Goal: Task Accomplishment & Management: Complete application form

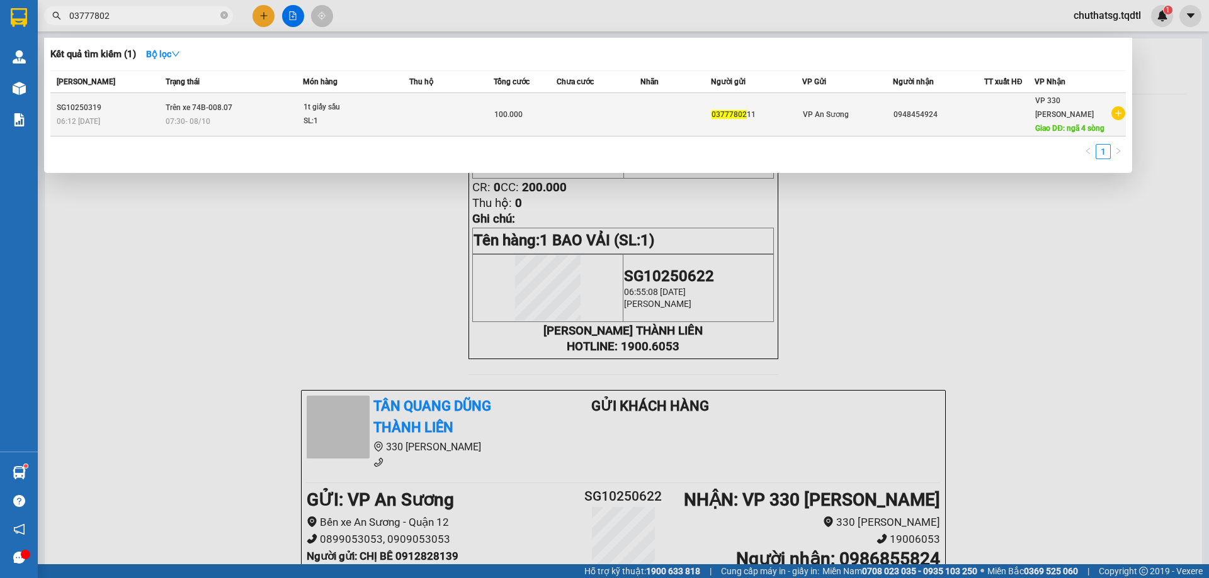
type input "03777802"
click at [857, 108] on div "VP An Sương" at bounding box center [848, 115] width 90 height 14
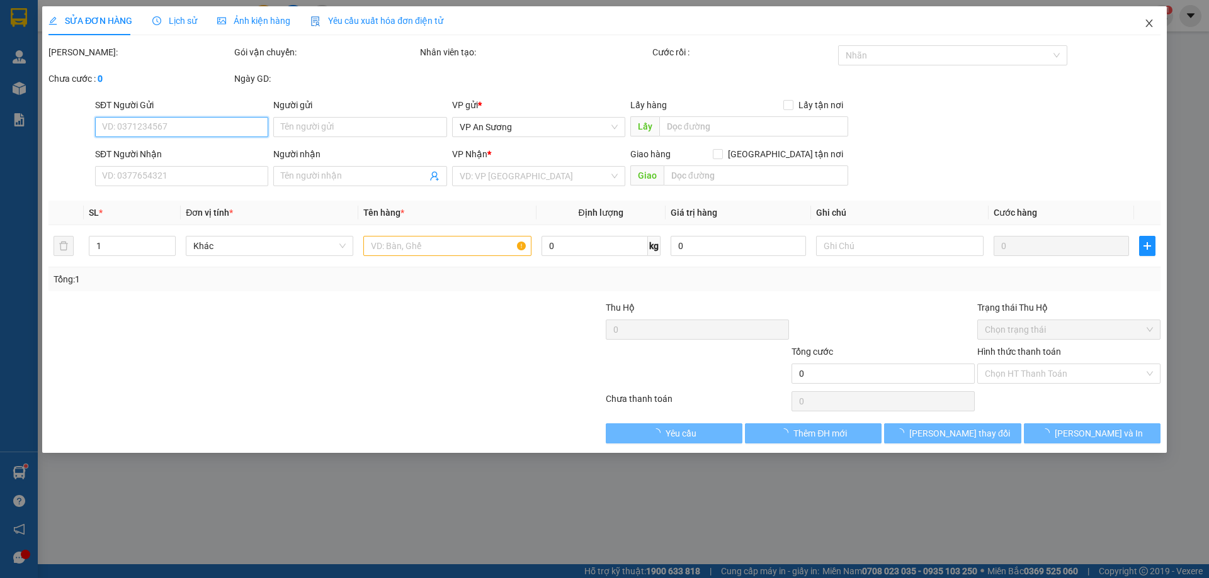
type input "0377780211"
type input "0948454924"
type input "ngã 4 sòng"
type input "100.000"
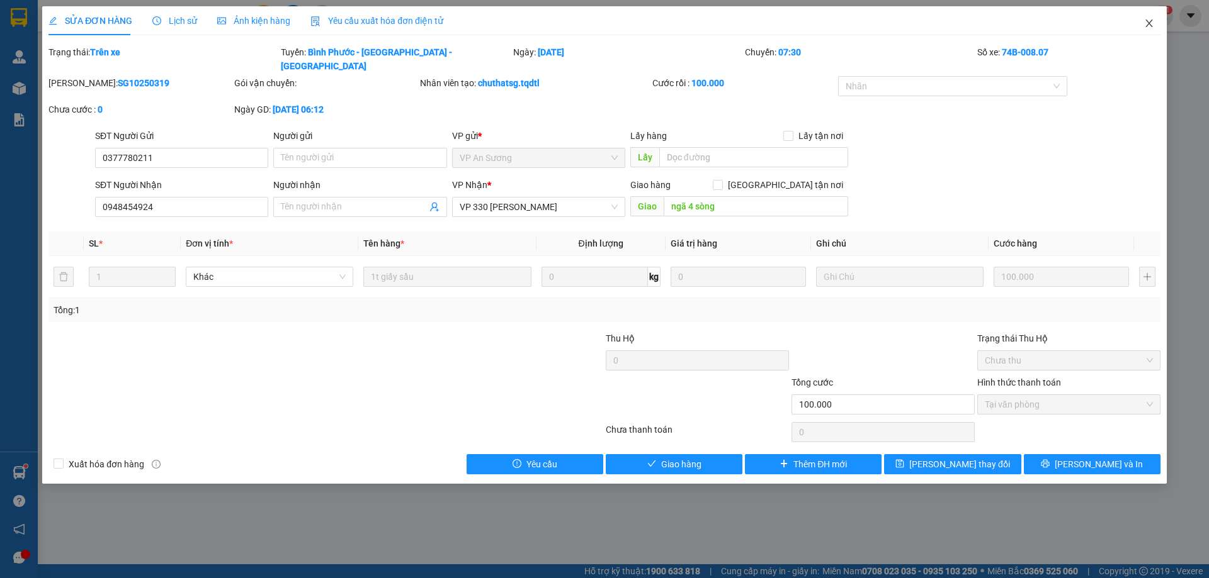
click at [1146, 18] on span "Close" at bounding box center [1148, 23] width 35 height 35
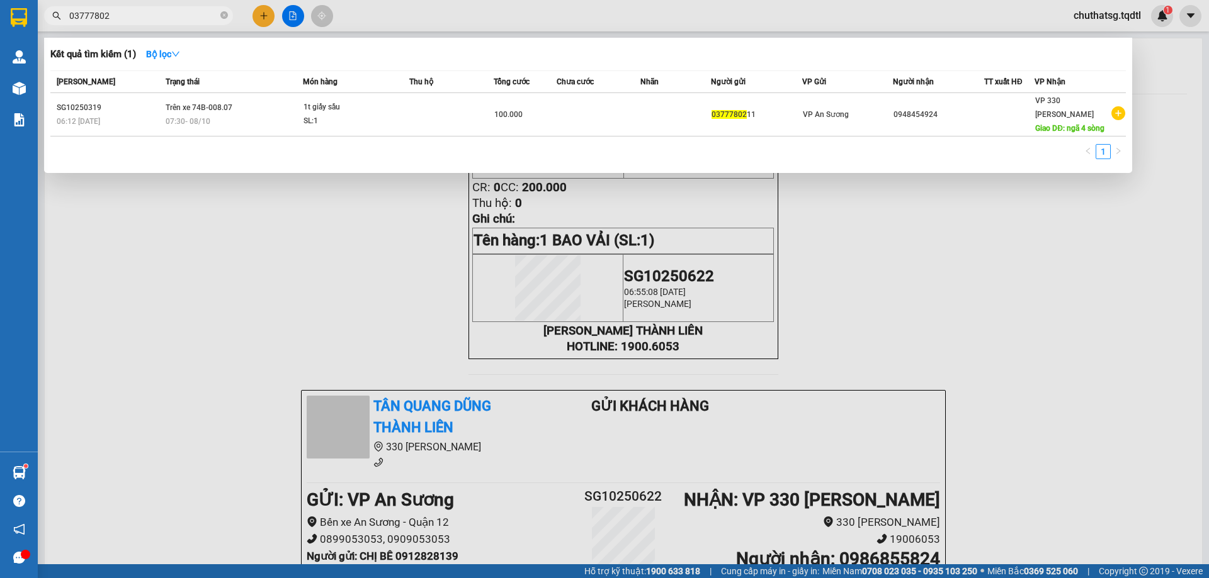
click at [173, 15] on input "03777802" at bounding box center [143, 16] width 149 height 14
click at [965, 242] on div at bounding box center [604, 289] width 1209 height 578
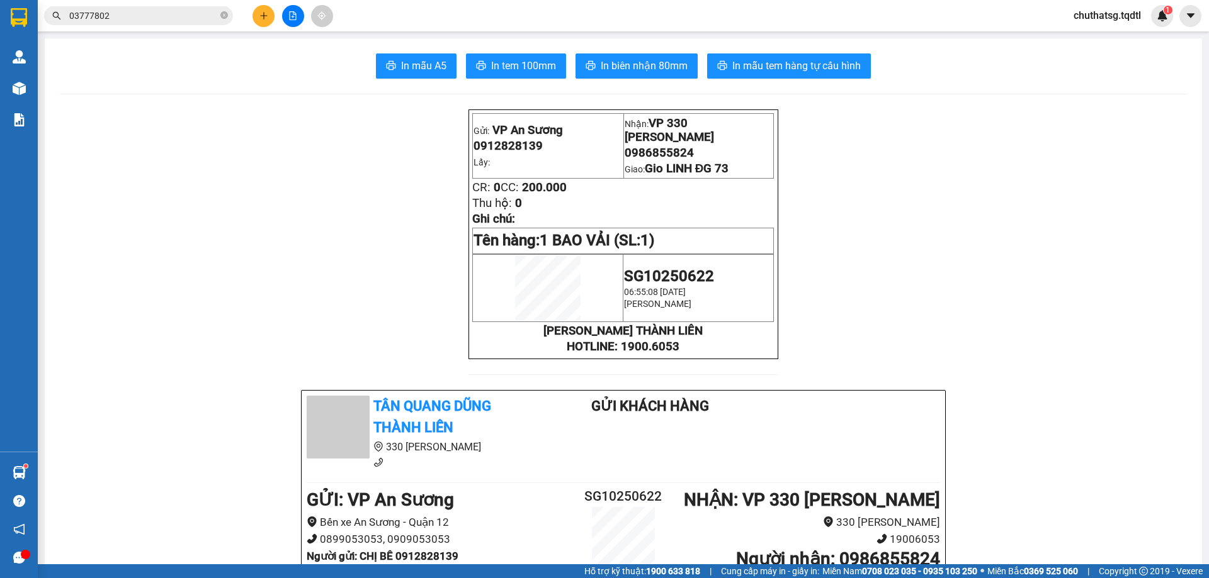
click at [284, 5] on div at bounding box center [292, 16] width 94 height 22
click at [275, 14] on div at bounding box center [292, 16] width 94 height 22
click at [265, 17] on icon "plus" at bounding box center [263, 15] width 9 height 9
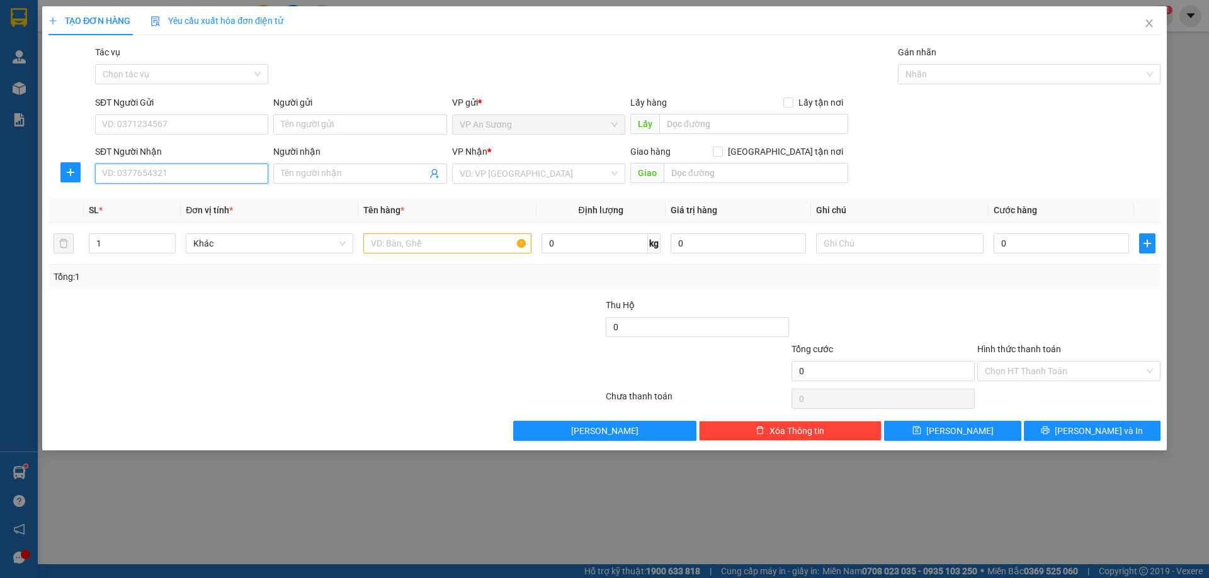
click at [208, 177] on input "SĐT Người Nhận" at bounding box center [181, 174] width 173 height 20
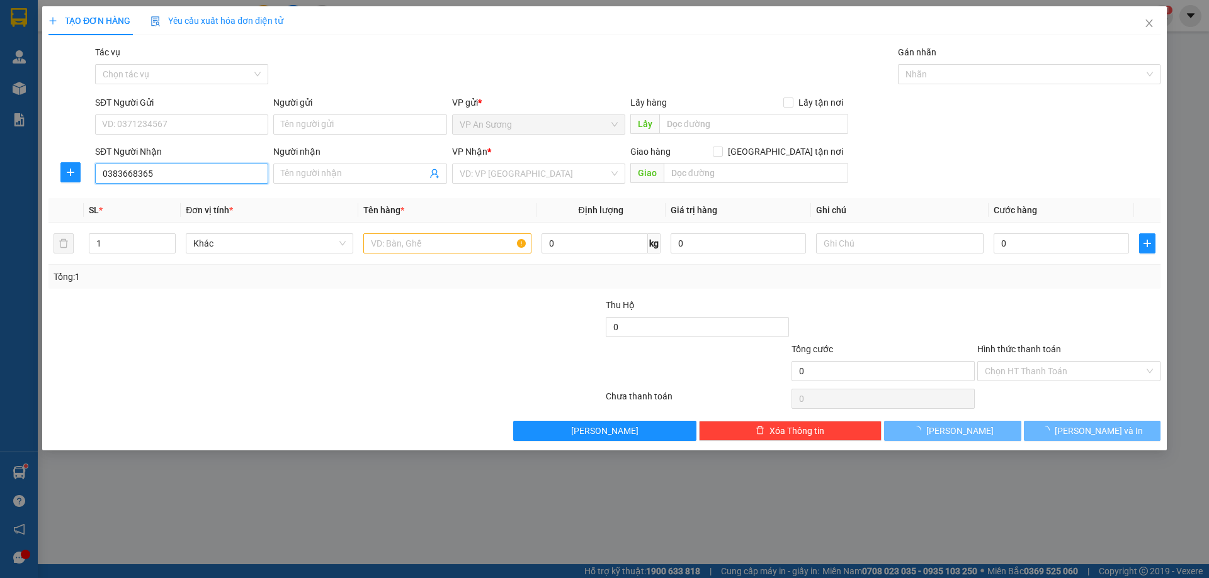
type input "0383668365"
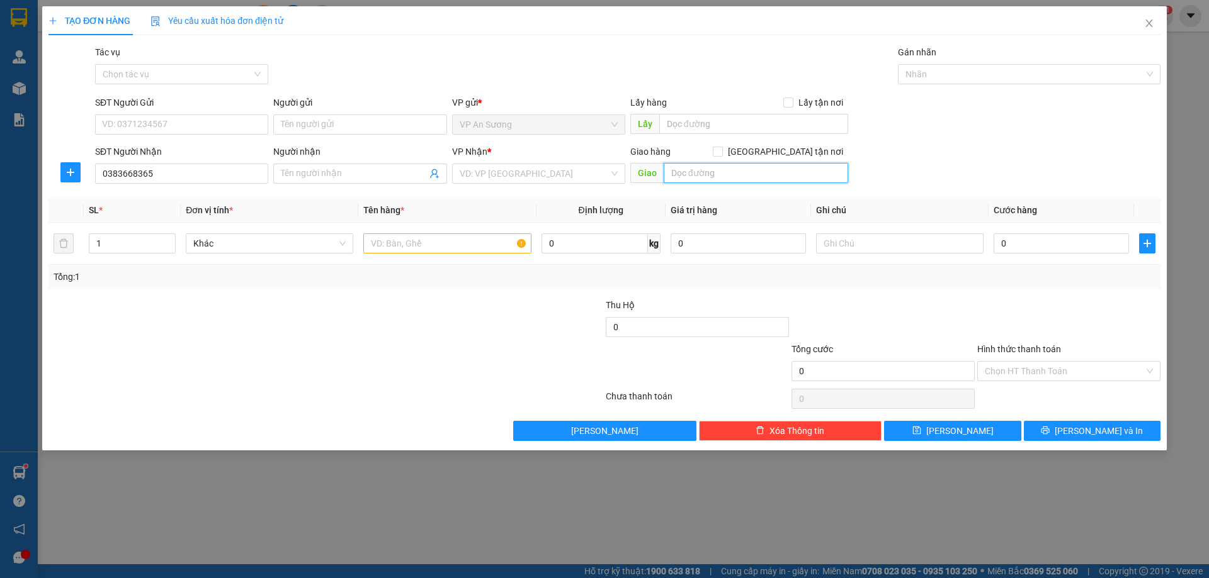
click at [760, 181] on input "text" at bounding box center [755, 173] width 184 height 20
type input "BẾN XE MỸ ĐÌNH"
click at [375, 186] on div "Người nhận Tên người nhận" at bounding box center [359, 167] width 173 height 44
drag, startPoint x: 376, startPoint y: 183, endPoint x: 389, endPoint y: 173, distance: 16.6
click at [381, 179] on span at bounding box center [359, 174] width 173 height 20
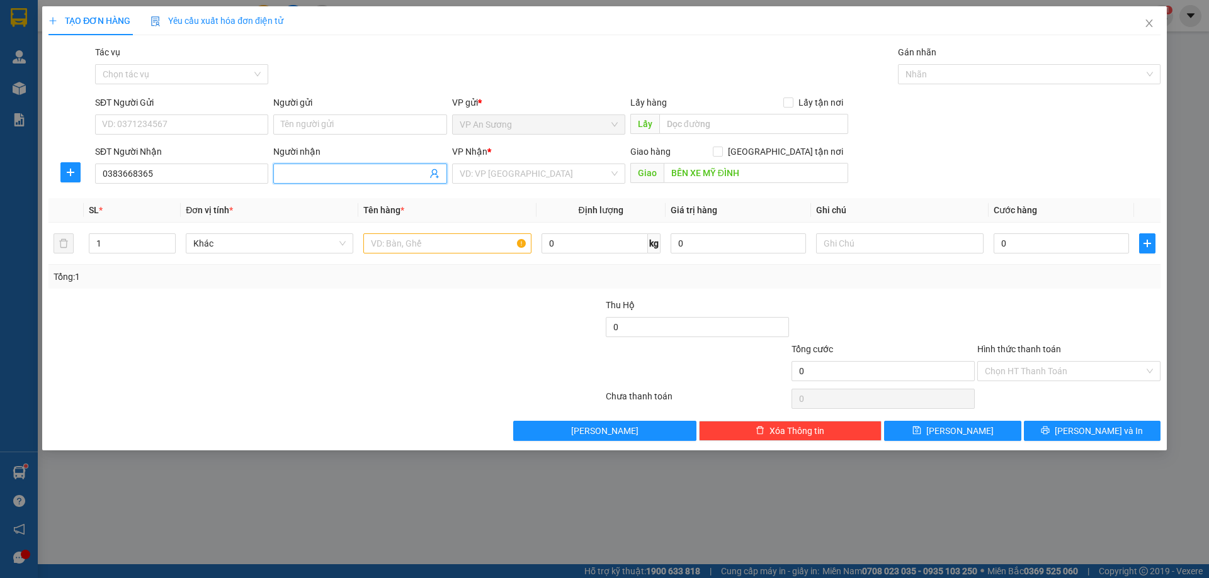
click at [389, 173] on input "Người nhận" at bounding box center [353, 174] width 145 height 14
type input "N"
type input "BÍCH"
type input "1"
type input "1 MÁY LAPTOP"
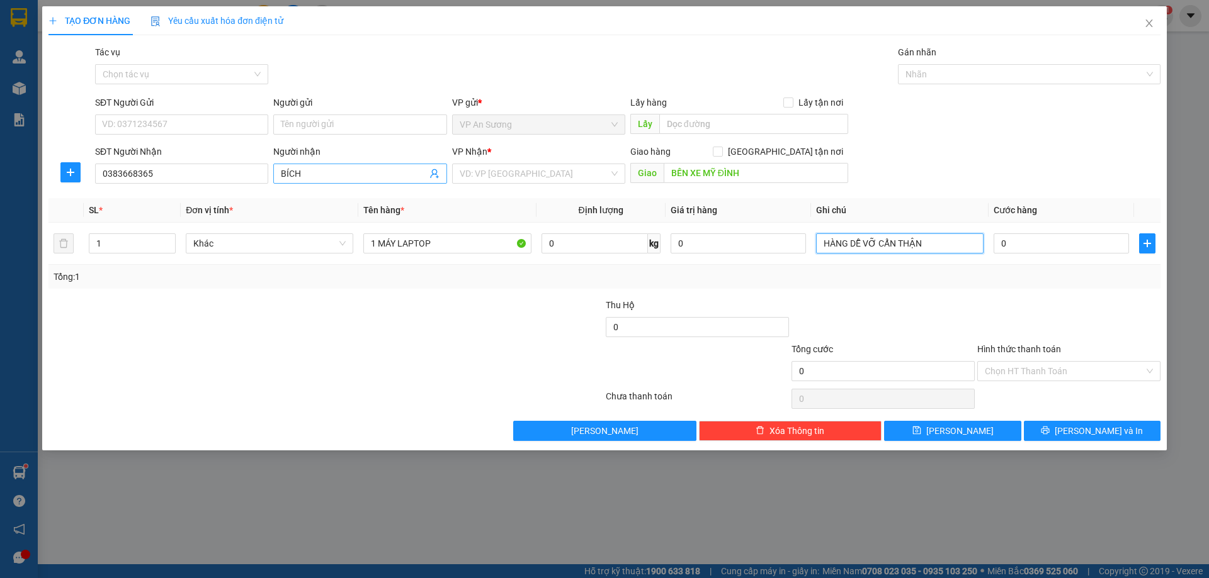
type input "HÀNG DỄ VỠ CẨN THẬN"
drag, startPoint x: 1124, startPoint y: 235, endPoint x: 1110, endPoint y: 238, distance: 13.5
click at [1123, 235] on input "0" at bounding box center [1060, 244] width 135 height 20
type input "4"
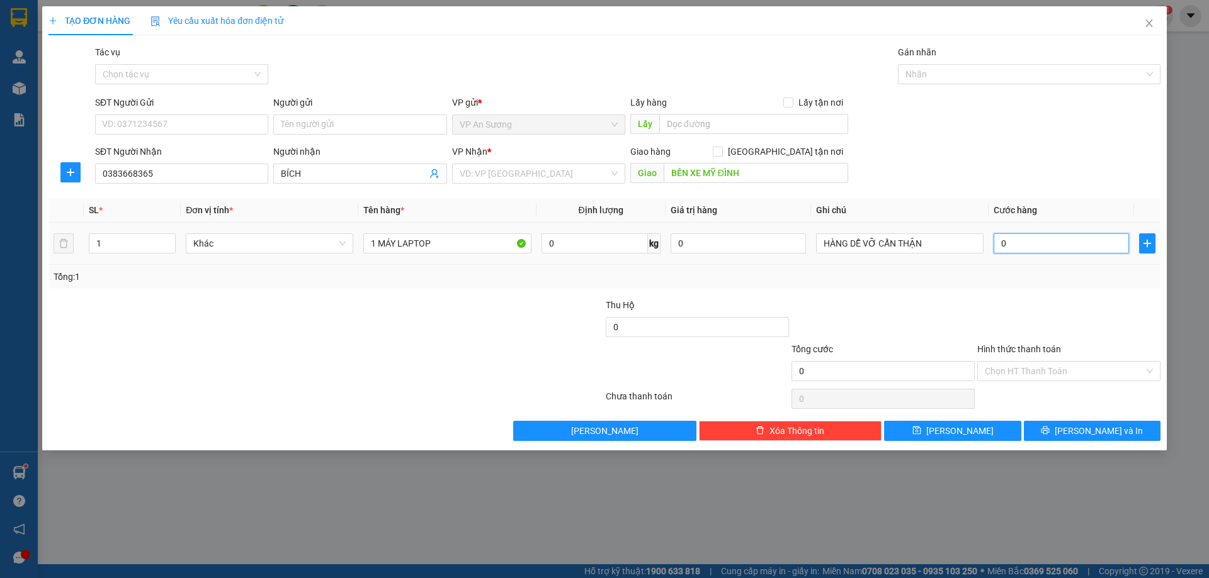
type input "4"
type input "40"
type input "400"
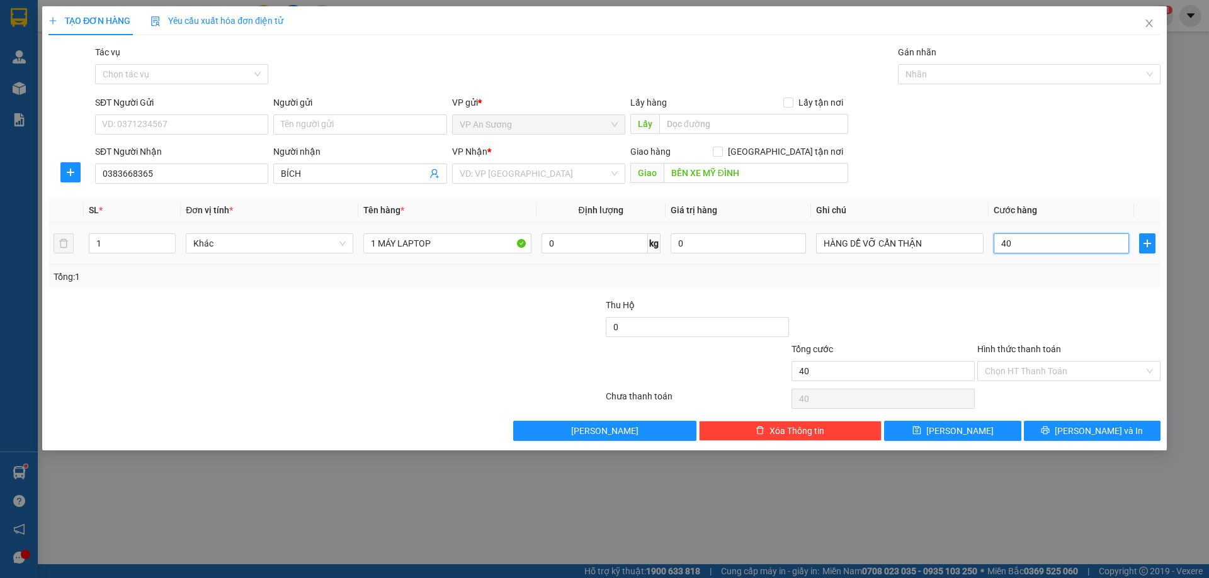
type input "400"
type input "4.000"
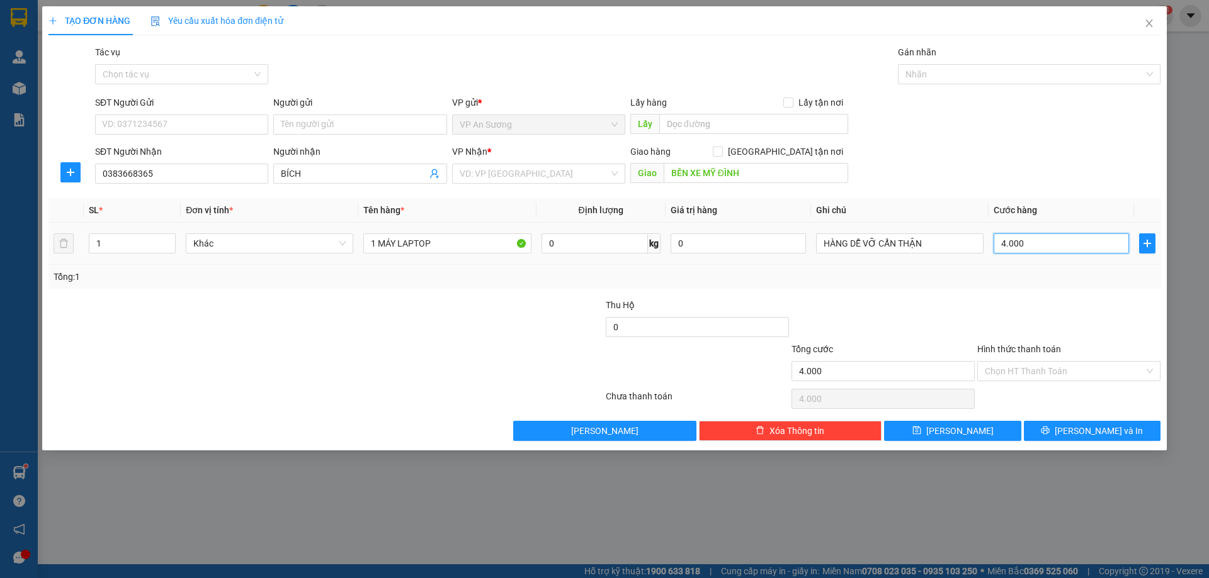
type input "40.000"
type input "400.000"
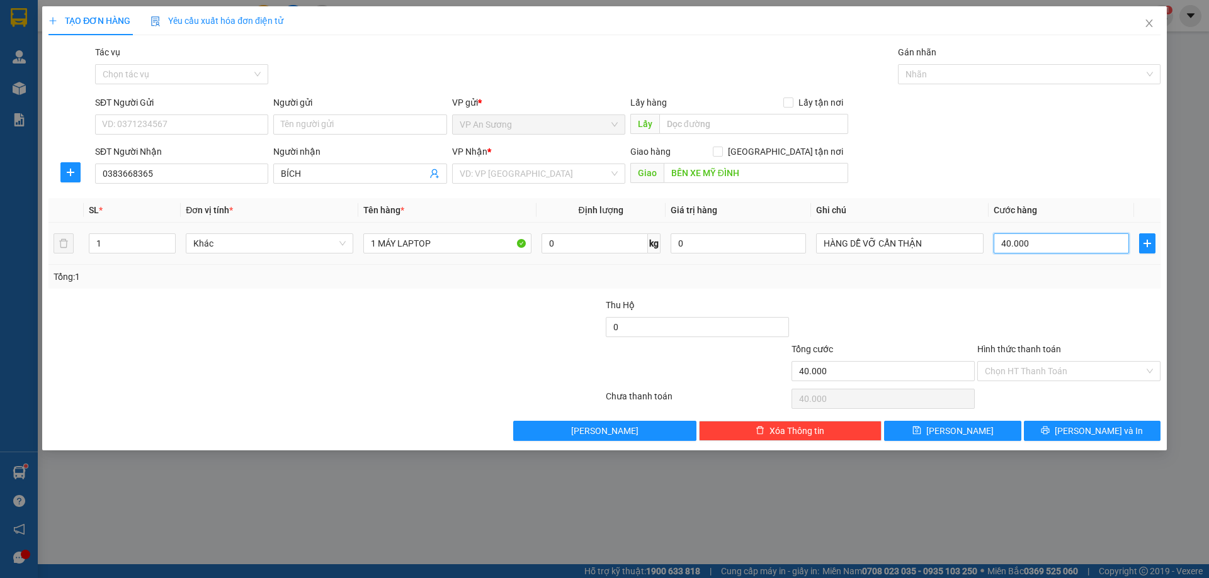
type input "400.000"
click at [1069, 364] on input "Hình thức thanh toán" at bounding box center [1063, 371] width 159 height 19
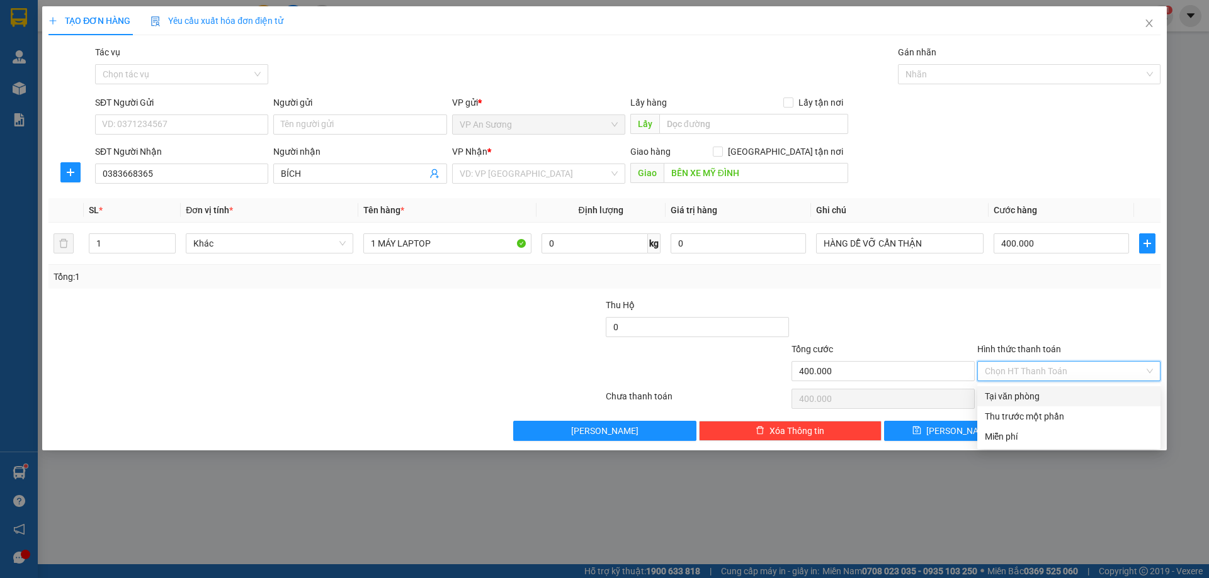
click at [1044, 394] on div "Tại văn phòng" at bounding box center [1068, 397] width 168 height 14
type input "0"
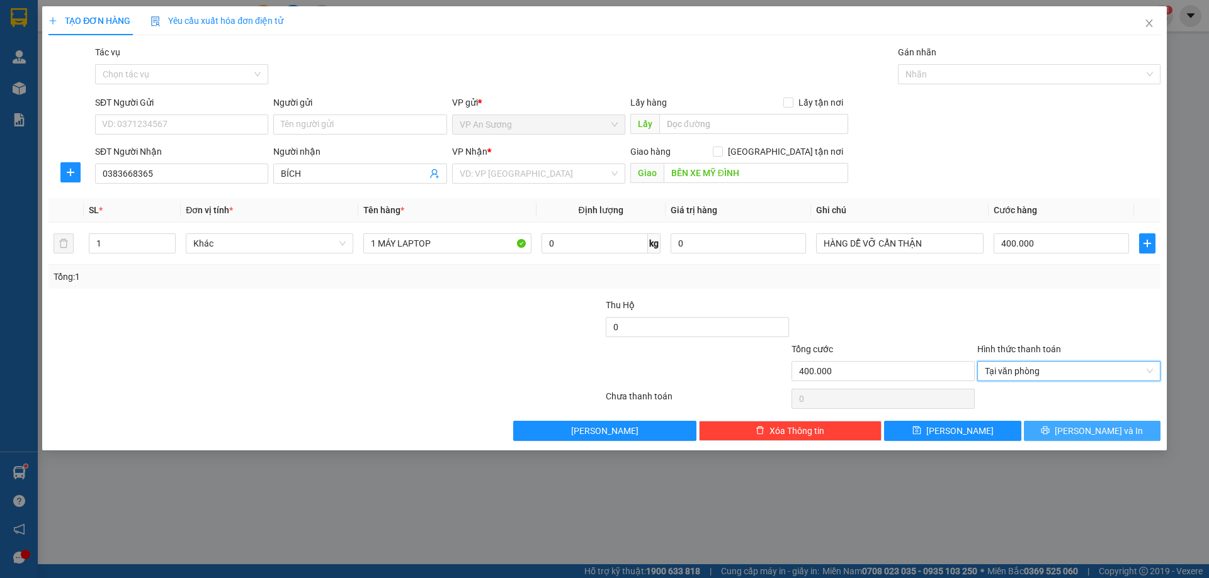
click at [1061, 427] on button "[PERSON_NAME] và In" at bounding box center [1091, 431] width 137 height 20
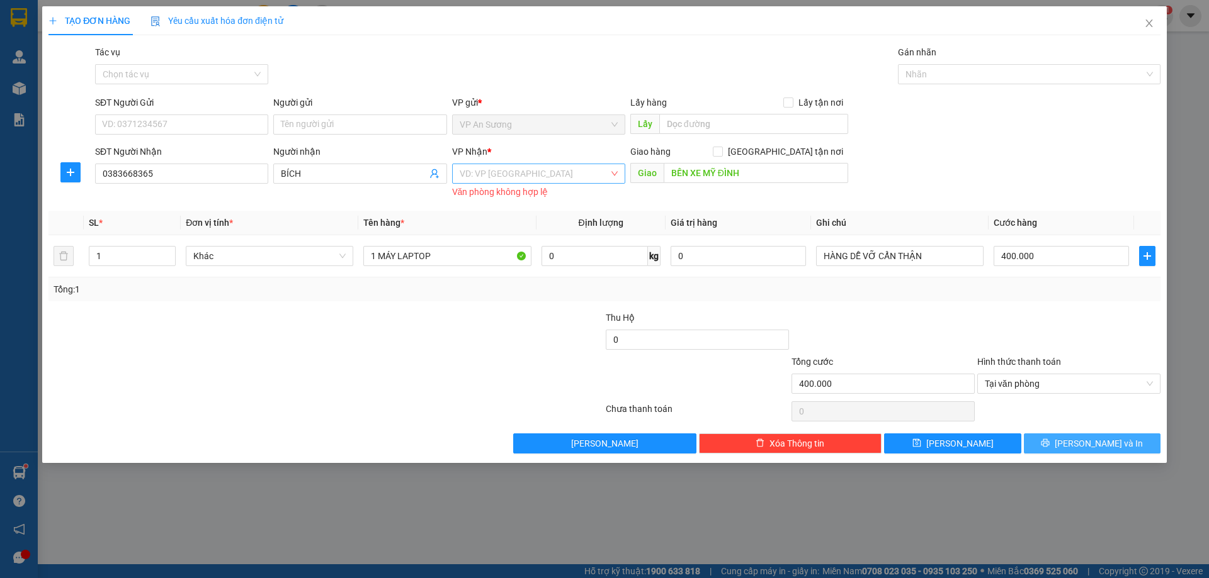
click at [536, 164] on div "VD: VP [GEOGRAPHIC_DATA]" at bounding box center [538, 174] width 173 height 20
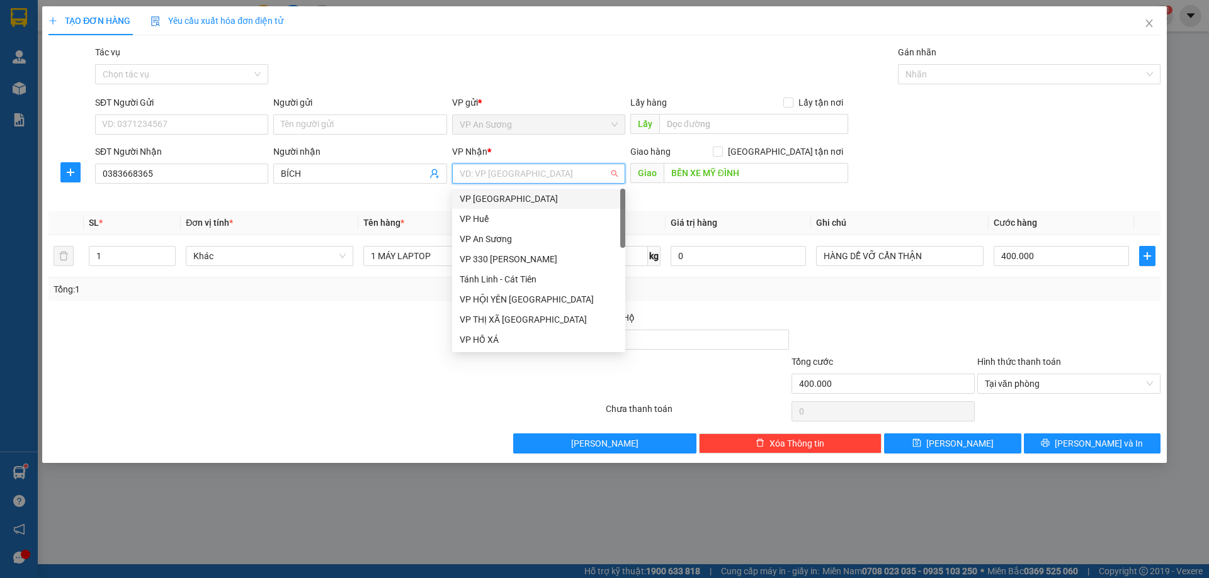
click at [536, 201] on div "VP [GEOGRAPHIC_DATA]" at bounding box center [538, 199] width 158 height 14
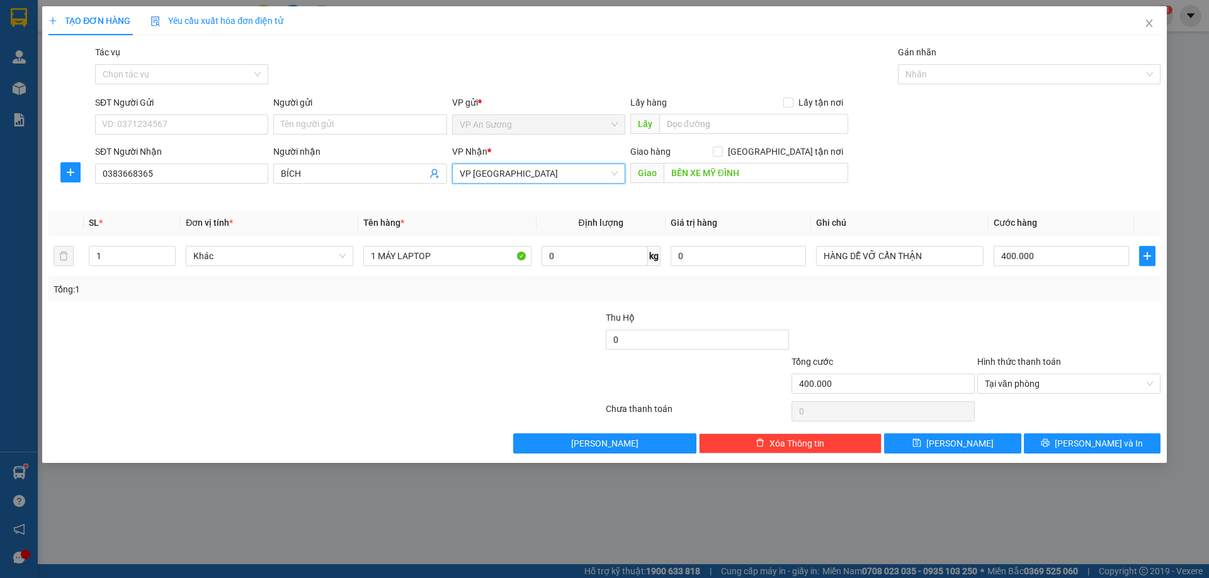
click at [553, 166] on span "VP [GEOGRAPHIC_DATA]" at bounding box center [538, 173] width 158 height 19
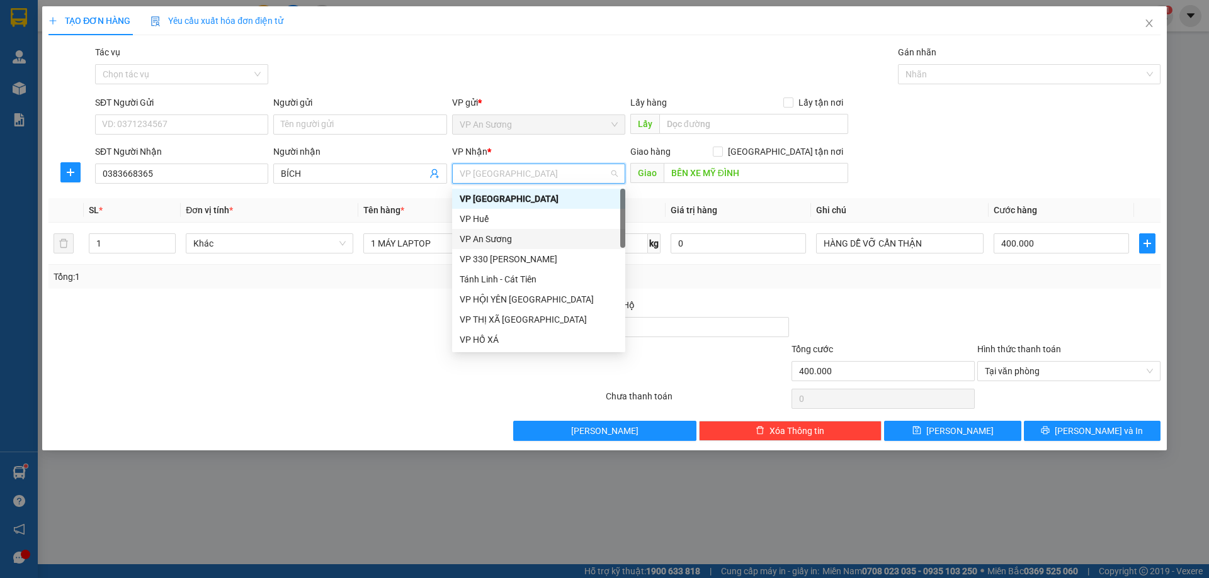
click at [522, 240] on div "VP An Sương" at bounding box center [538, 239] width 158 height 14
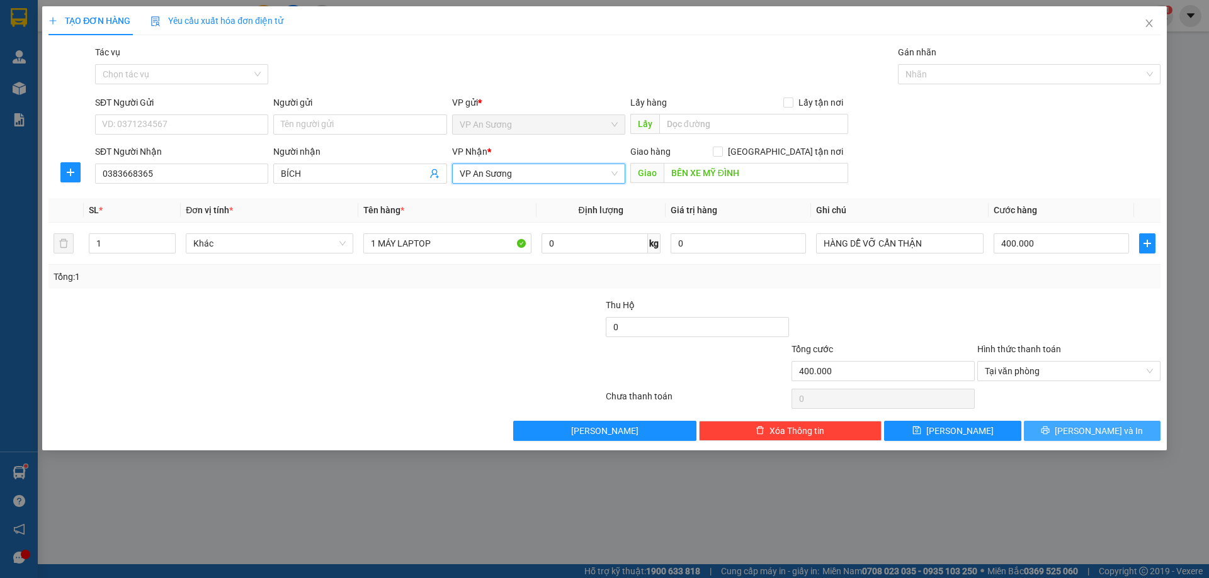
click at [1103, 433] on span "[PERSON_NAME] và In" at bounding box center [1098, 431] width 88 height 14
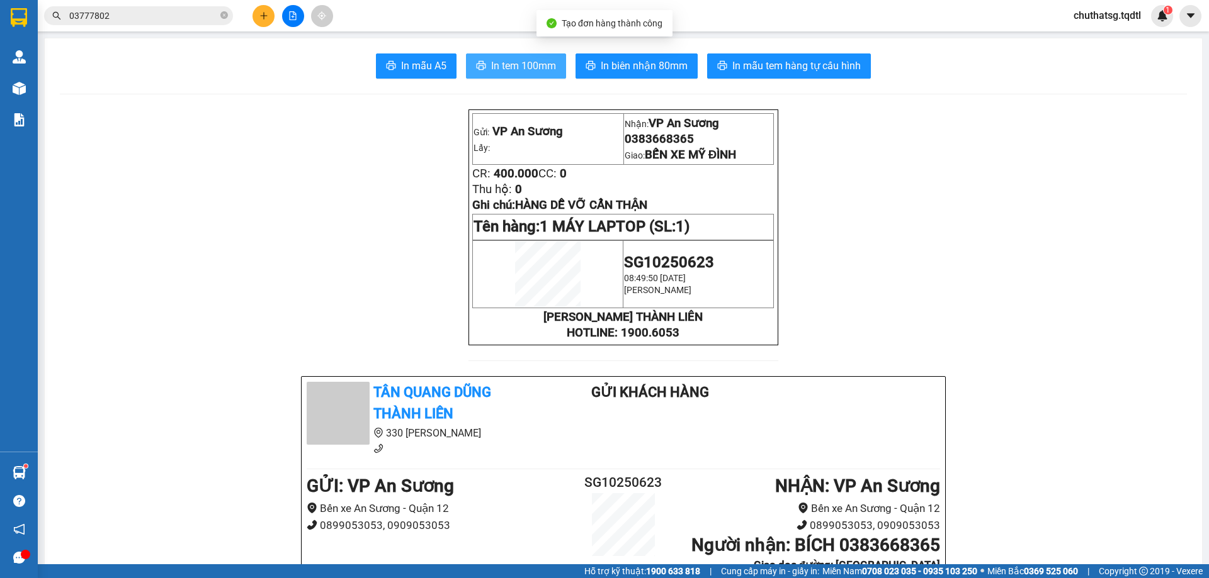
click at [525, 59] on span "In tem 100mm" at bounding box center [523, 66] width 65 height 16
click at [680, 65] on span "In biên nhận 80mm" at bounding box center [643, 66] width 87 height 16
click at [531, 60] on span "In tem 100mm" at bounding box center [523, 66] width 65 height 16
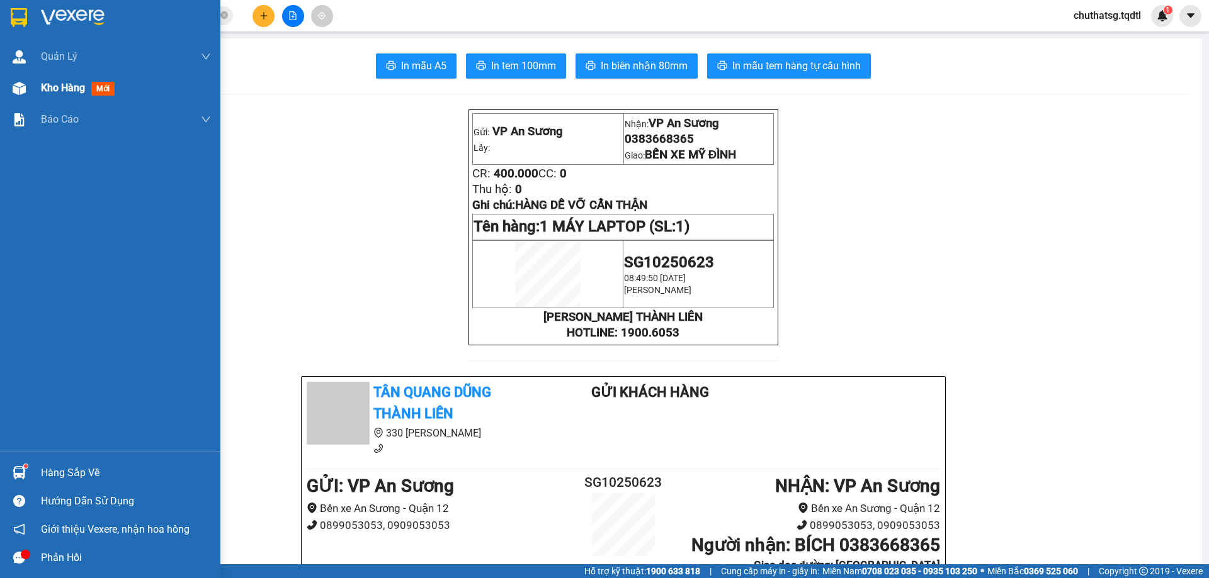
click at [79, 87] on span "Kho hàng" at bounding box center [63, 88] width 44 height 12
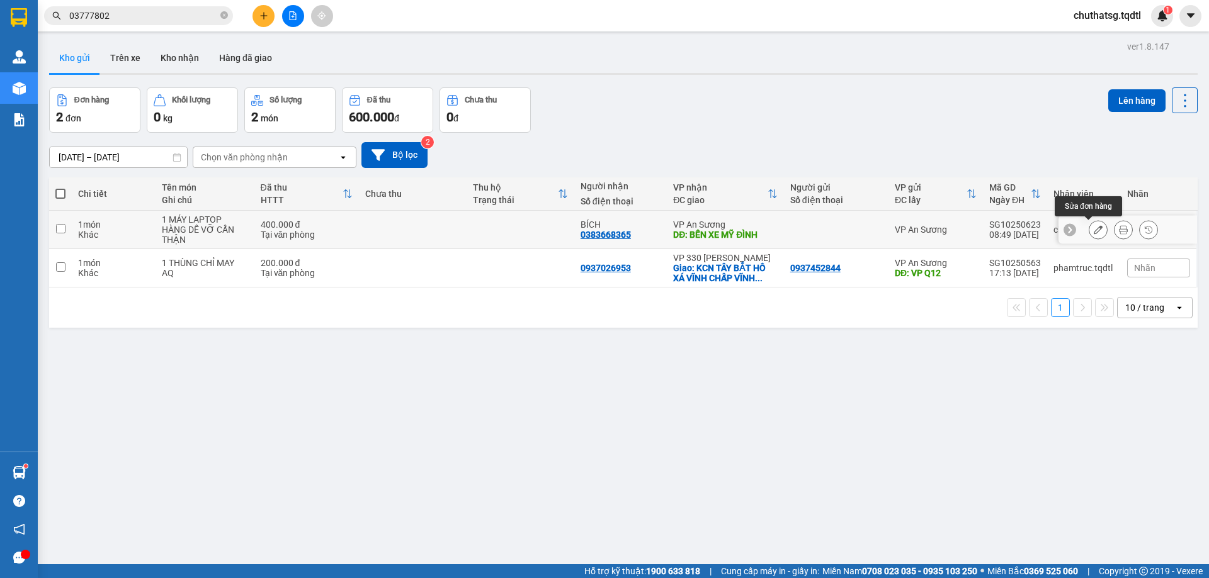
click at [1093, 227] on icon at bounding box center [1097, 229] width 9 height 9
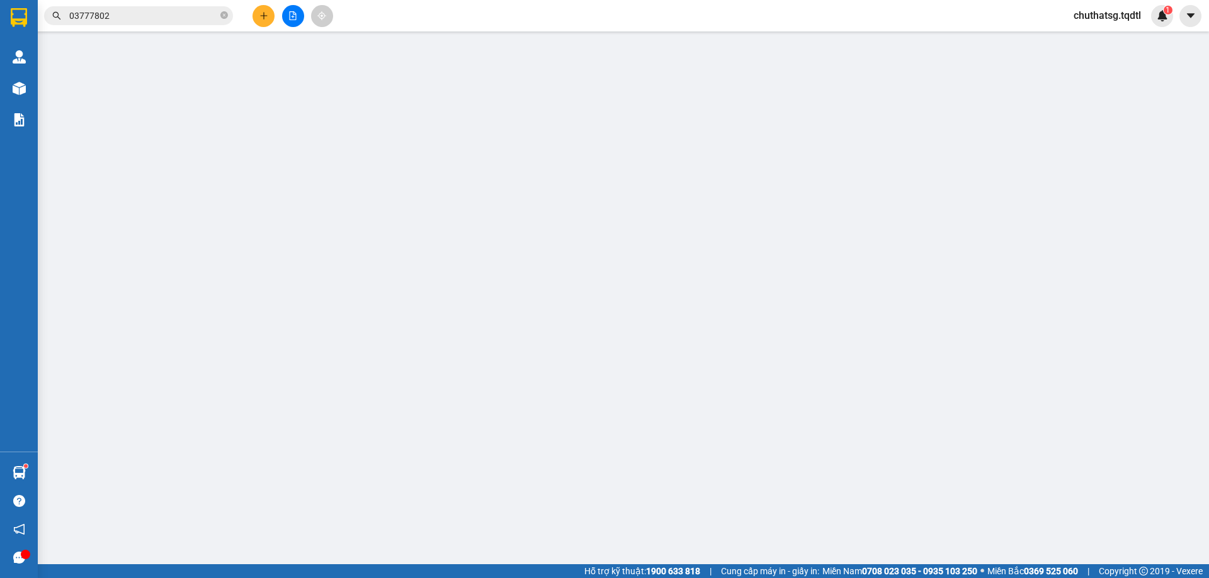
type input "0383668365"
type input "BÍCH"
type input "BẾN XE MỸ ĐÌNH"
type input "400.000"
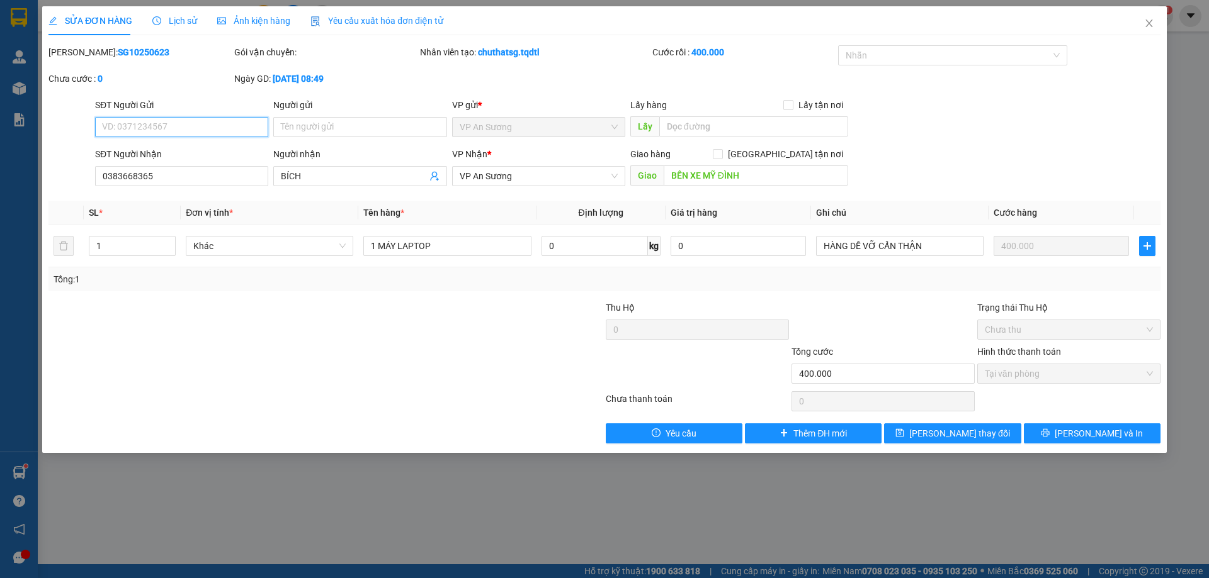
click at [208, 123] on input "SĐT Người Gửi" at bounding box center [181, 127] width 173 height 20
type input "0971963894"
click at [1089, 431] on span "[PERSON_NAME] và In" at bounding box center [1098, 434] width 88 height 14
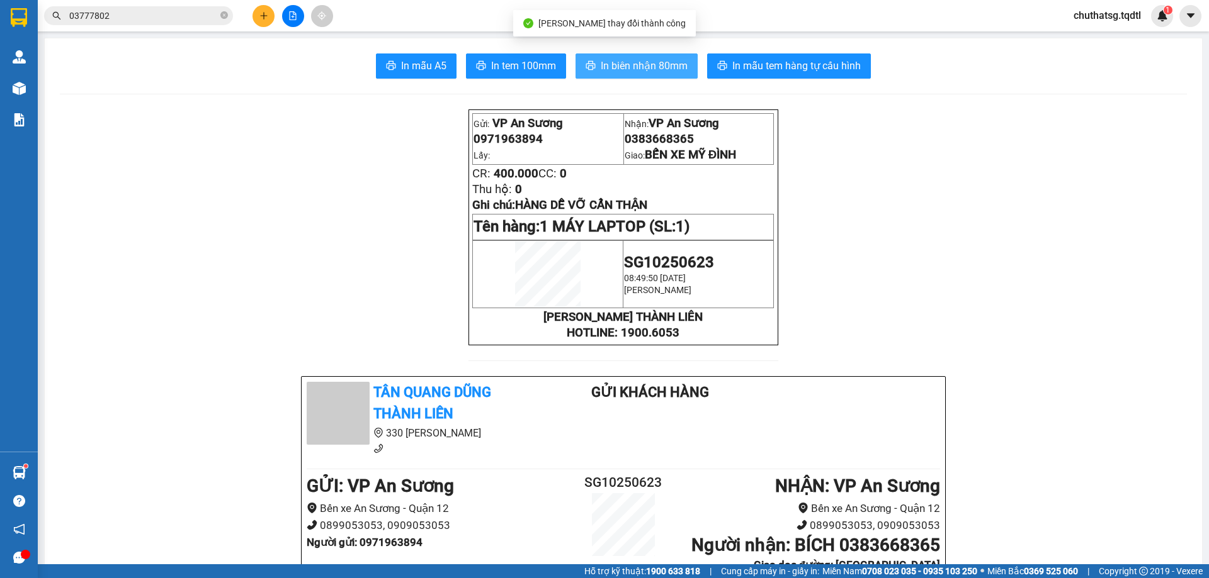
click at [641, 60] on span "In biên nhận 80mm" at bounding box center [643, 66] width 87 height 16
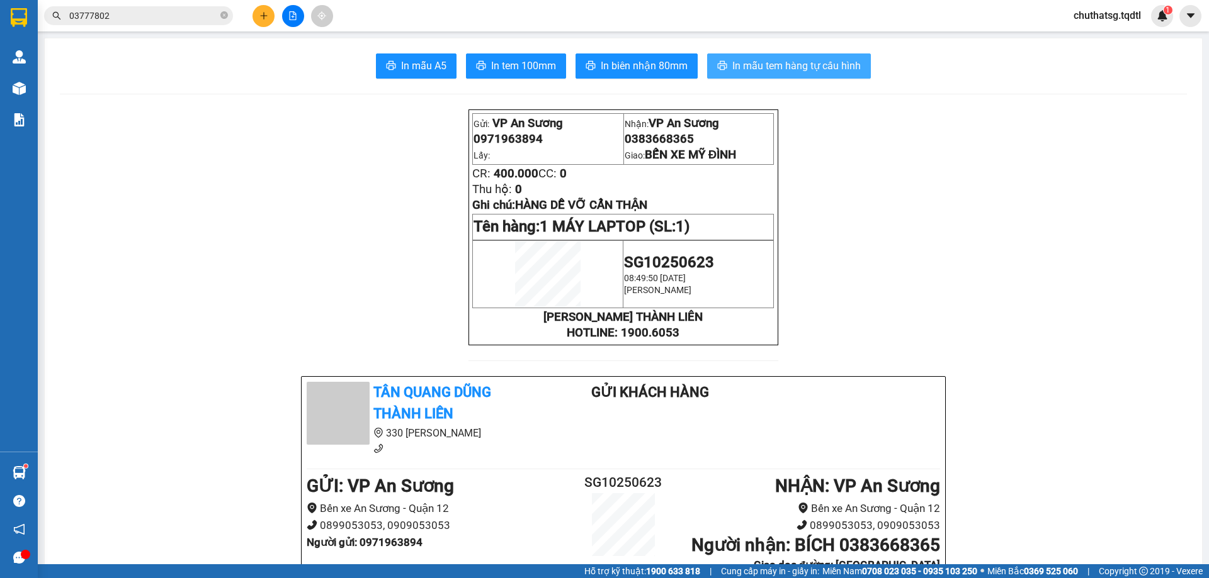
click at [777, 64] on span "In mẫu tem hàng tự cấu hình" at bounding box center [796, 66] width 128 height 16
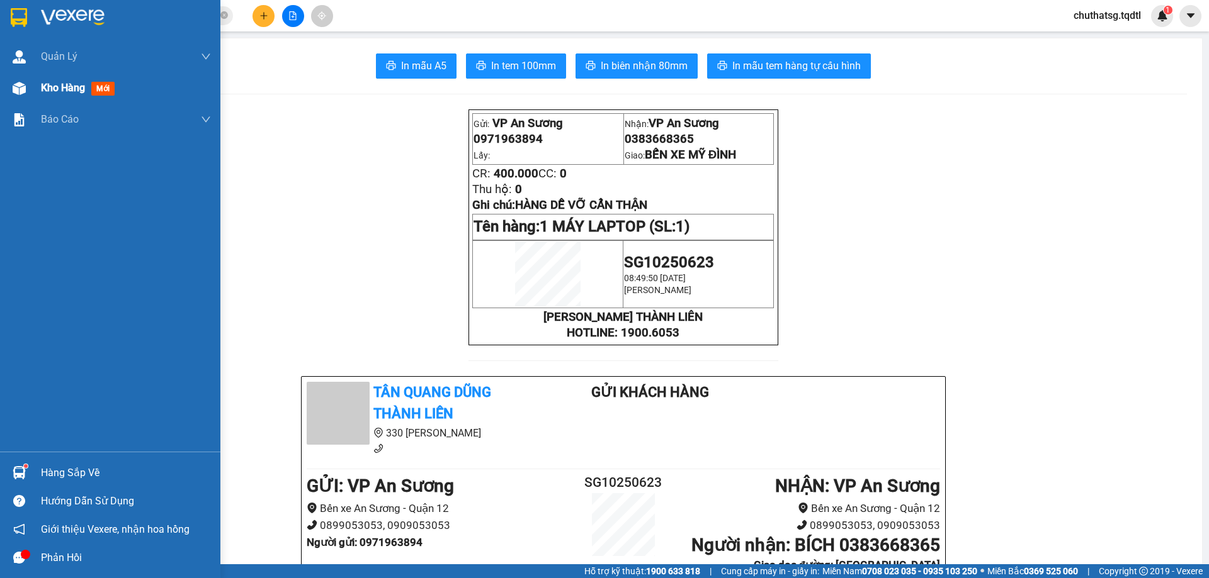
click at [53, 86] on span "Kho hàng" at bounding box center [63, 88] width 44 height 12
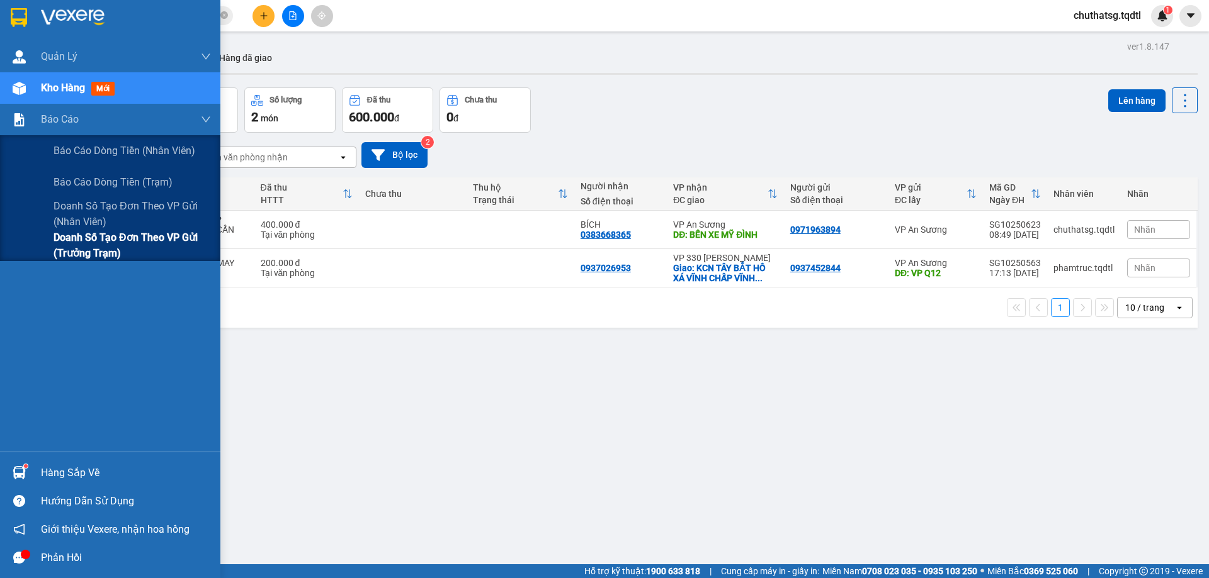
click at [51, 235] on div "Doanh số tạo đơn theo VP gửi (trưởng trạm)" at bounding box center [110, 245] width 220 height 31
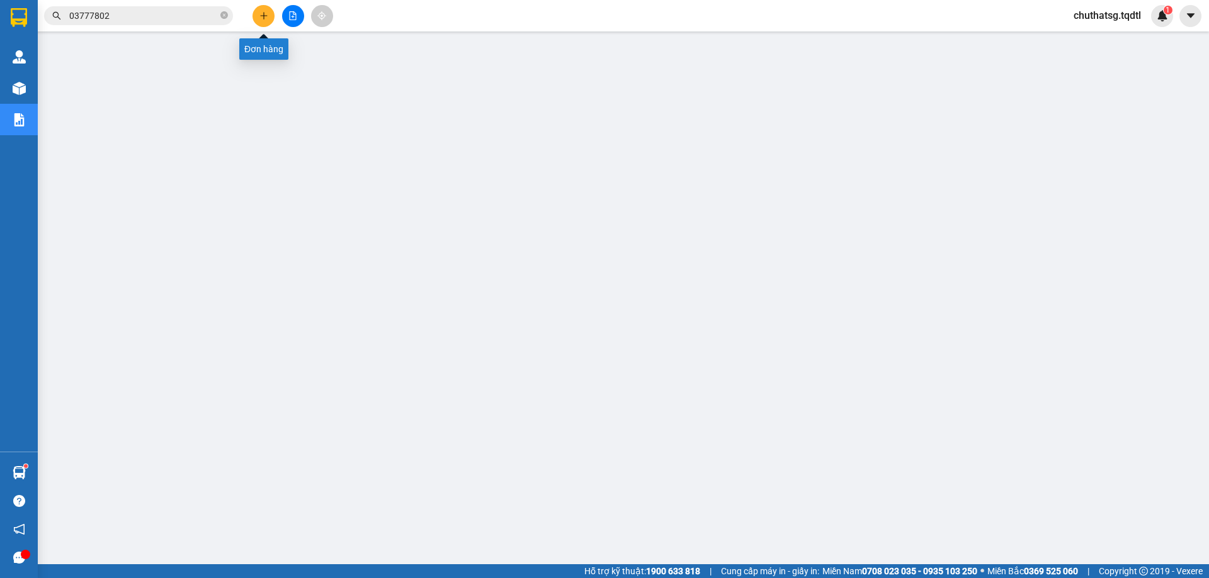
click at [263, 12] on icon "plus" at bounding box center [263, 15] width 9 height 9
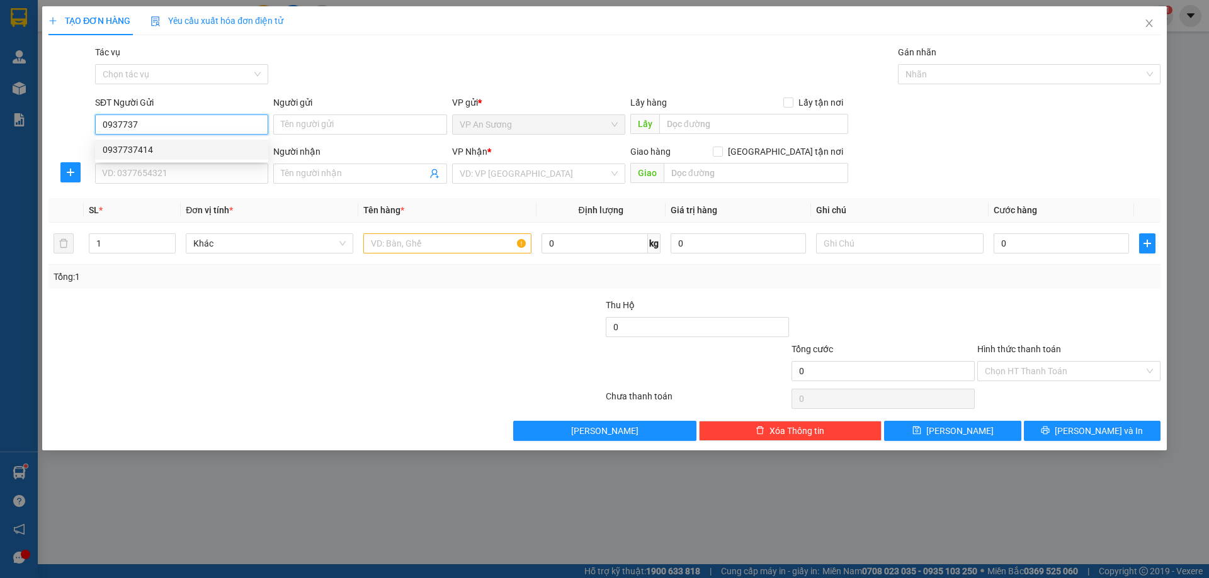
click at [120, 149] on div "0937737414" at bounding box center [182, 150] width 158 height 14
type input "0937737414"
type input "0834739357"
type input "150.000"
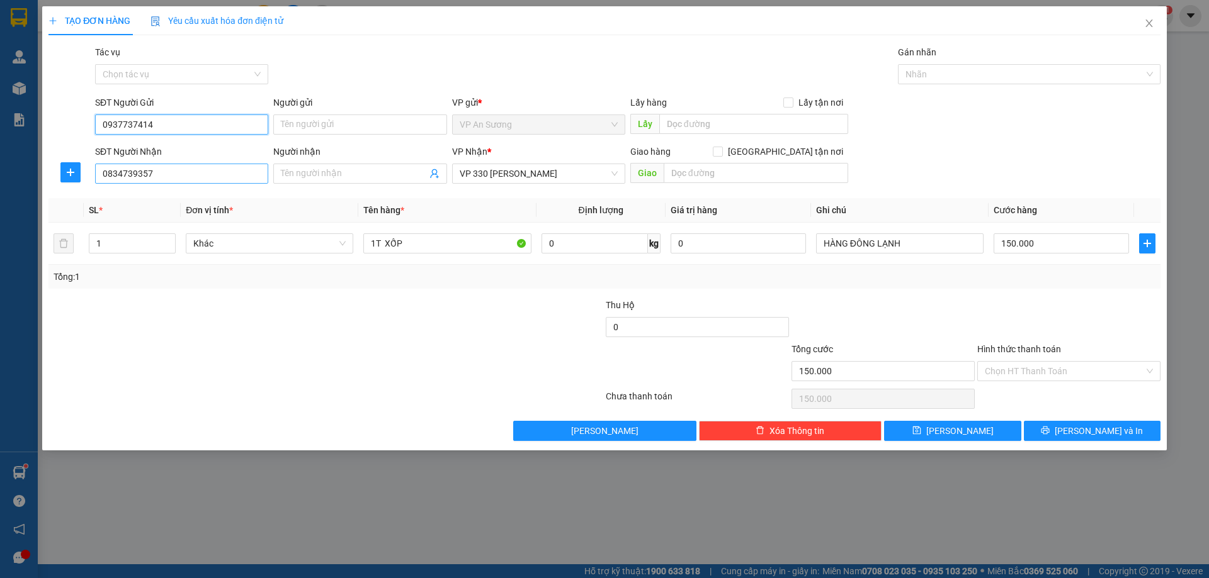
type input "0937737414"
click at [154, 176] on input "0834739357" at bounding box center [181, 174] width 173 height 20
type input "0"
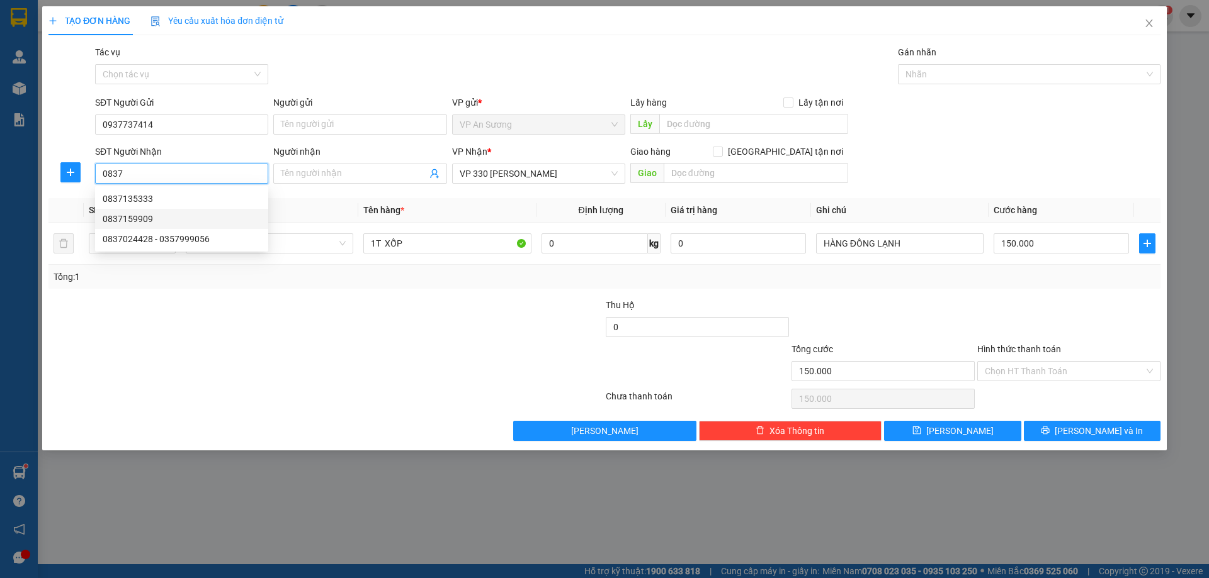
click at [128, 218] on div "0837159909" at bounding box center [182, 219] width 158 height 14
type input "0837159909"
type input "B XE PHÍA NAM [GEOGRAPHIC_DATA]"
type input "400.000"
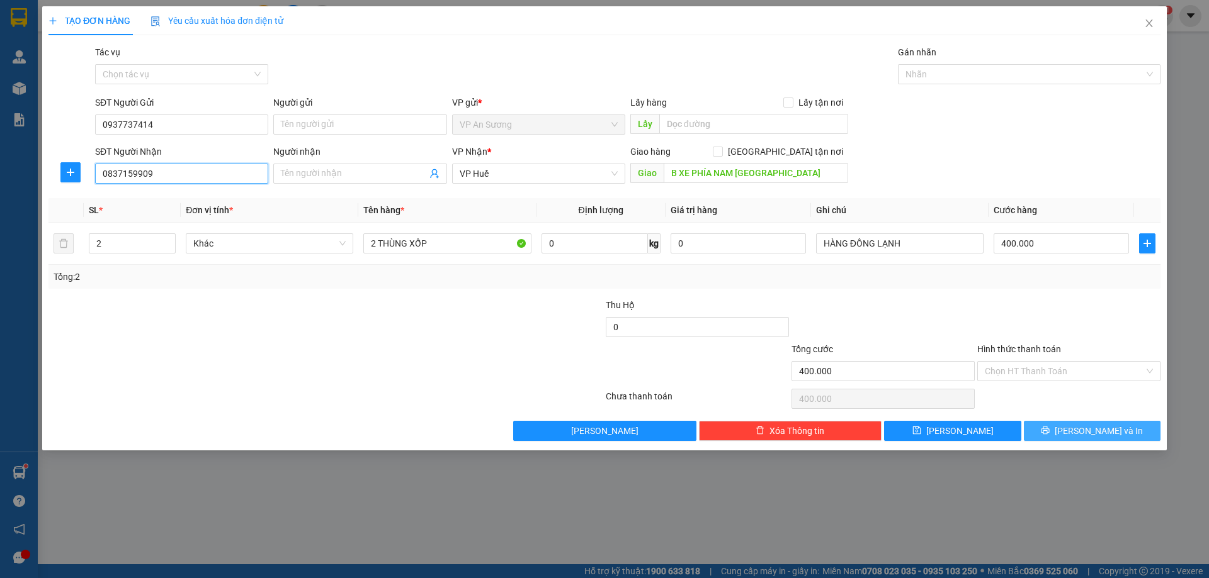
type input "0837159909"
click at [1103, 429] on span "[PERSON_NAME] và In" at bounding box center [1098, 431] width 88 height 14
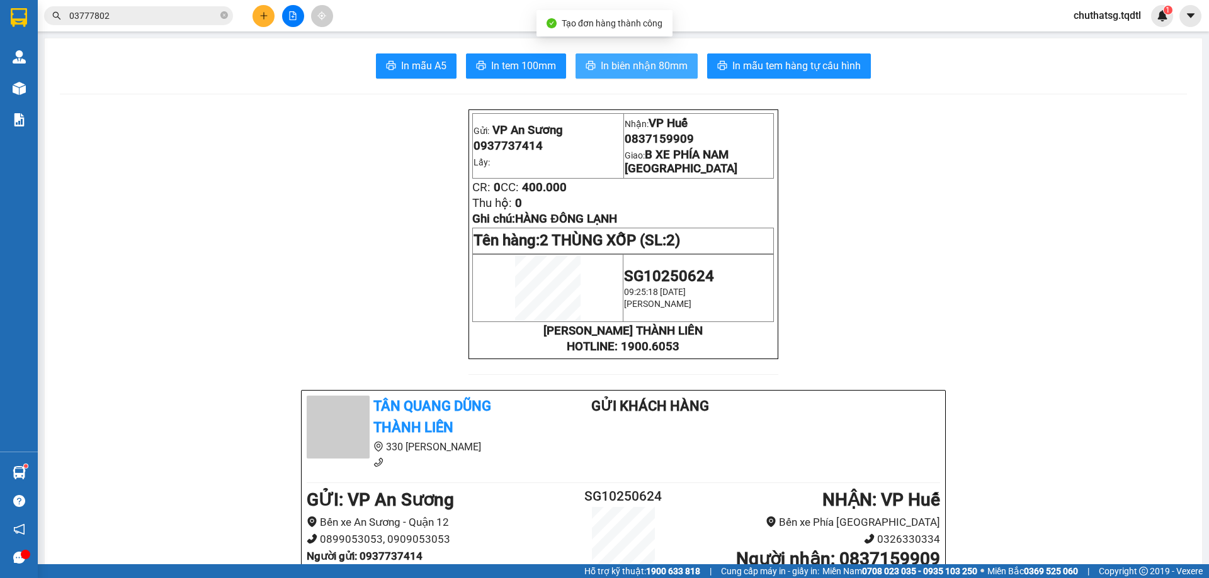
click at [638, 67] on span "In biên nhận 80mm" at bounding box center [643, 66] width 87 height 16
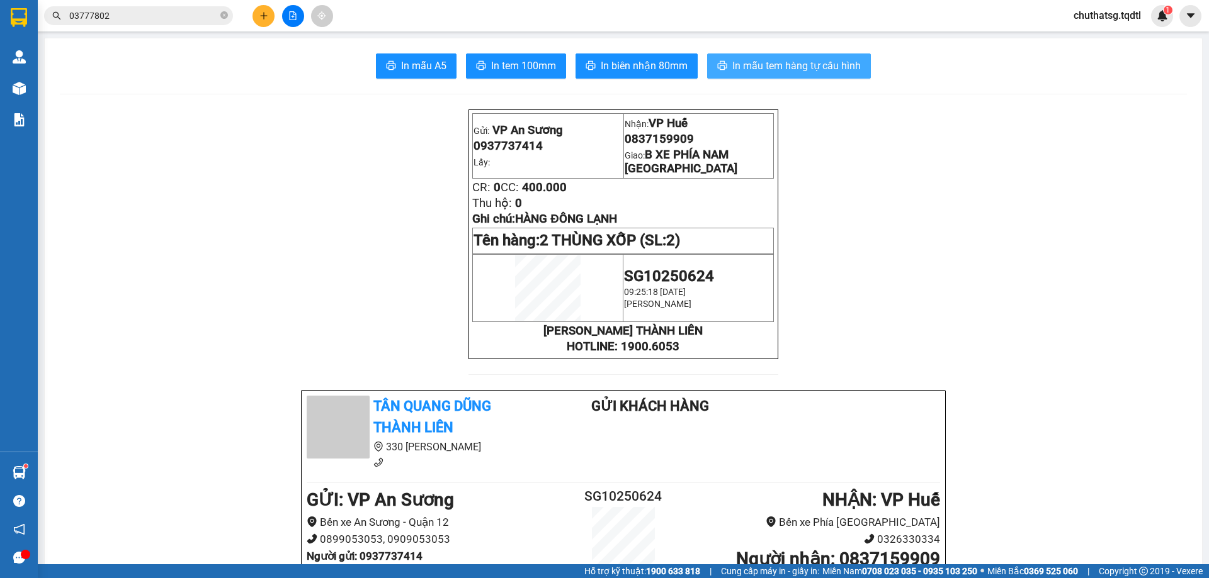
click at [799, 60] on span "In mẫu tem hàng tự cấu hình" at bounding box center [796, 66] width 128 height 16
click at [260, 14] on icon "plus" at bounding box center [263, 15] width 9 height 9
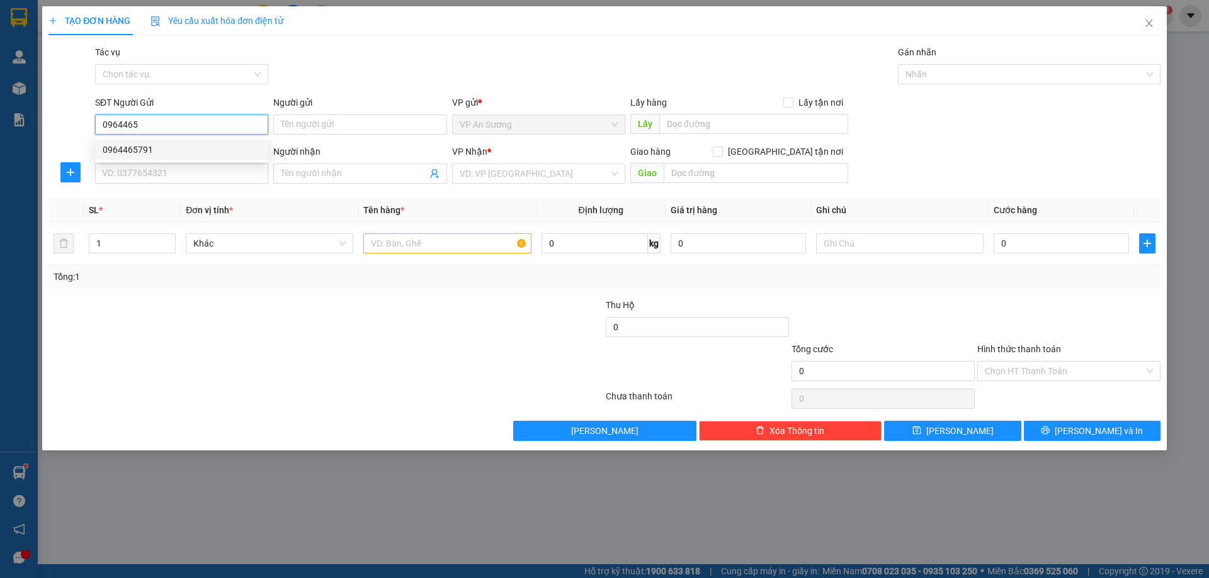
click at [126, 148] on div "0964465791" at bounding box center [182, 150] width 158 height 14
type input "0964465791"
type input "0775547482"
type input "BX PHÍA NAM [GEOGRAPHIC_DATA]"
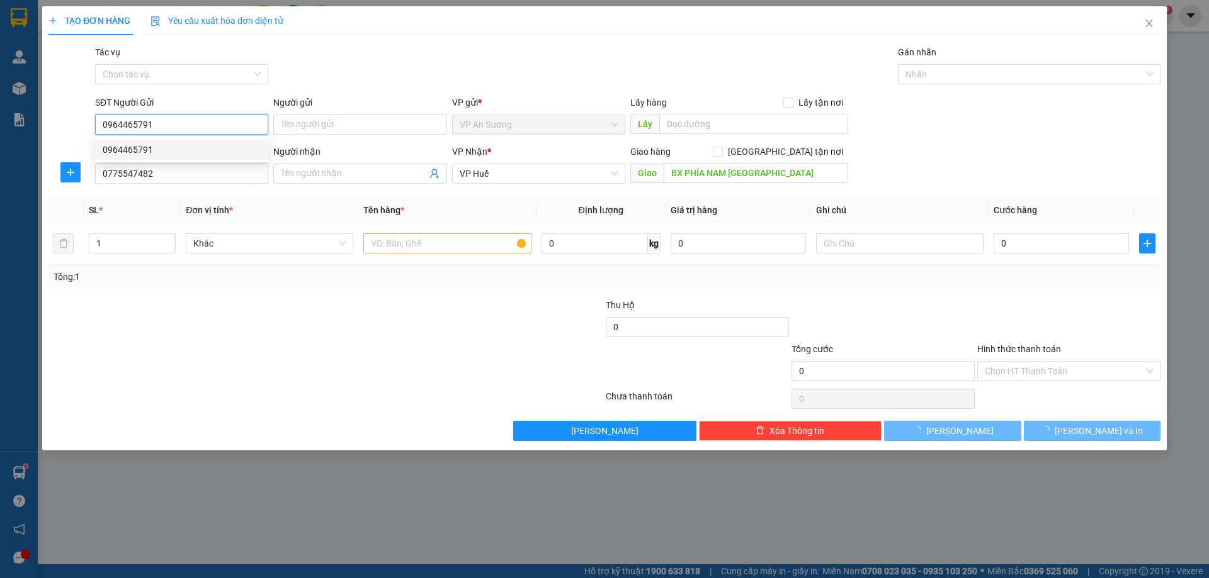
type input "200.000"
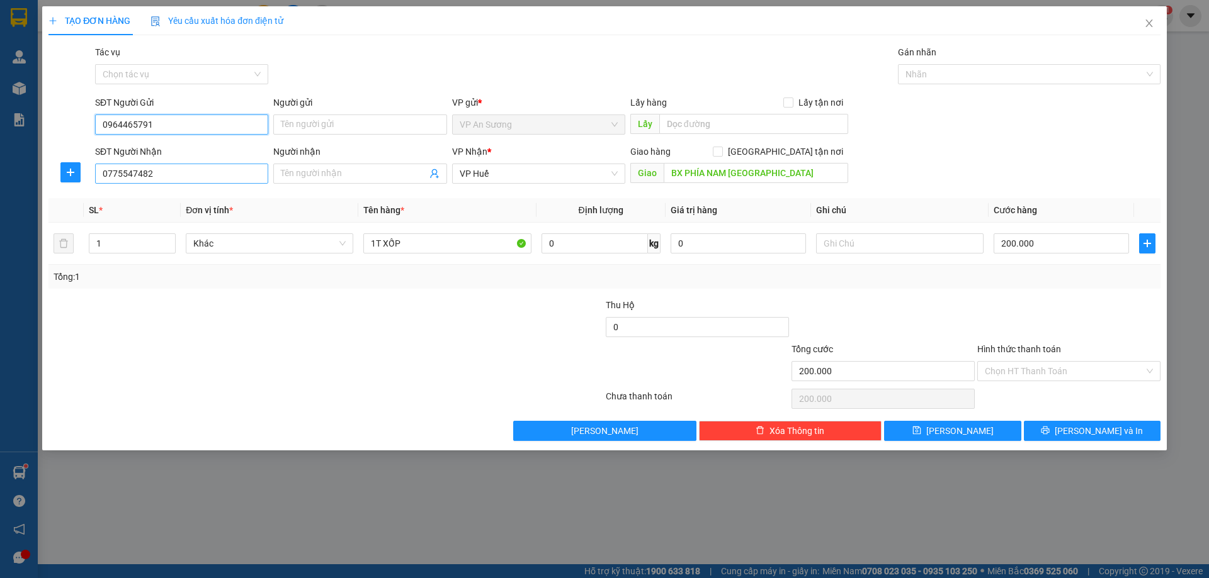
type input "0964465791"
click at [165, 176] on input "0775547482" at bounding box center [181, 174] width 173 height 20
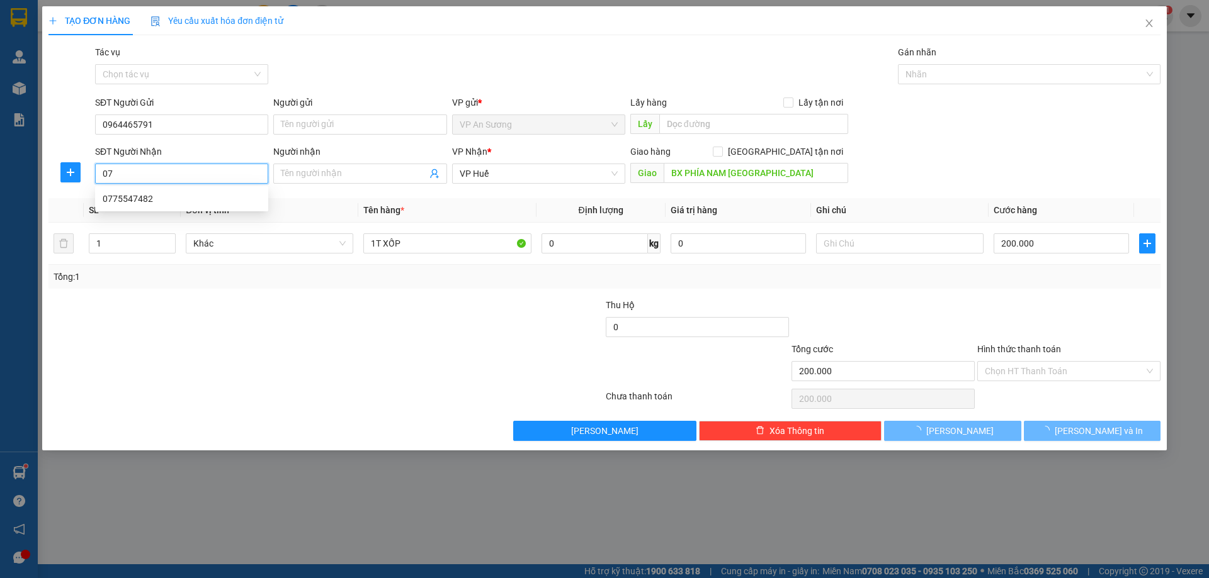
type input "0"
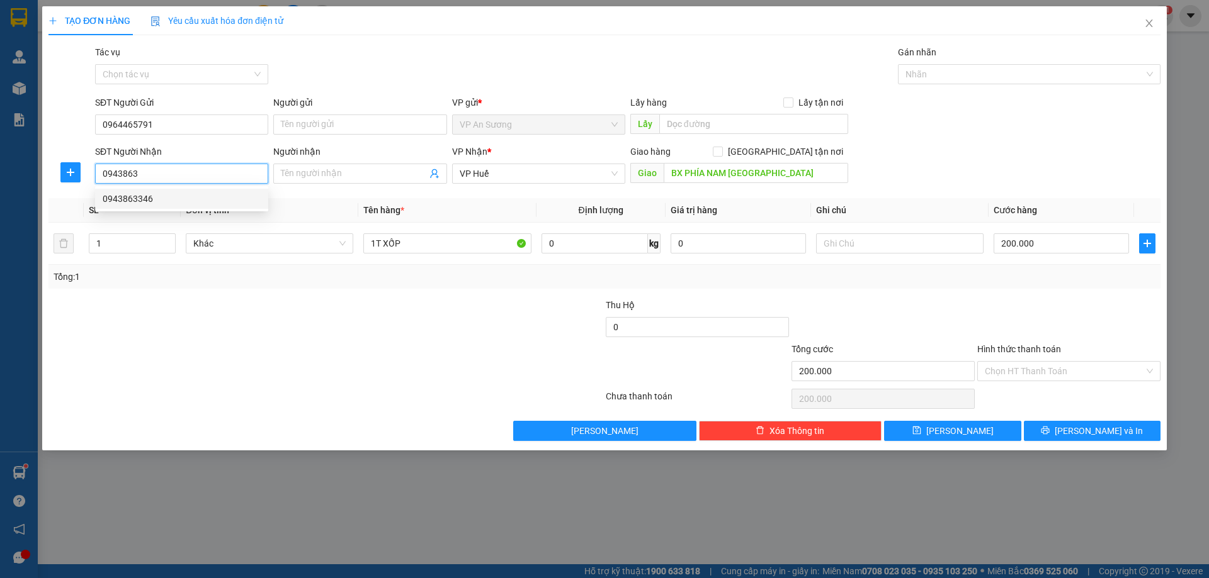
click at [133, 199] on div "0943863346" at bounding box center [182, 199] width 158 height 14
type input "0943863346"
type input "KHE SANH"
type input "0943863346"
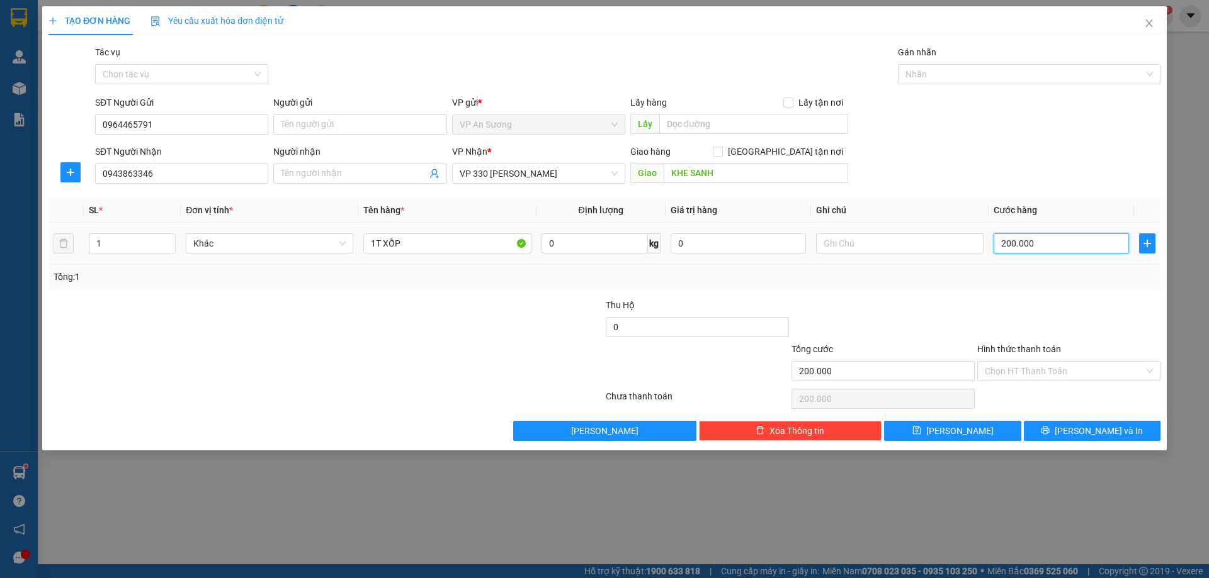
click at [1037, 242] on input "200.000" at bounding box center [1060, 244] width 135 height 20
type input "0"
type input "2"
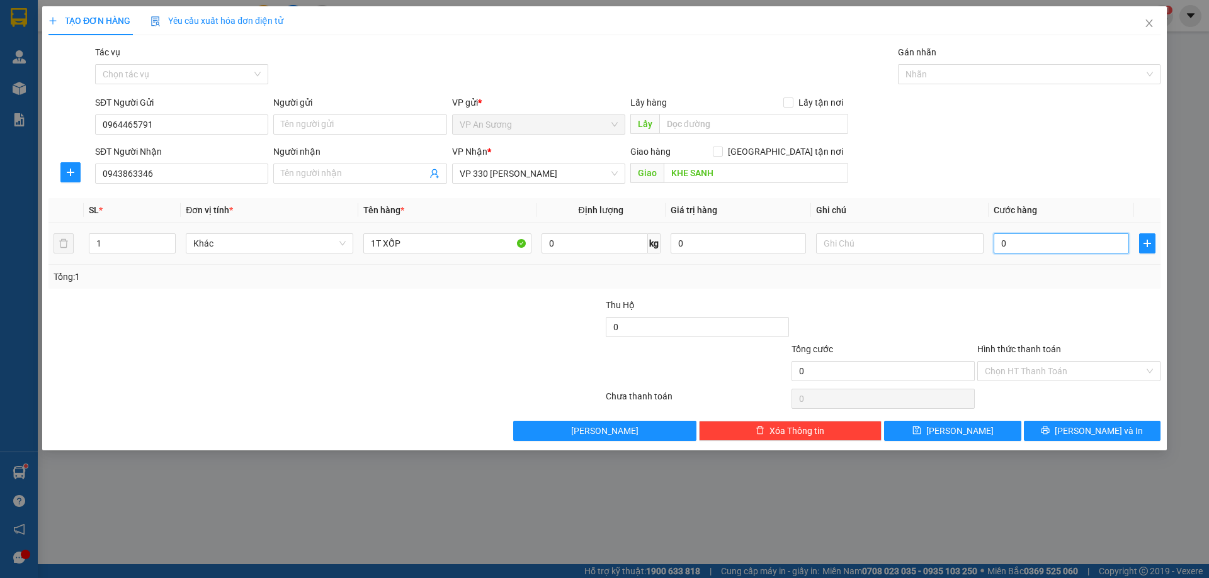
type input "2"
type input "02"
type input "25"
type input "025"
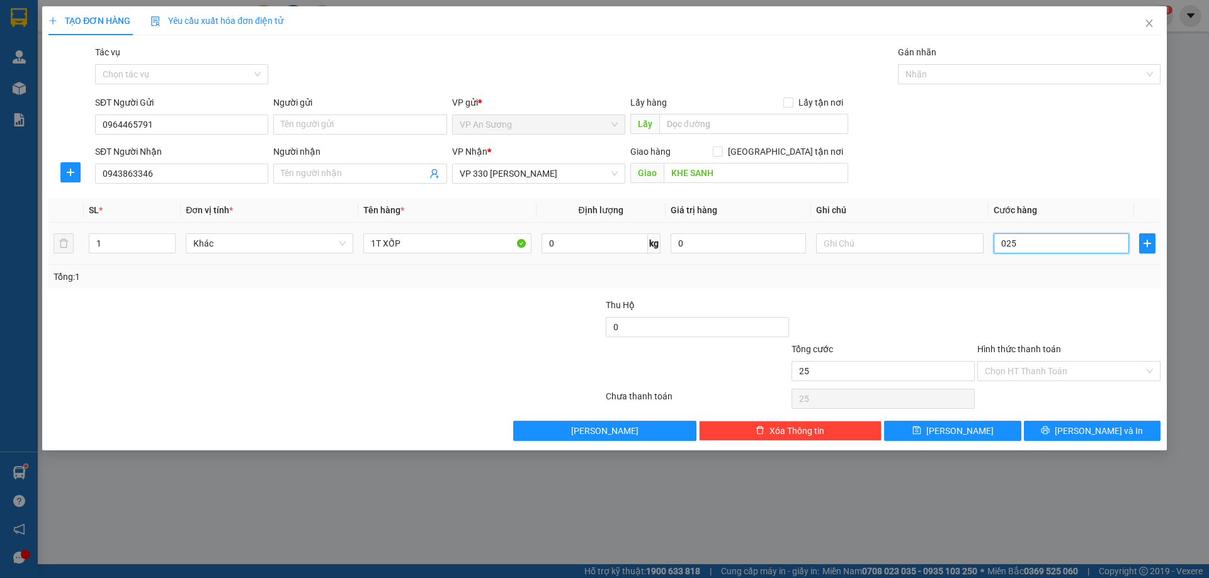
type input "250"
type input "0.250"
type input "250.000"
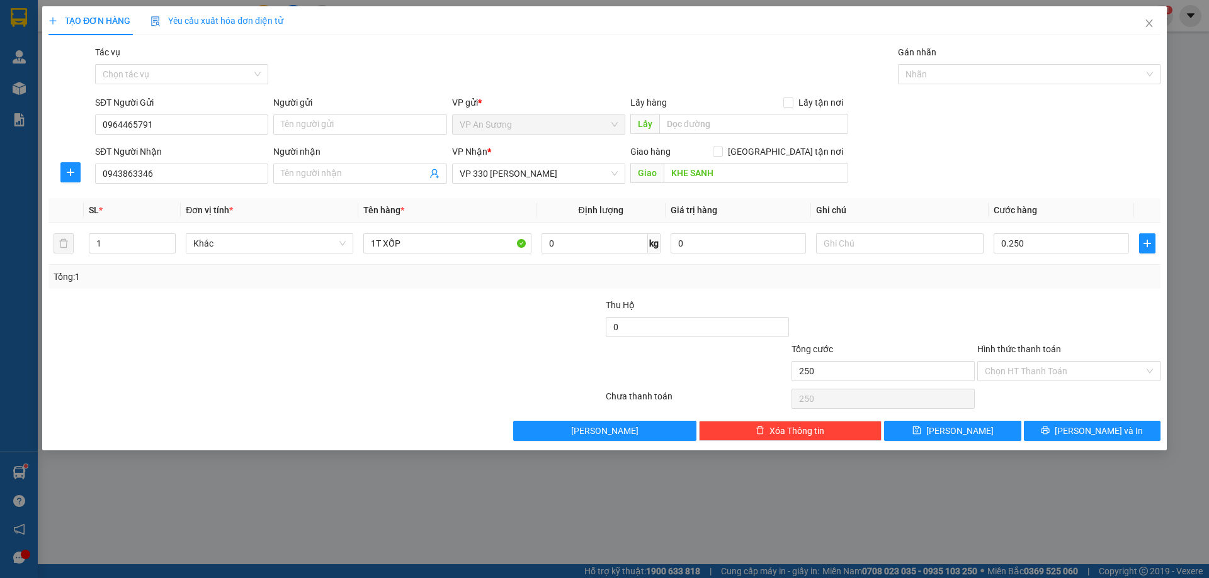
type input "250.000"
click at [1078, 308] on div at bounding box center [1069, 320] width 186 height 44
click at [1096, 428] on span "[PERSON_NAME] và In" at bounding box center [1098, 431] width 88 height 14
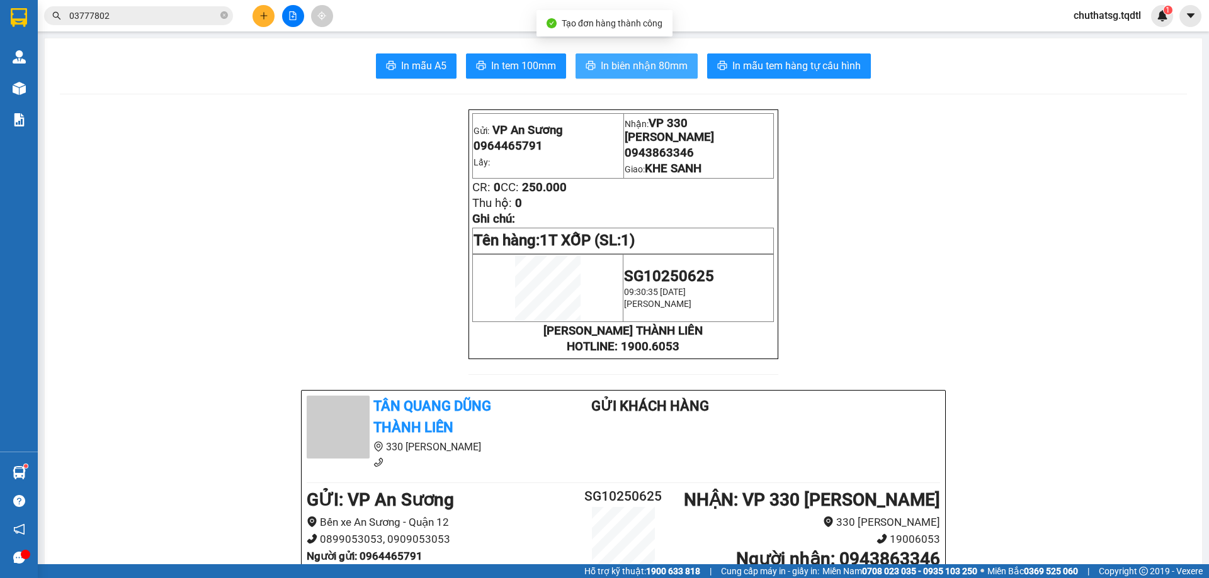
click at [640, 58] on span "In biên nhận 80mm" at bounding box center [643, 66] width 87 height 16
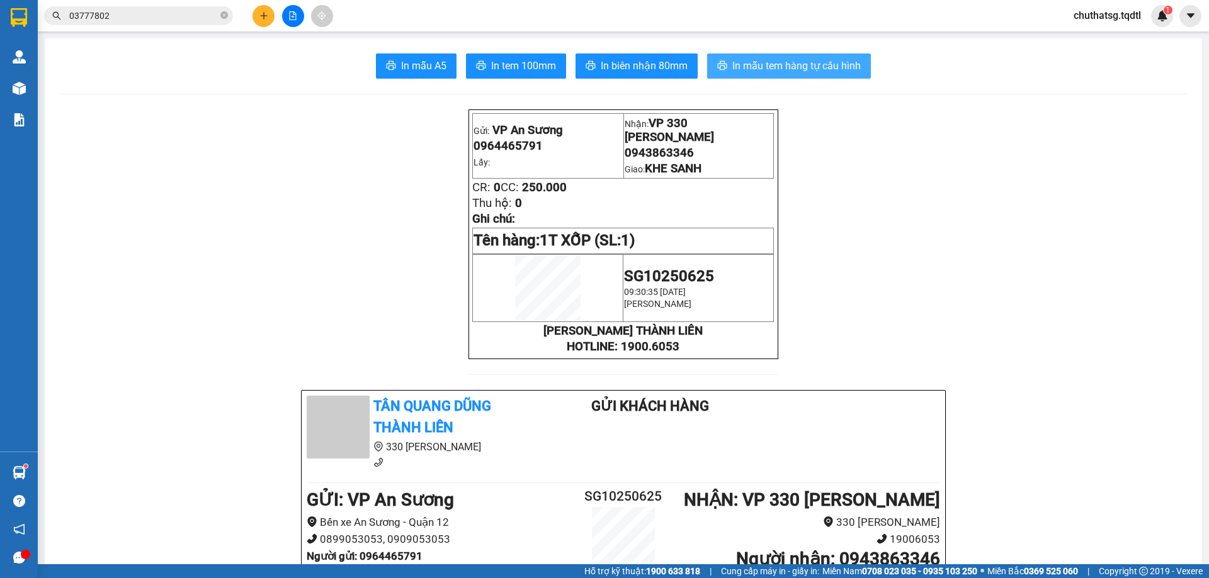
click at [779, 64] on span "In mẫu tem hàng tự cấu hình" at bounding box center [796, 66] width 128 height 16
click at [262, 12] on icon "plus" at bounding box center [263, 15] width 9 height 9
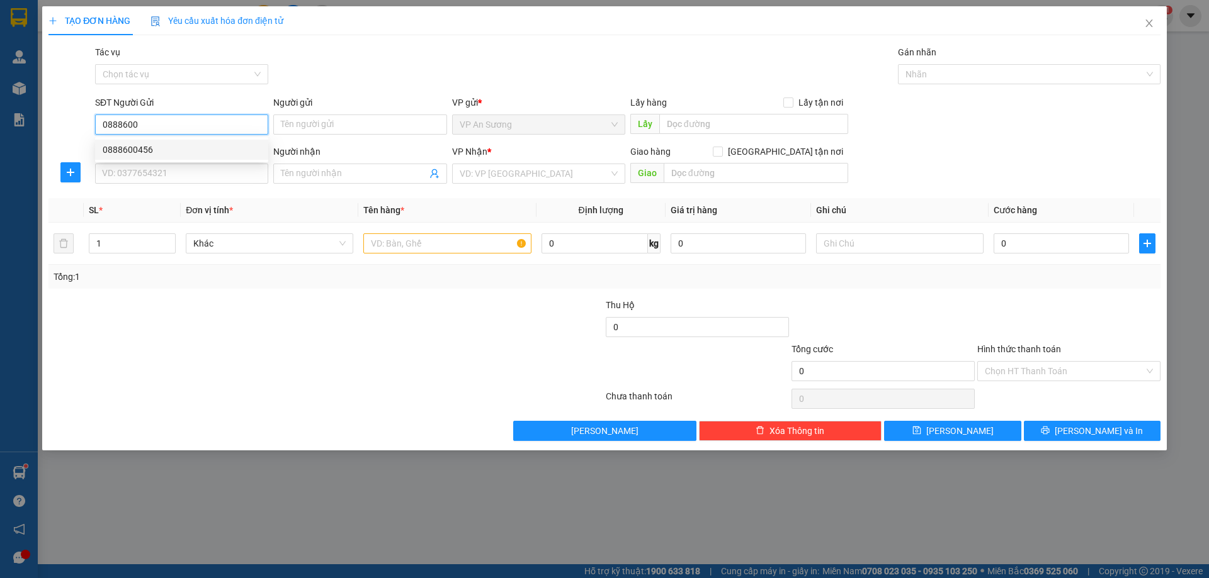
click at [116, 147] on div "0888600456" at bounding box center [182, 150] width 158 height 14
type input "0888600456"
type input "0964964967"
type input "CẦU TRẮNG"
type input "8.020.000"
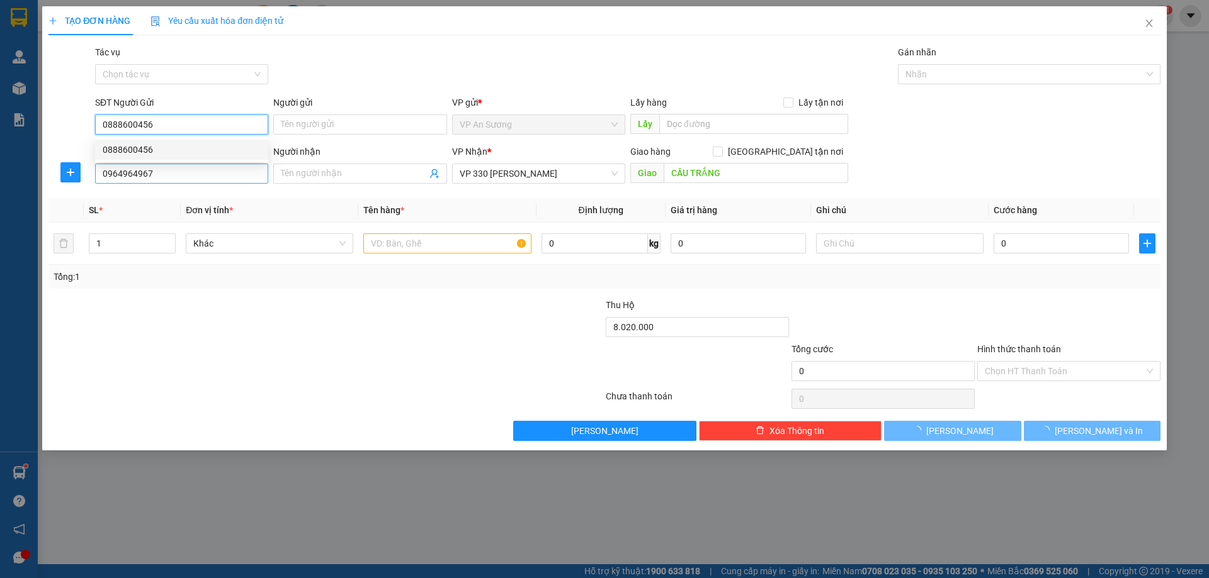
type input "250.000"
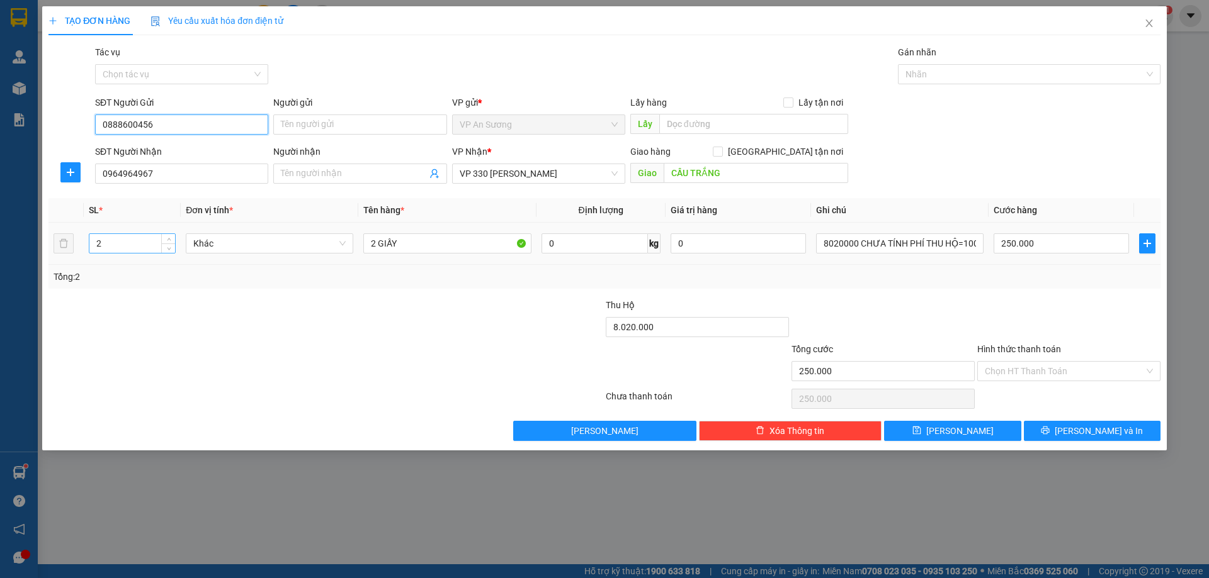
type input "0888600456"
click at [108, 246] on input "2" at bounding box center [132, 243] width 86 height 19
type input "1"
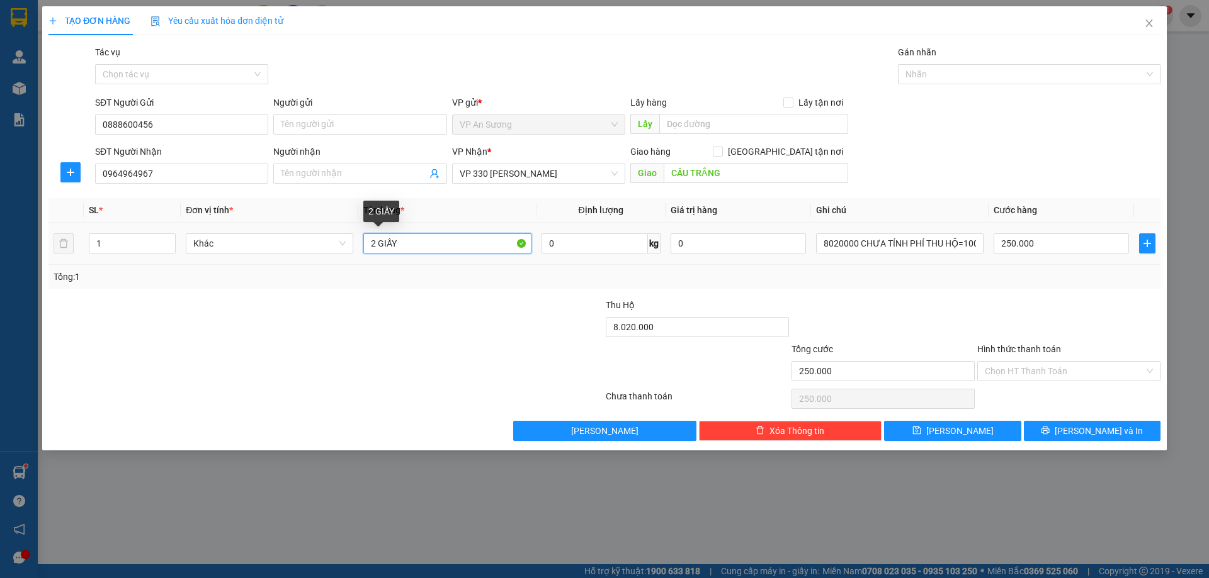
click at [417, 247] on input "2 GIẤY" at bounding box center [446, 244] width 167 height 20
type input "2"
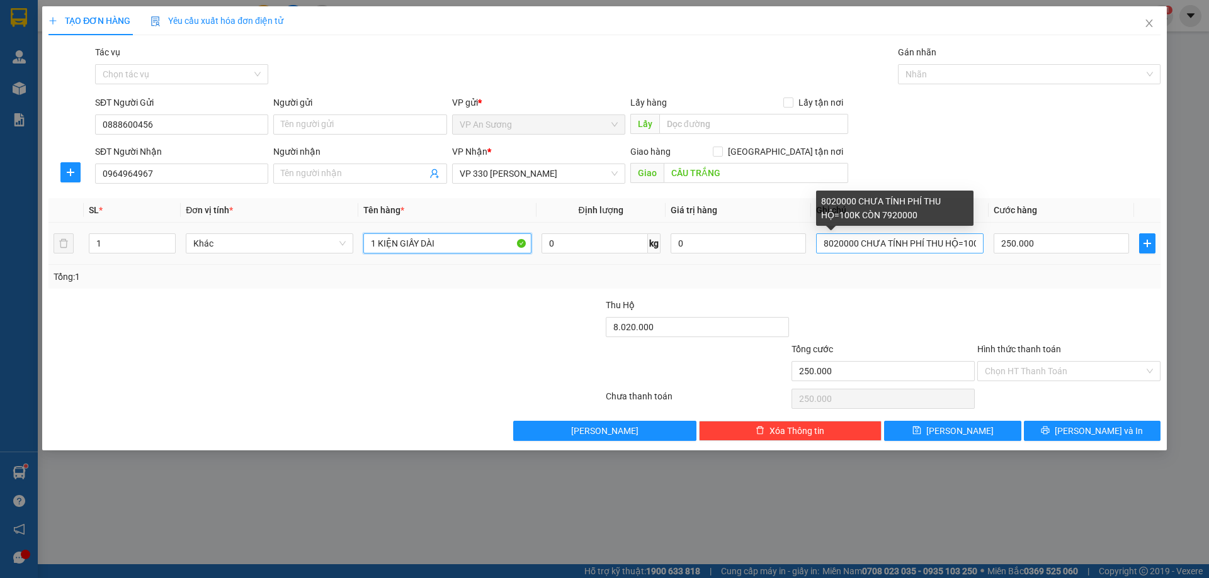
type input "1 KIỆN GIẤY DÀI"
click at [977, 243] on input "8020000 CHƯA TÍNH PHÍ THU HỘ=100K CÒN 7920000" at bounding box center [899, 244] width 167 height 20
click at [976, 247] on input "8020000 CHƯA TÍNH PHÍ THU HỘ=100K CÒN 7920000" at bounding box center [899, 244] width 167 height 20
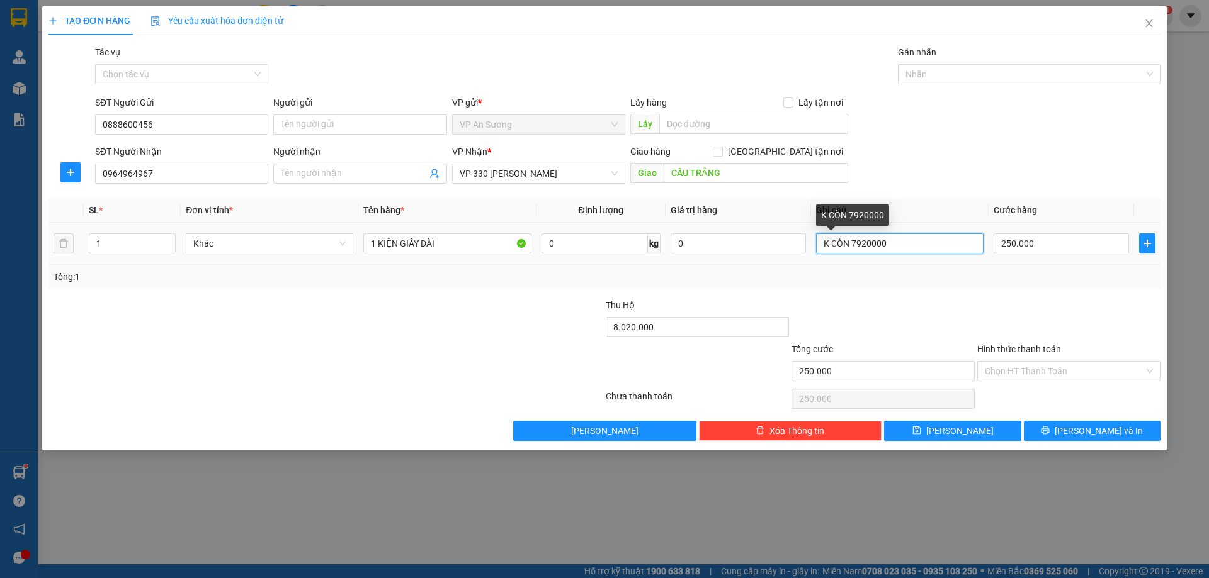
click at [891, 242] on input "K CÒN 7920000" at bounding box center [899, 244] width 167 height 20
type input "K"
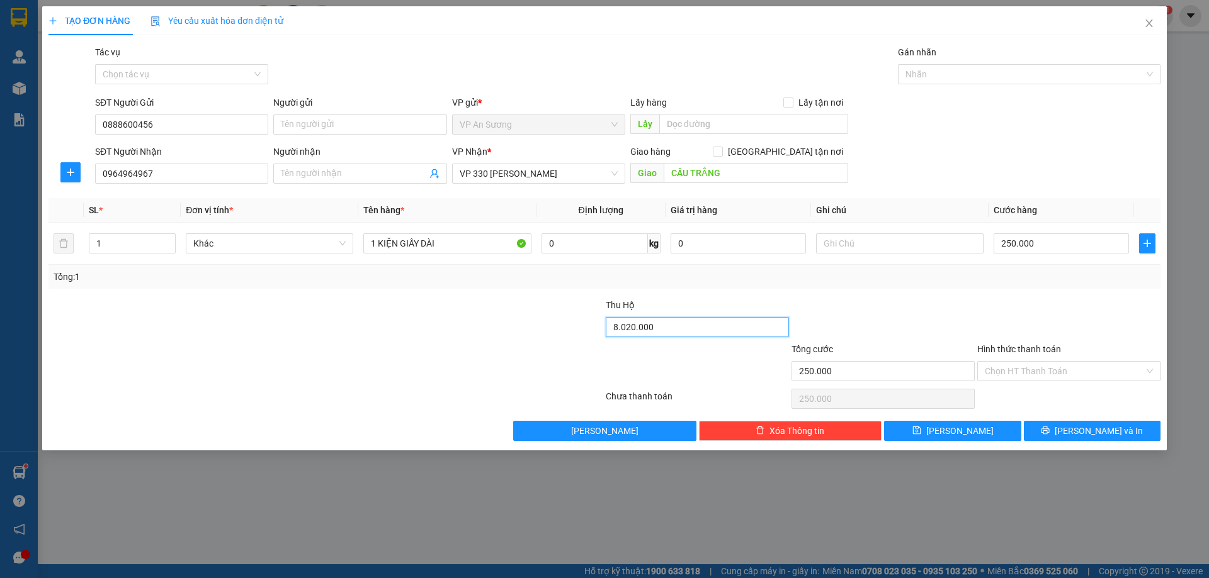
click at [684, 328] on input "8.020.000" at bounding box center [697, 327] width 183 height 20
type input "0"
click at [1053, 239] on input "250.000" at bounding box center [1060, 244] width 135 height 20
type input "0"
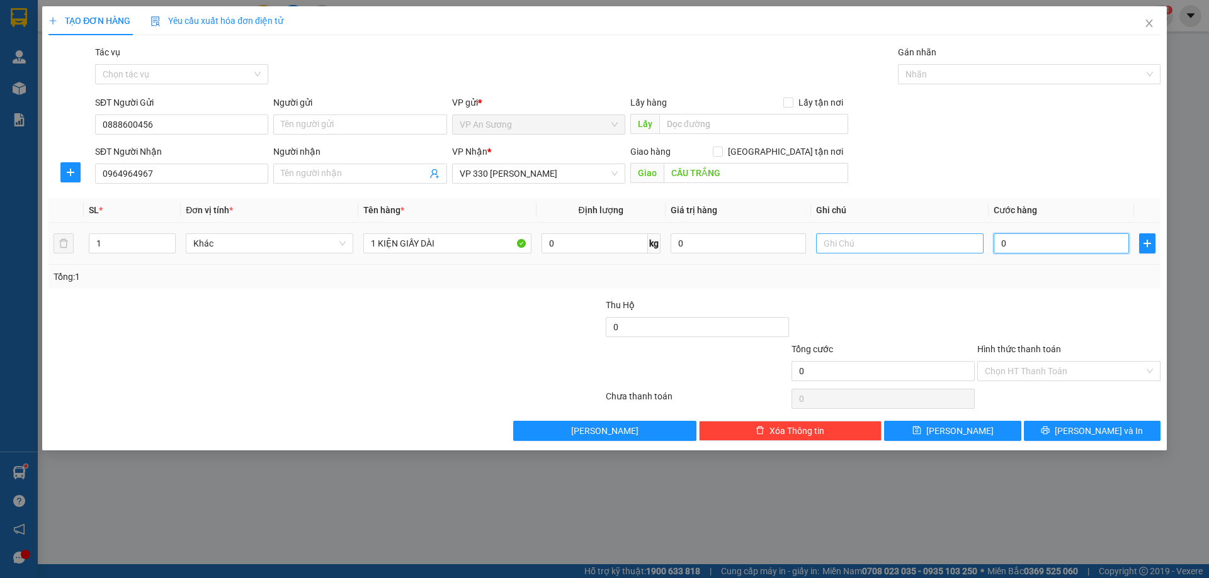
type input "0"
click at [871, 245] on input "text" at bounding box center [899, 244] width 167 height 20
type input "THU HỘ 3 TRIỆU 5 TRĂM 10 NGÀN CHƯA TRỪ PHÍ THU HỘ 100K"
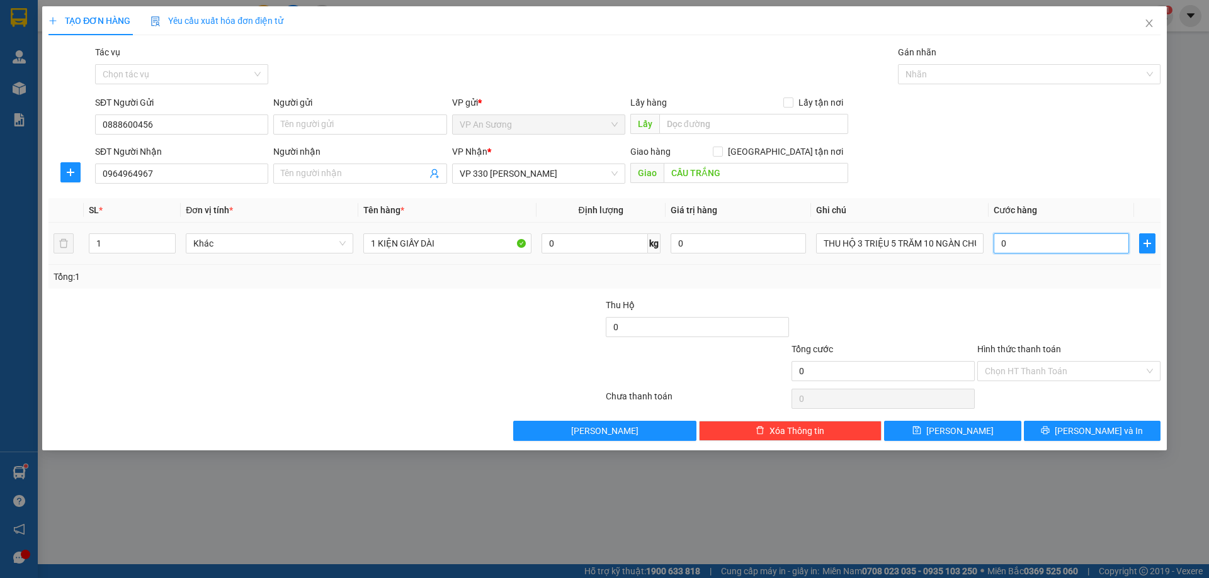
click at [1039, 241] on input "0" at bounding box center [1060, 244] width 135 height 20
type input "0"
type input "3"
type input "03"
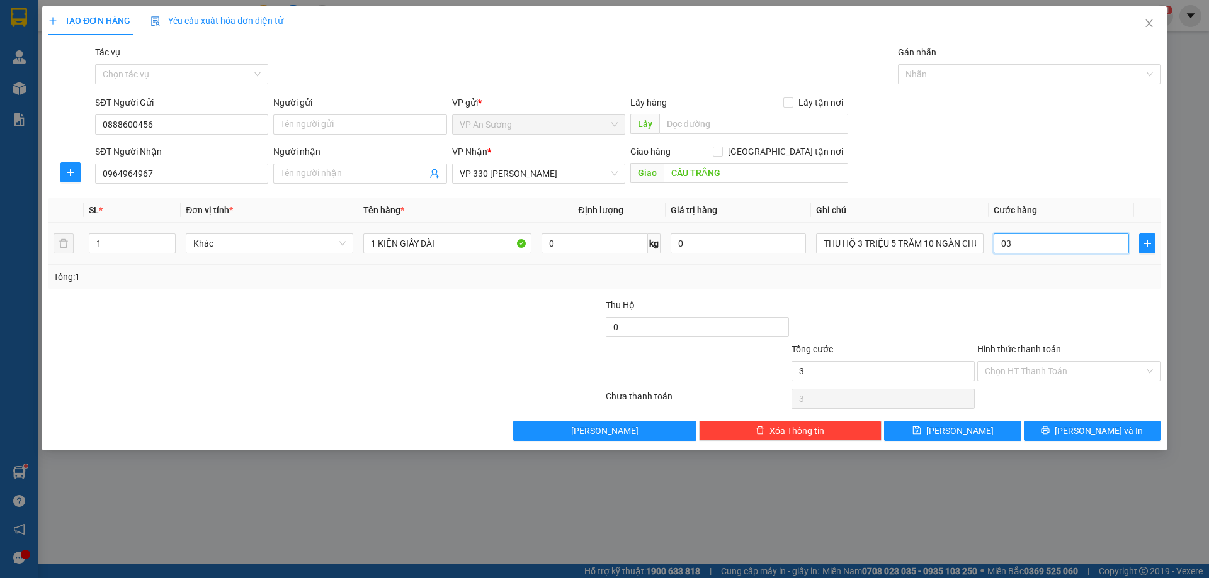
type input "30"
type input "030"
type input "300"
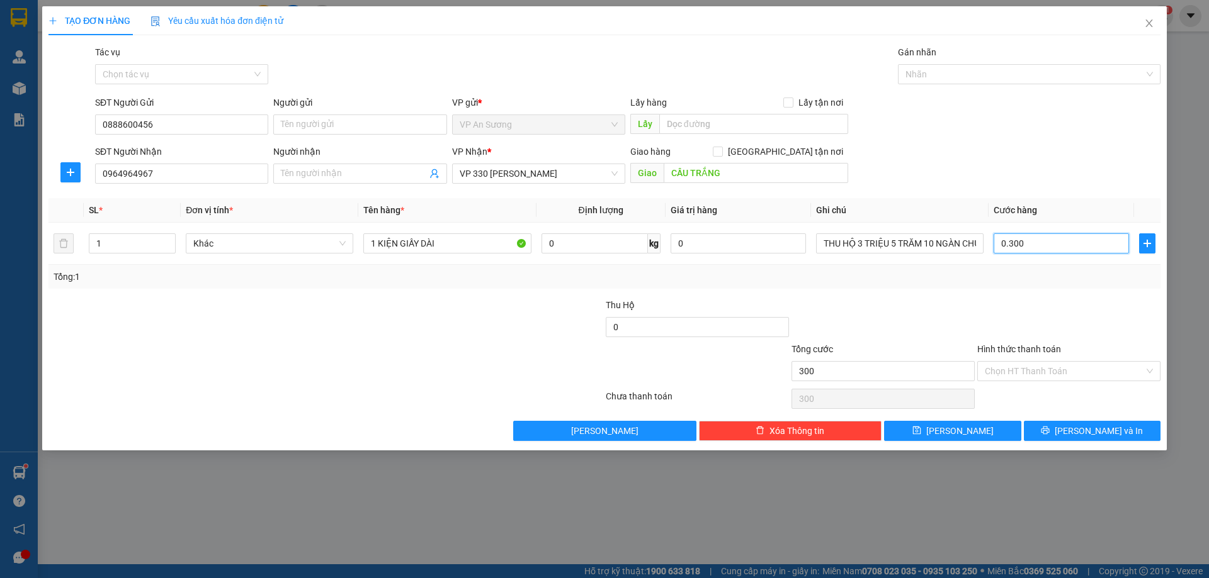
type input "0.300"
type input "300.000"
click at [1077, 291] on div "Transit Pickup Surcharge Ids Transit Deliver Surcharge Ids Transit Deliver Surc…" at bounding box center [604, 243] width 1112 height 396
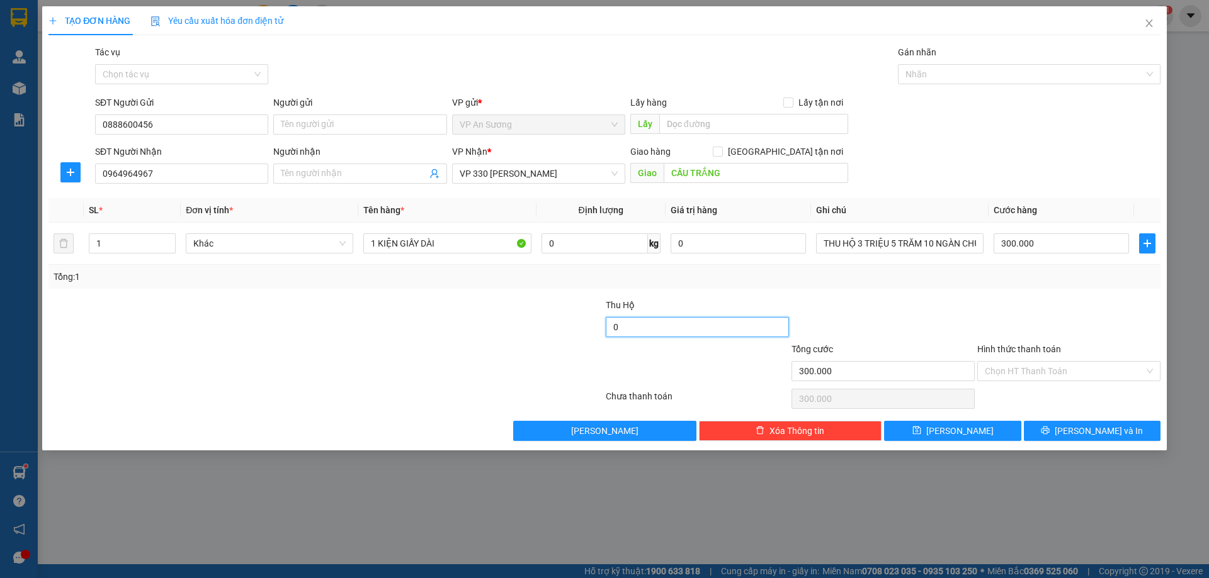
click at [628, 323] on input "0" at bounding box center [697, 327] width 183 height 20
type input "3.510.000"
click at [650, 353] on div at bounding box center [697, 364] width 186 height 44
click at [1091, 432] on span "[PERSON_NAME] và In" at bounding box center [1098, 431] width 88 height 14
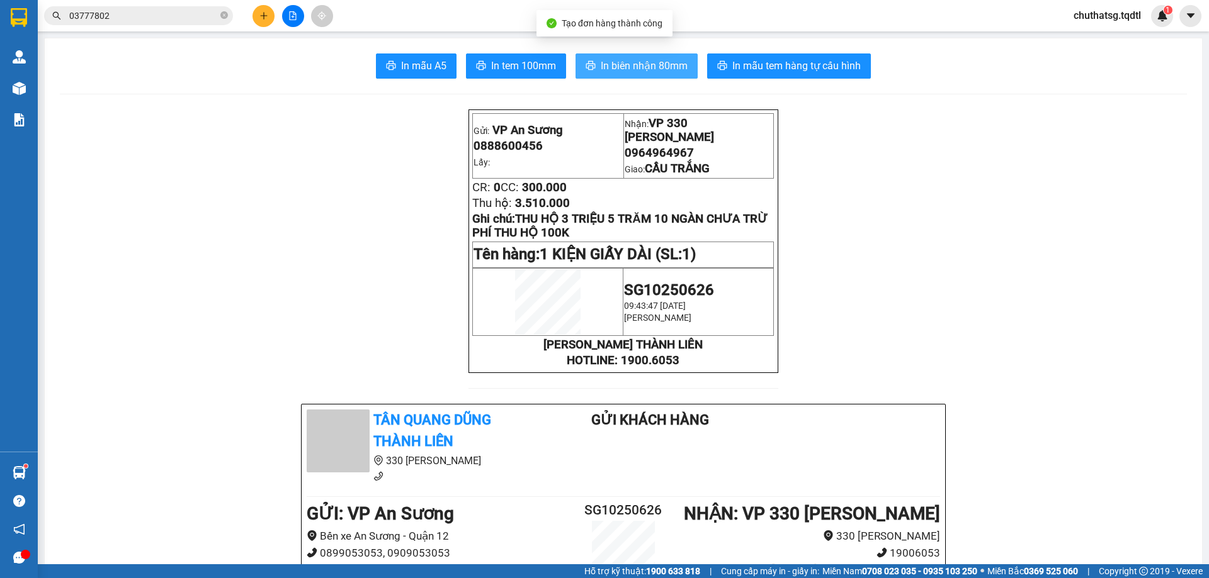
click at [642, 59] on span "In biên nhận 80mm" at bounding box center [643, 66] width 87 height 16
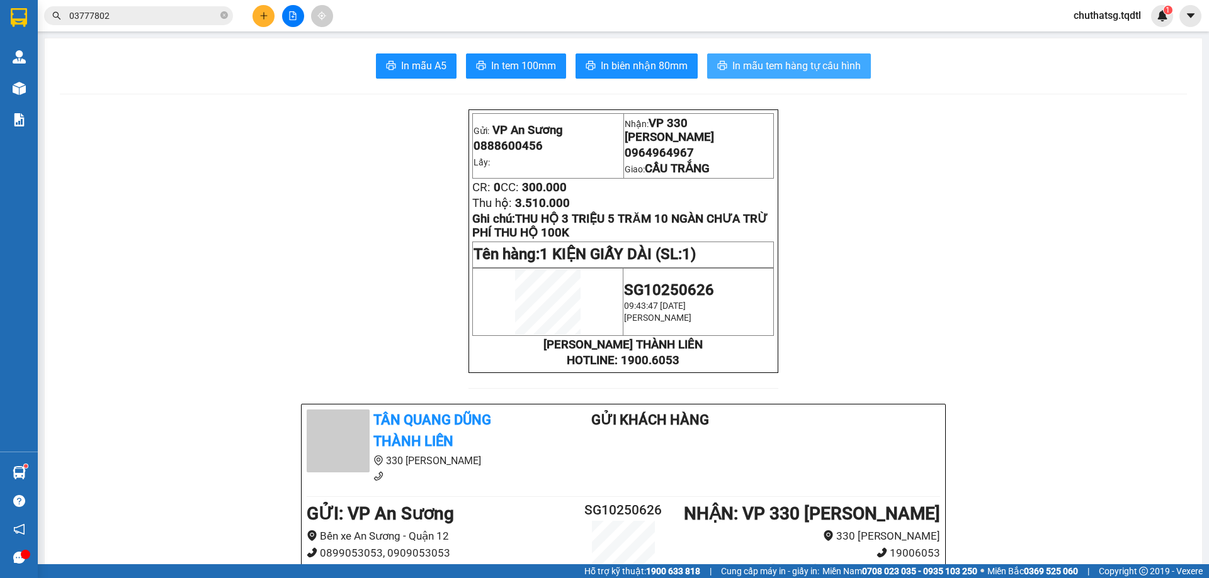
click at [760, 61] on span "In mẫu tem hàng tự cấu hình" at bounding box center [796, 66] width 128 height 16
click at [262, 14] on icon "plus" at bounding box center [263, 15] width 9 height 9
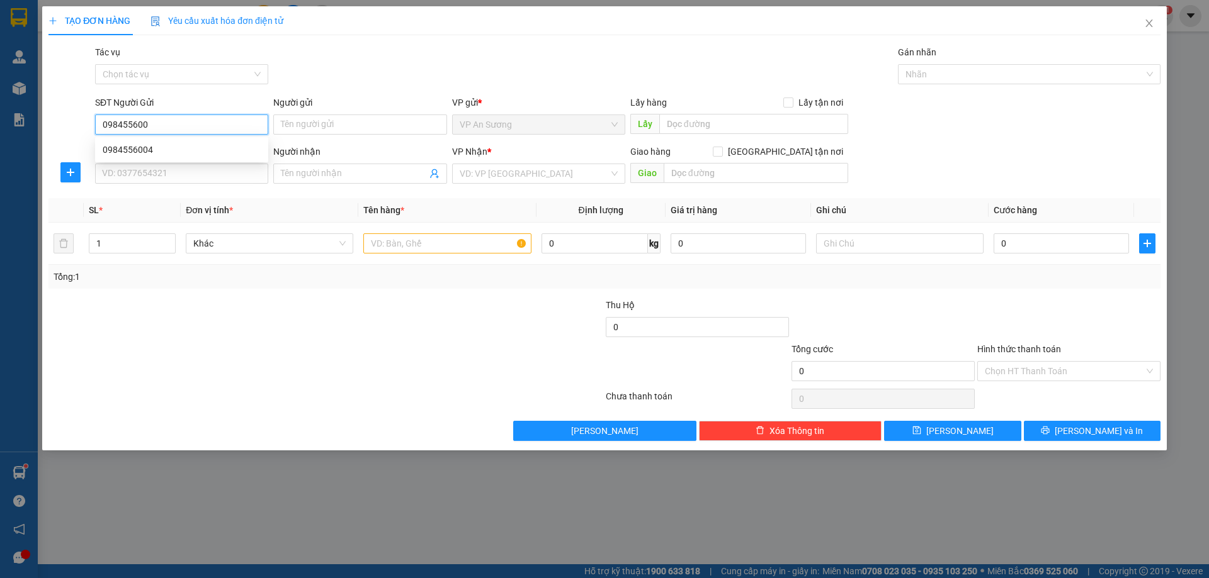
type input "0984556004"
click at [120, 149] on div "0984556004" at bounding box center [182, 150] width 158 height 14
type input "0905645995"
type input "Km 41"
type input "300.000"
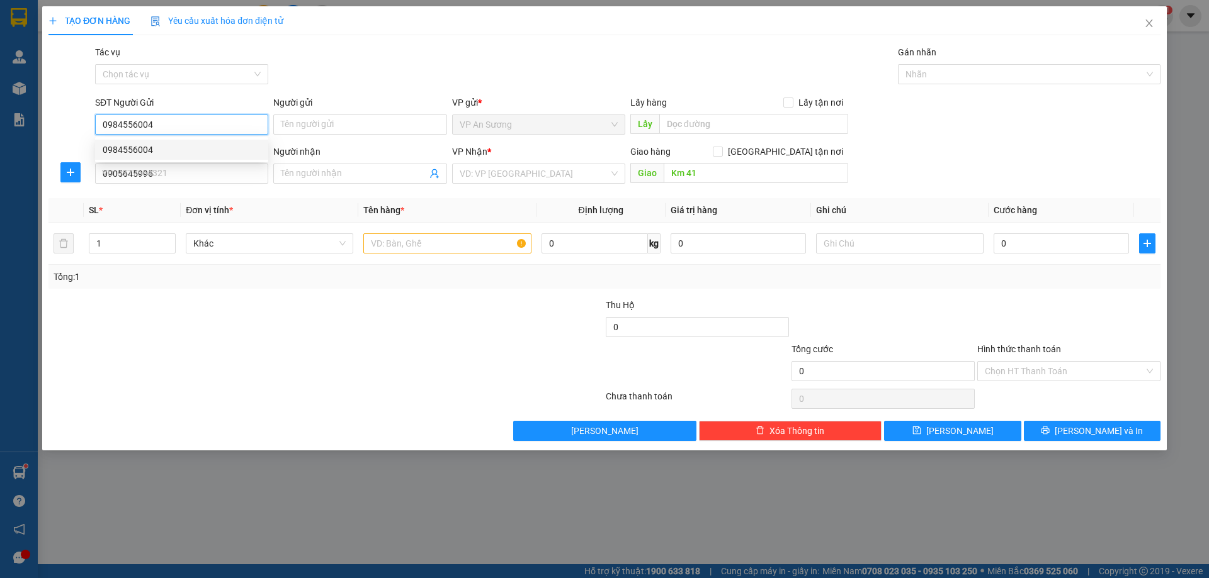
type input "300.000"
type input "0984556004"
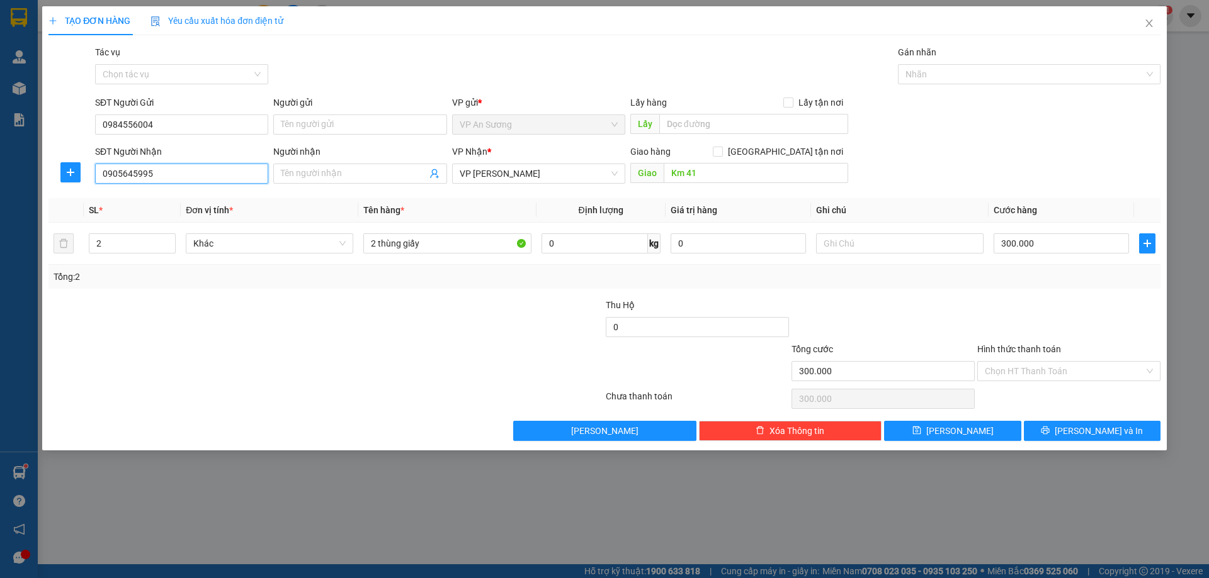
click at [154, 178] on input "0905645995" at bounding box center [181, 174] width 173 height 20
type input "0"
type input "0845500246"
click at [715, 174] on input "Km 41" at bounding box center [755, 173] width 184 height 20
type input "TÂN LIÊN"
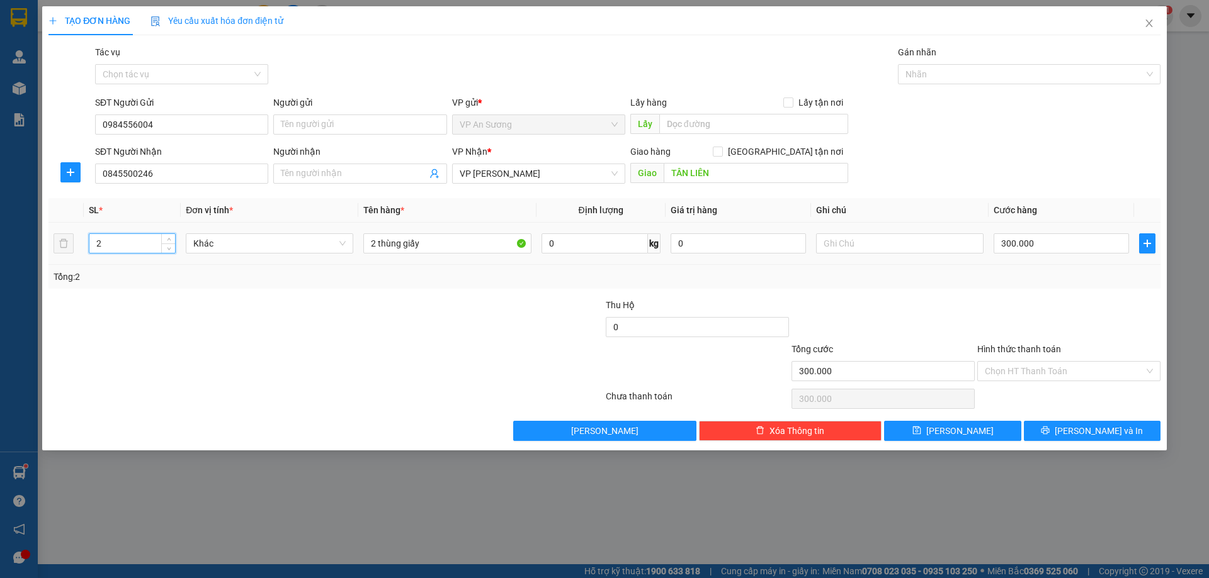
click at [104, 252] on input "2" at bounding box center [132, 243] width 86 height 19
type input "1"
click at [432, 250] on input "2 thùng giấy" at bounding box center [446, 244] width 167 height 20
type input "2"
type input "1 BỌC ĐEN"
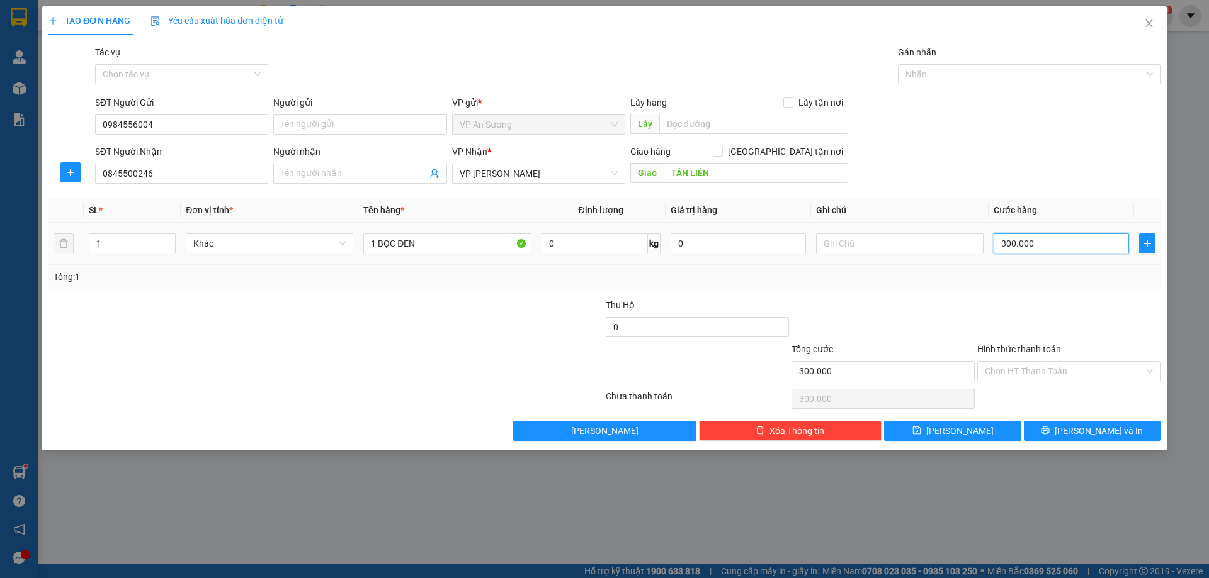
click at [1057, 242] on input "300.000" at bounding box center [1060, 244] width 135 height 20
type input "0"
type input "1"
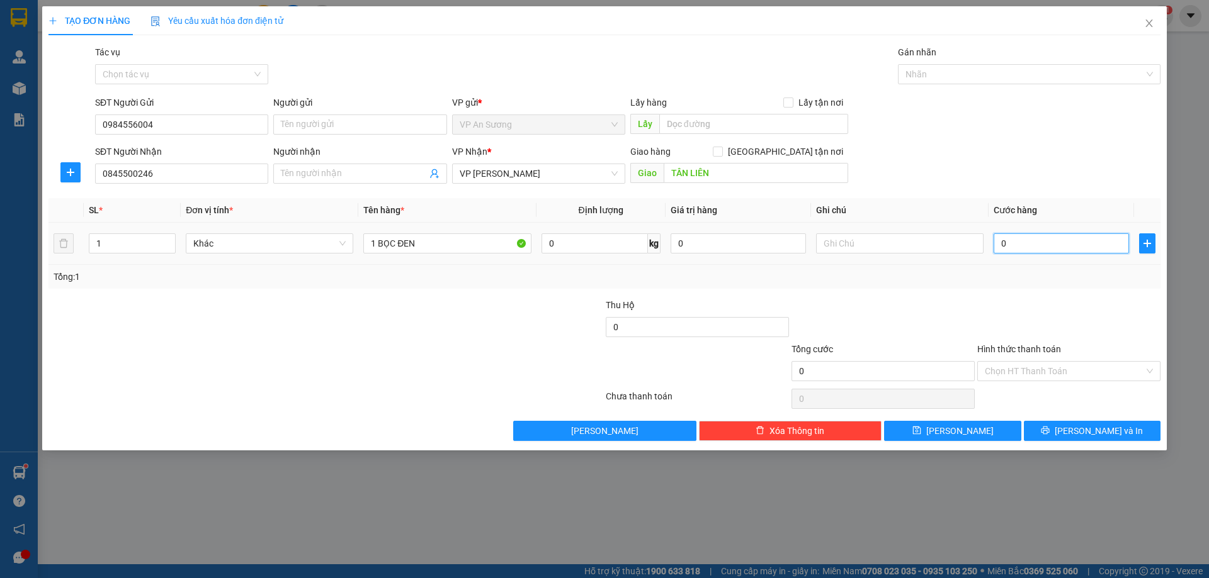
type input "1"
type input "01"
type input "10"
type input "010"
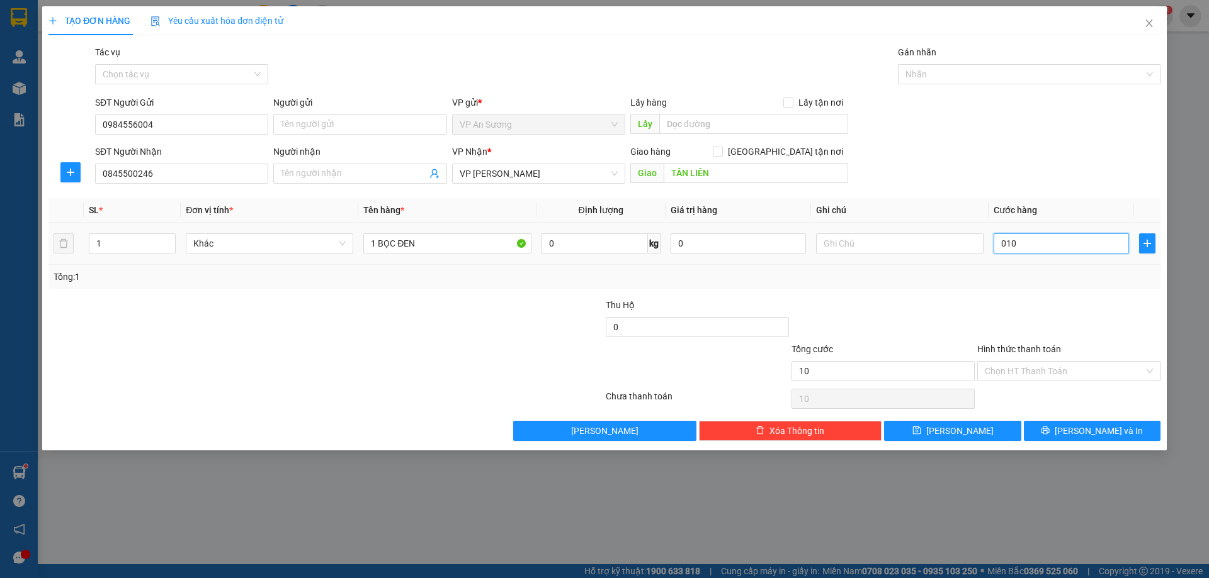
type input "100"
type input "0.100"
type input "100.000"
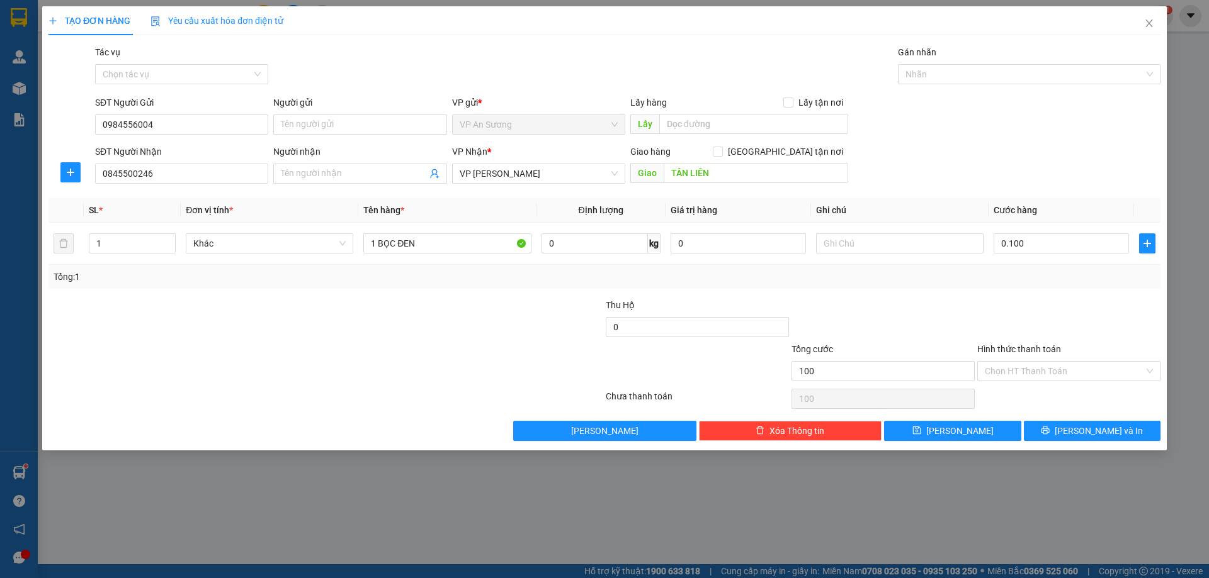
type input "100.000"
click at [1023, 269] on div "Tổng: 1" at bounding box center [604, 277] width 1112 height 24
drag, startPoint x: 1104, startPoint y: 429, endPoint x: 1100, endPoint y: 422, distance: 7.9
click at [1105, 427] on span "[PERSON_NAME] và In" at bounding box center [1098, 431] width 88 height 14
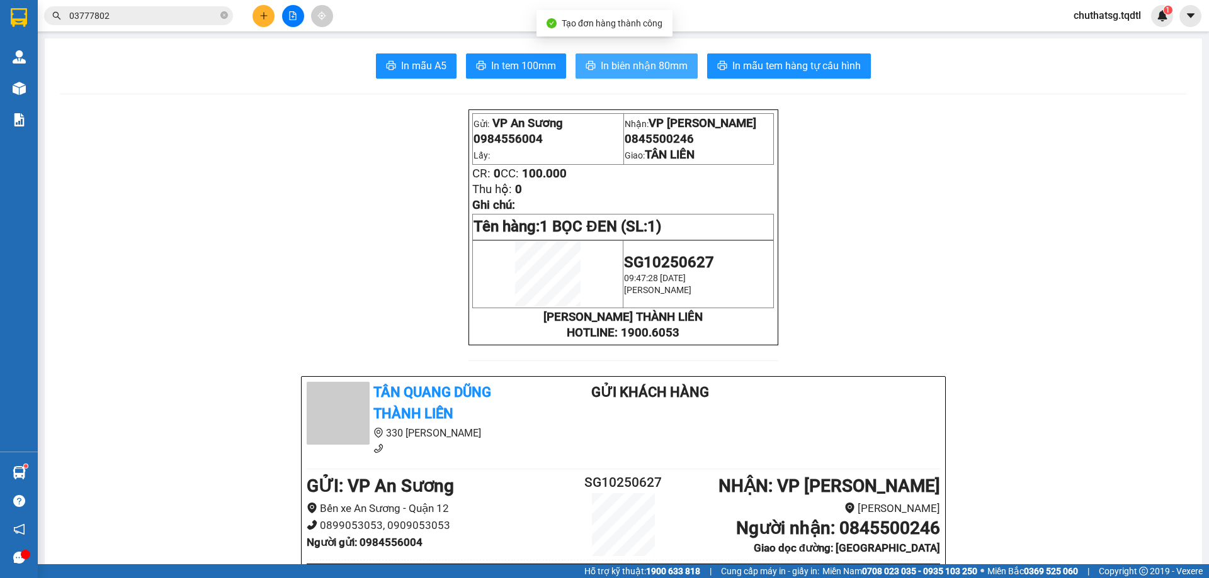
click at [649, 57] on button "In biên nhận 80mm" at bounding box center [636, 66] width 122 height 25
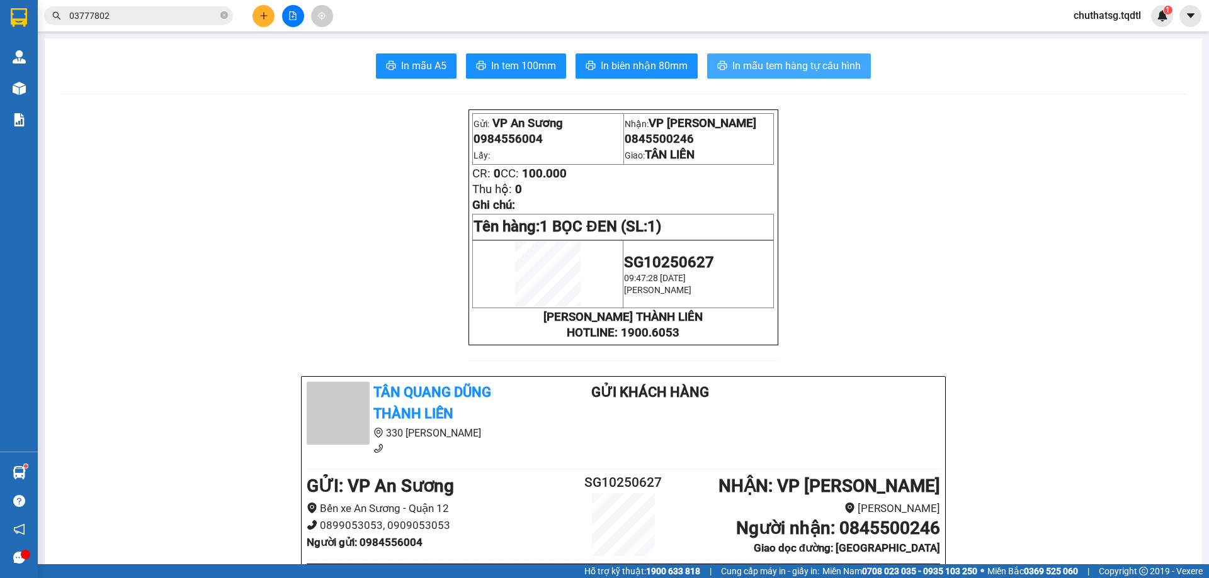
click at [782, 65] on span "In mẫu tem hàng tự cấu hình" at bounding box center [796, 66] width 128 height 16
click at [269, 17] on button at bounding box center [263, 16] width 22 height 22
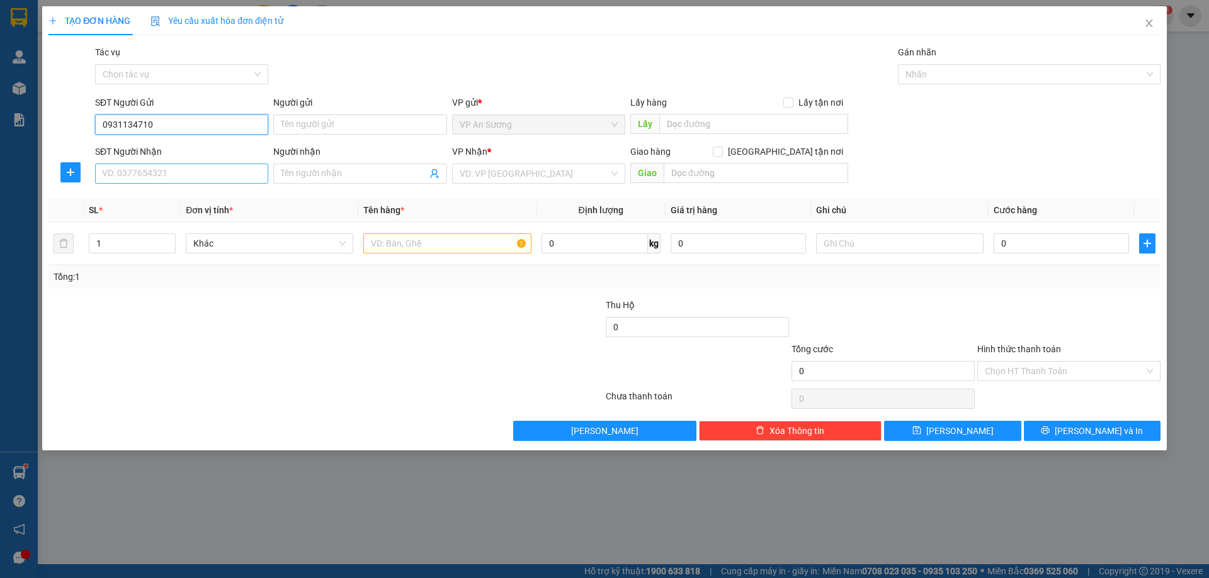
type input "0931134710"
click at [174, 174] on input "SĐT Người Nhận" at bounding box center [181, 174] width 173 height 20
type input "0867629184"
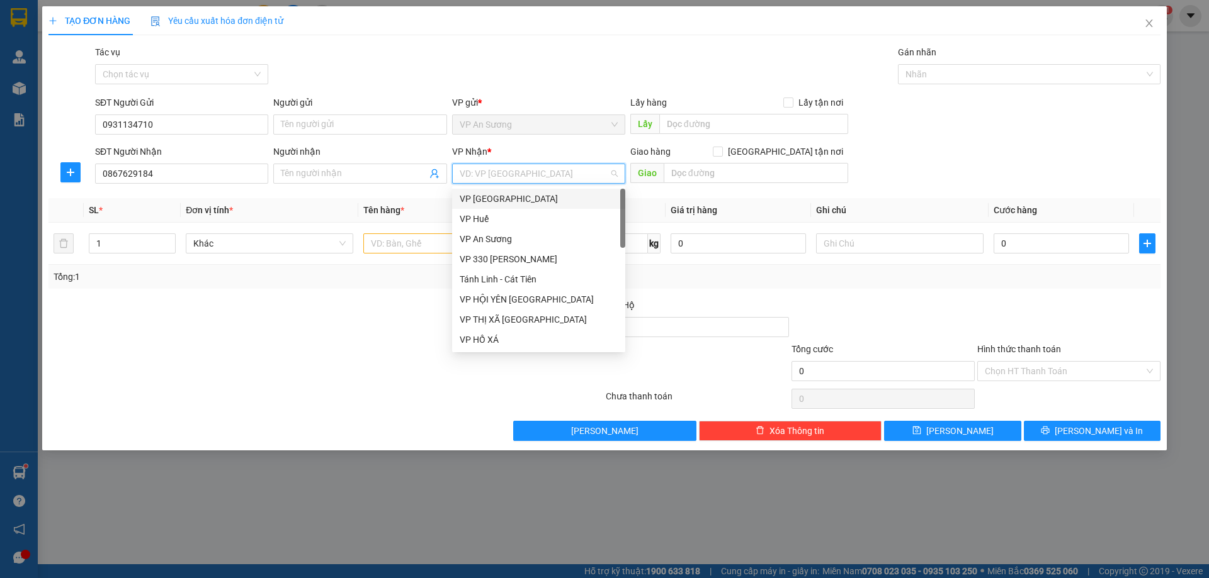
click at [505, 176] on input "search" at bounding box center [533, 173] width 149 height 19
drag, startPoint x: 483, startPoint y: 258, endPoint x: 536, endPoint y: 210, distance: 71.3
click at [483, 257] on div "VP 330 [PERSON_NAME]" at bounding box center [538, 259] width 158 height 14
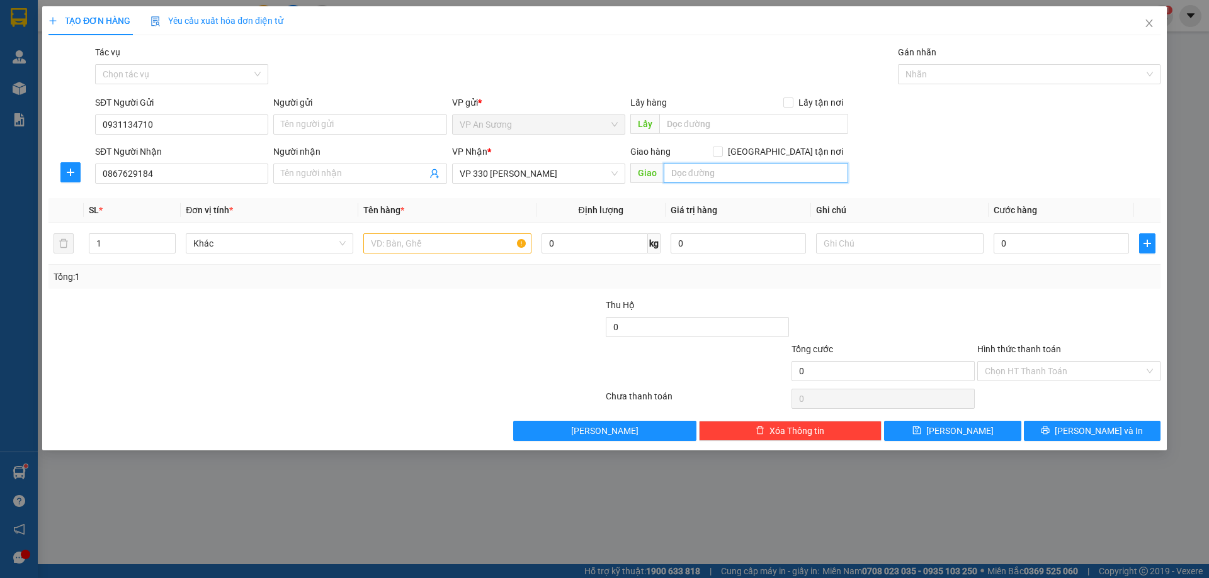
click at [693, 171] on input "text" at bounding box center [755, 173] width 184 height 20
type input "[PERSON_NAME]"
click at [113, 243] on input "1" at bounding box center [132, 243] width 86 height 19
type input "1"
drag, startPoint x: 367, startPoint y: 235, endPoint x: 372, endPoint y: 252, distance: 17.7
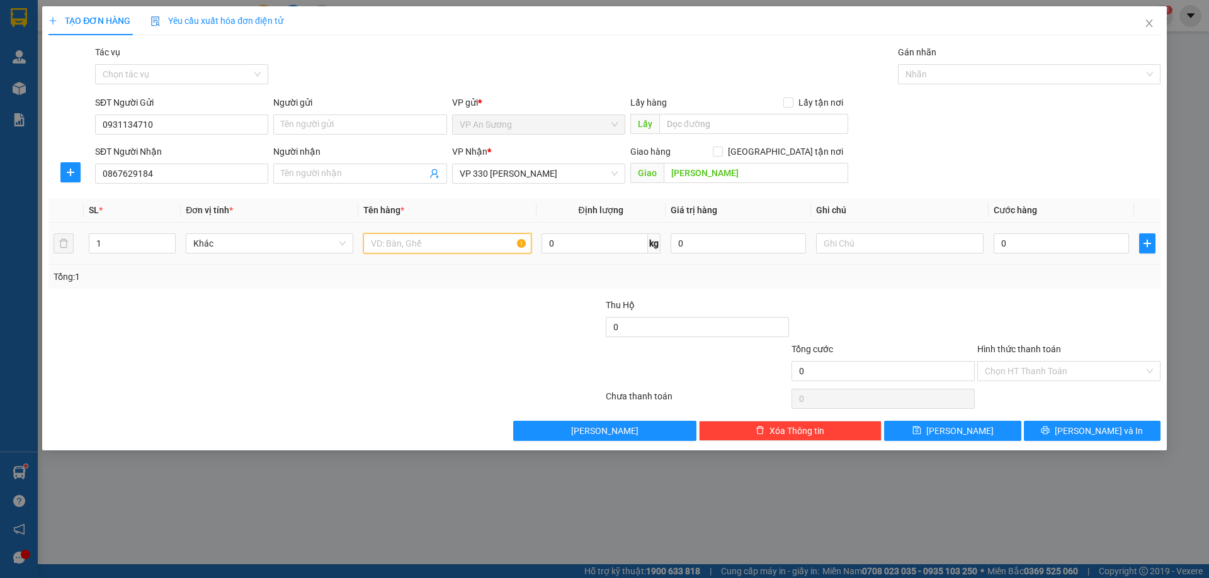
click at [372, 252] on input "text" at bounding box center [446, 244] width 167 height 20
type input "1 BAO XANH"
click at [1019, 244] on input "0" at bounding box center [1060, 244] width 135 height 20
type input "01"
type input "1"
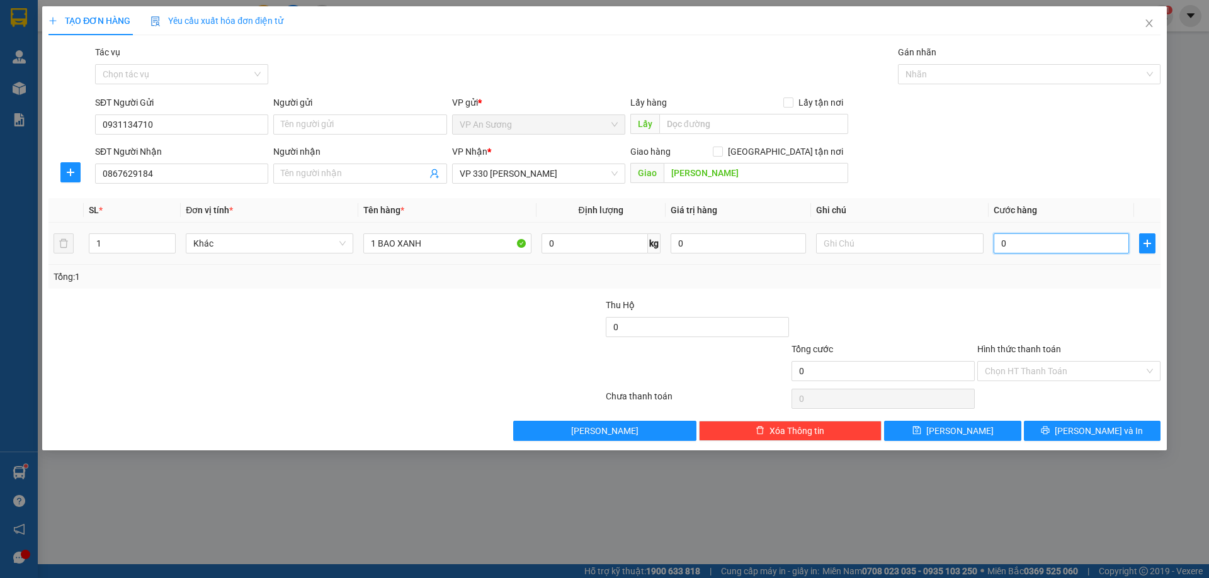
type input "1"
type input "015"
type input "15"
type input "0.150"
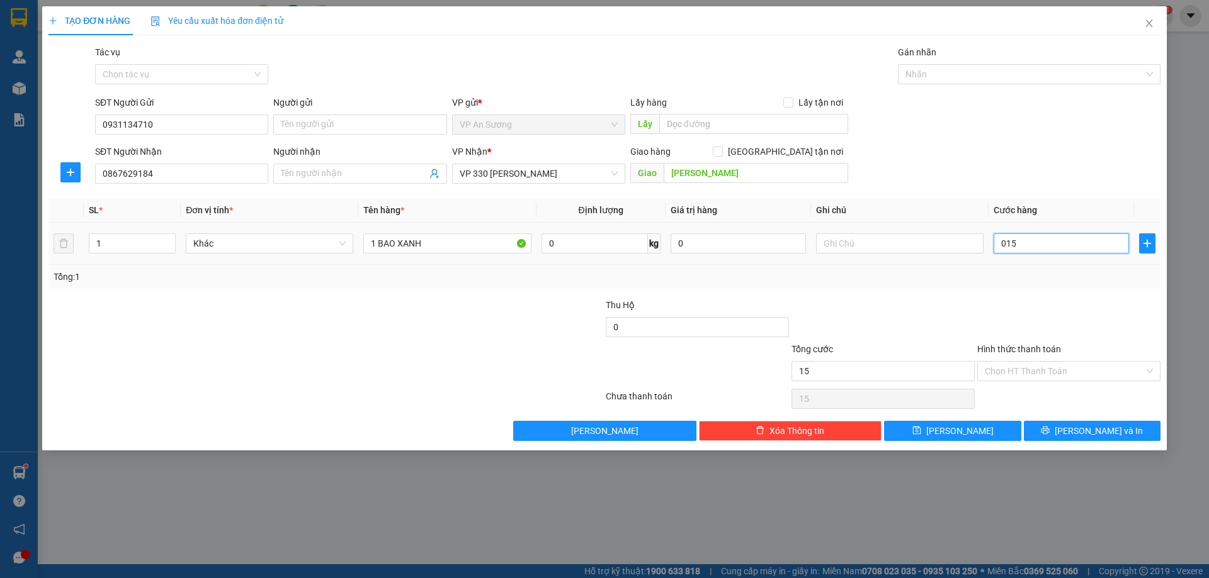
type input "150"
type input "150.000"
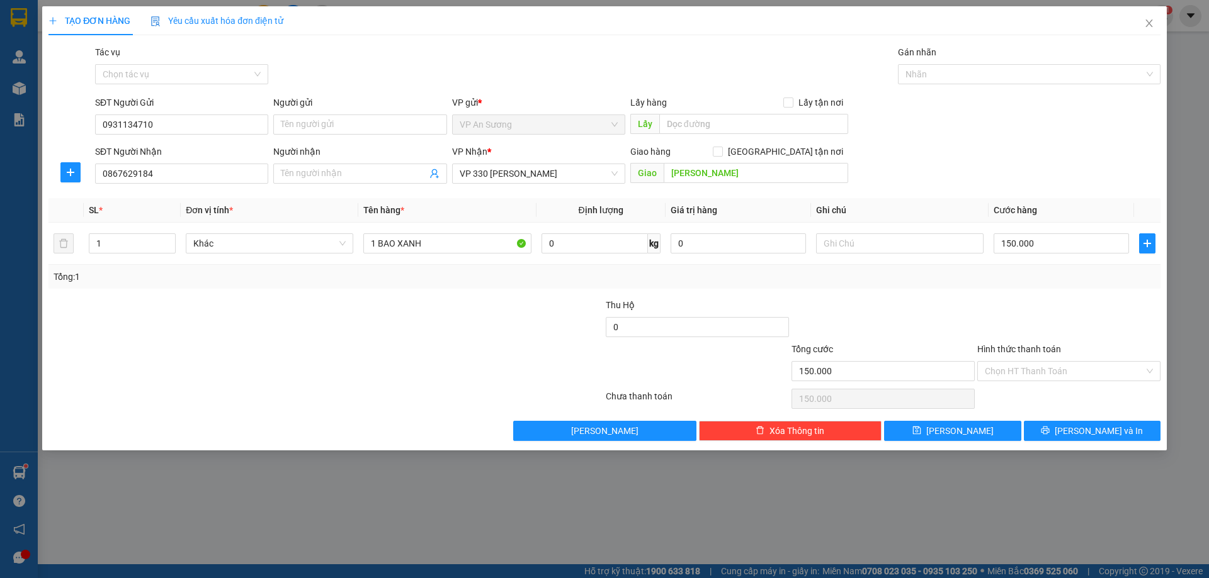
click at [933, 298] on div at bounding box center [883, 320] width 186 height 44
click at [1095, 430] on span "[PERSON_NAME] và In" at bounding box center [1098, 431] width 88 height 14
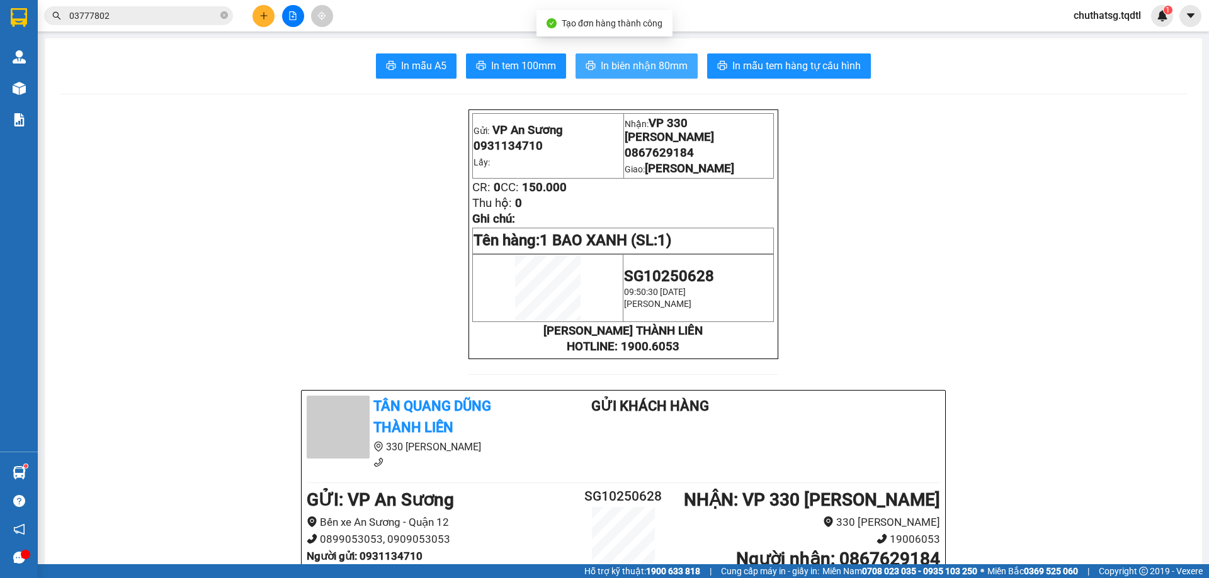
drag, startPoint x: 638, startPoint y: 60, endPoint x: 832, endPoint y: 116, distance: 202.0
click at [645, 64] on span "In biên nhận 80mm" at bounding box center [643, 66] width 87 height 16
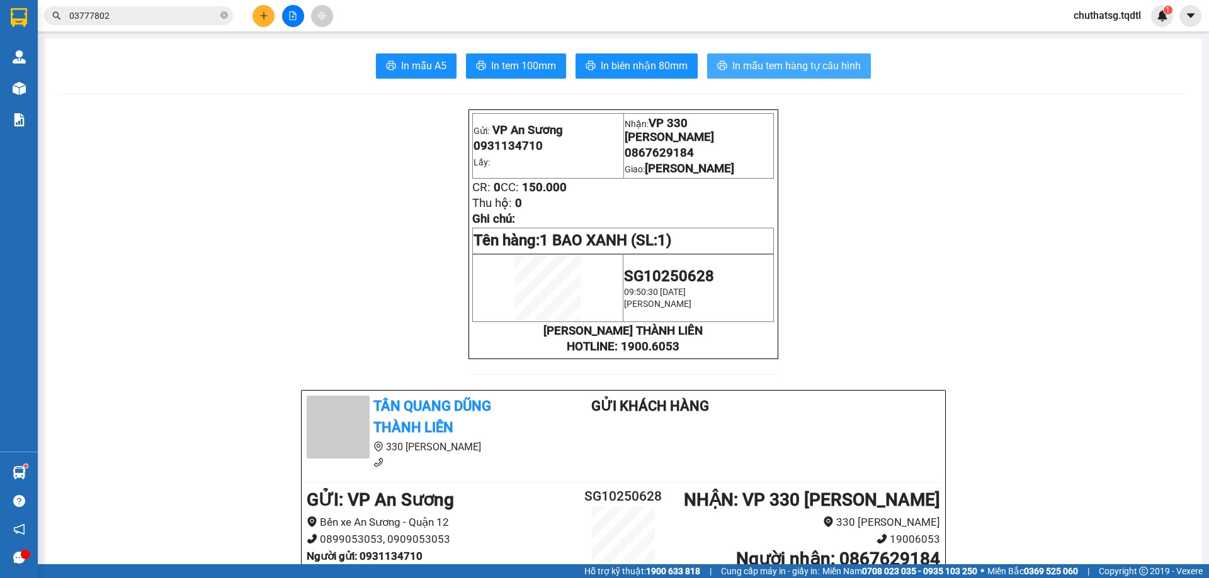
drag, startPoint x: 767, startPoint y: 60, endPoint x: 782, endPoint y: 64, distance: 15.7
click at [772, 61] on span "In mẫu tem hàng tự cấu hình" at bounding box center [796, 66] width 128 height 16
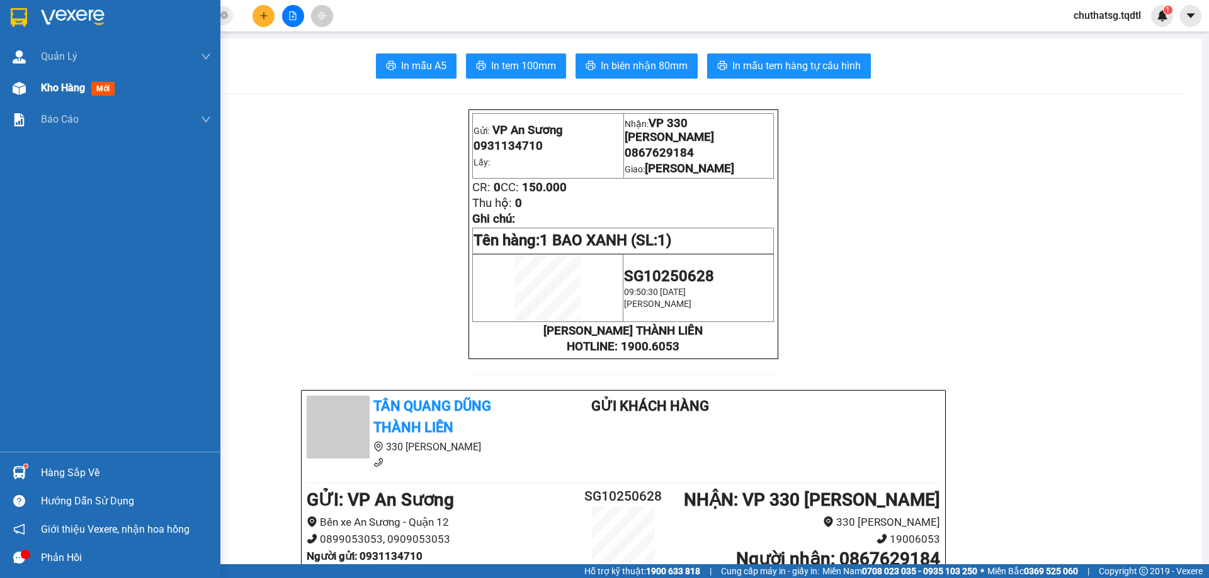
click at [42, 88] on span "Kho hàng" at bounding box center [63, 88] width 44 height 12
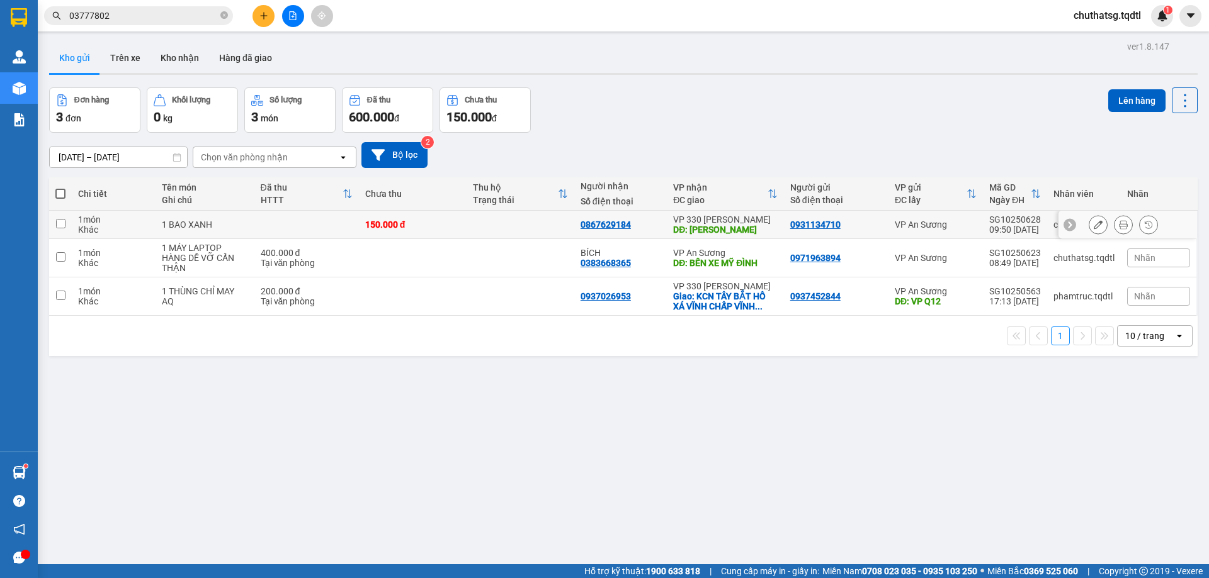
drag, startPoint x: 61, startPoint y: 222, endPoint x: 112, endPoint y: 247, distance: 57.1
click at [64, 223] on input "checkbox" at bounding box center [60, 223] width 9 height 9
checkbox input "true"
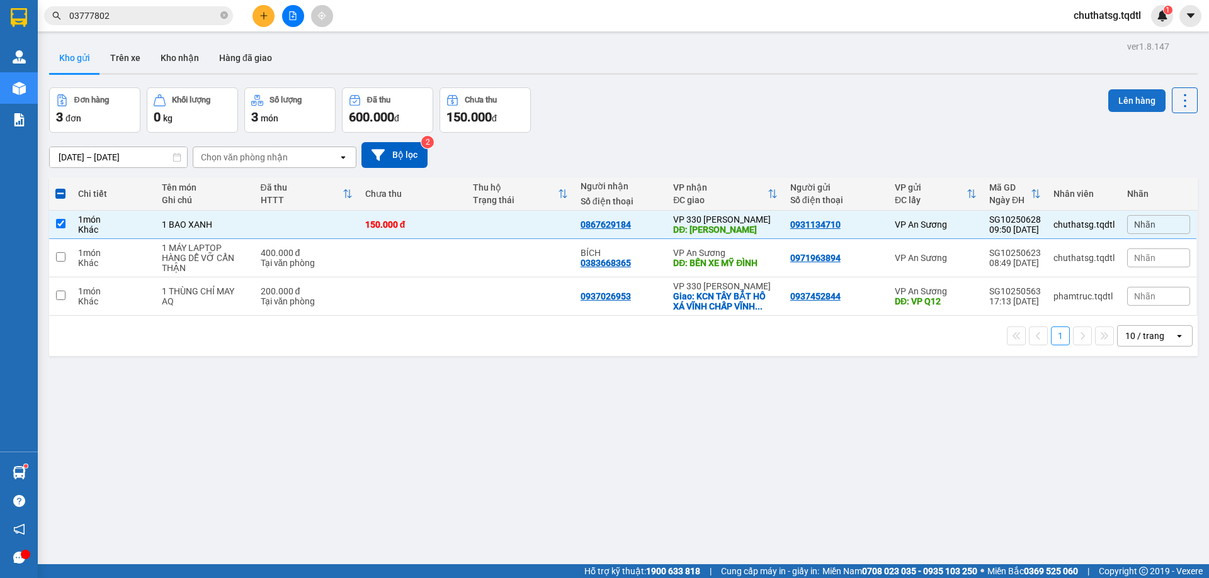
click at [1123, 98] on button "Lên hàng" at bounding box center [1136, 100] width 57 height 23
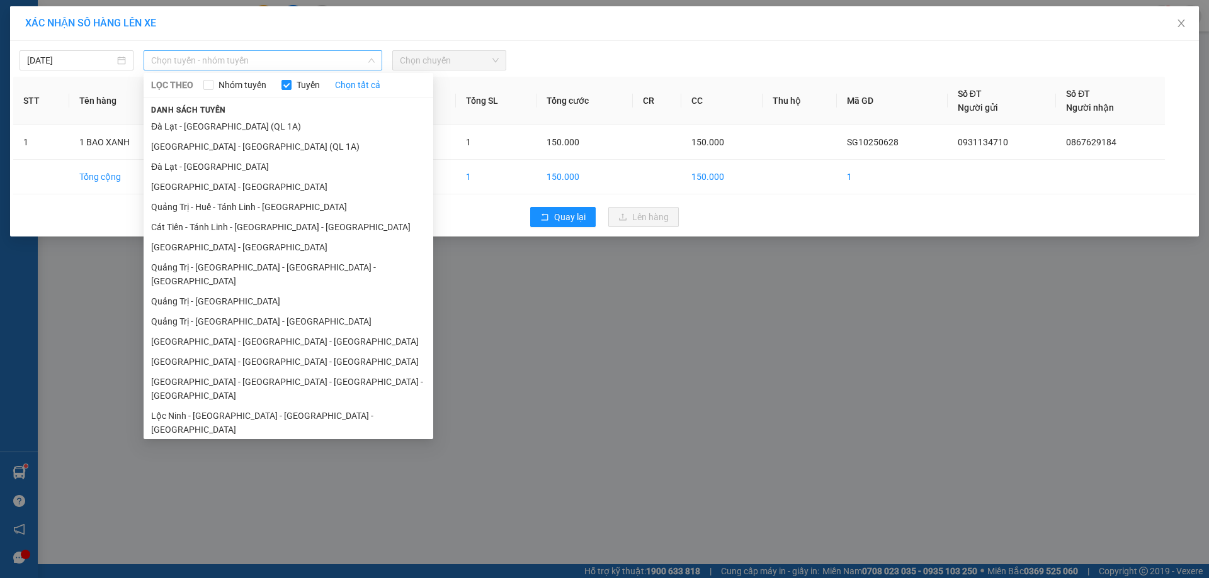
click at [329, 59] on span "Chọn tuyến - nhóm tuyến" at bounding box center [262, 60] width 223 height 19
click at [218, 243] on li "[GEOGRAPHIC_DATA] - [GEOGRAPHIC_DATA]" at bounding box center [289, 247] width 290 height 20
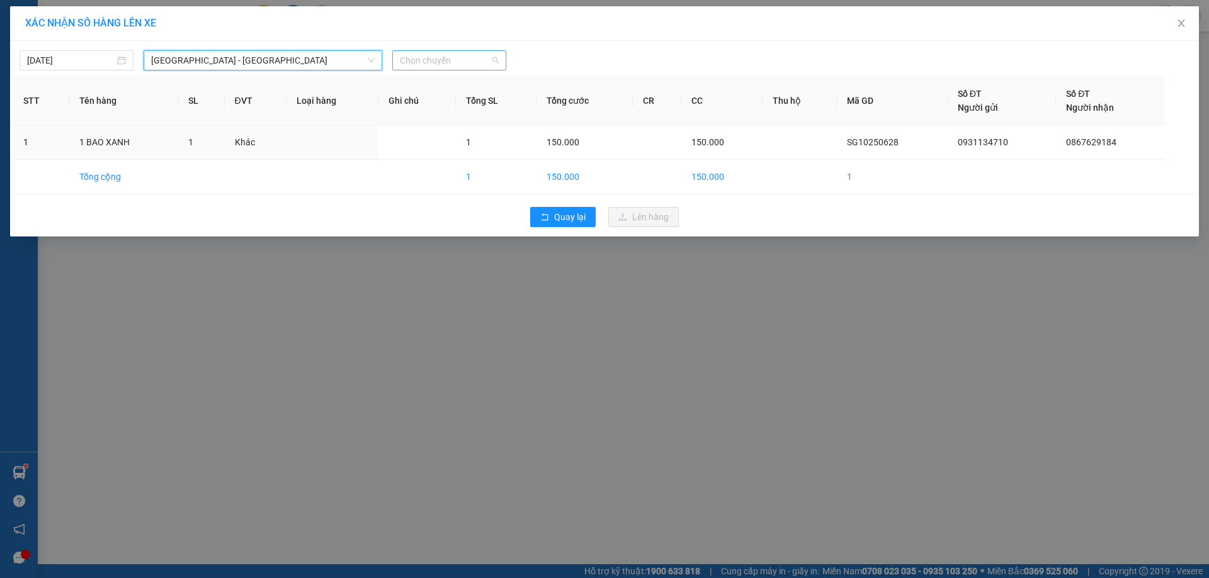
drag, startPoint x: 469, startPoint y: 60, endPoint x: 453, endPoint y: 111, distance: 52.9
click at [469, 62] on span "Chọn chuyến" at bounding box center [449, 60] width 99 height 19
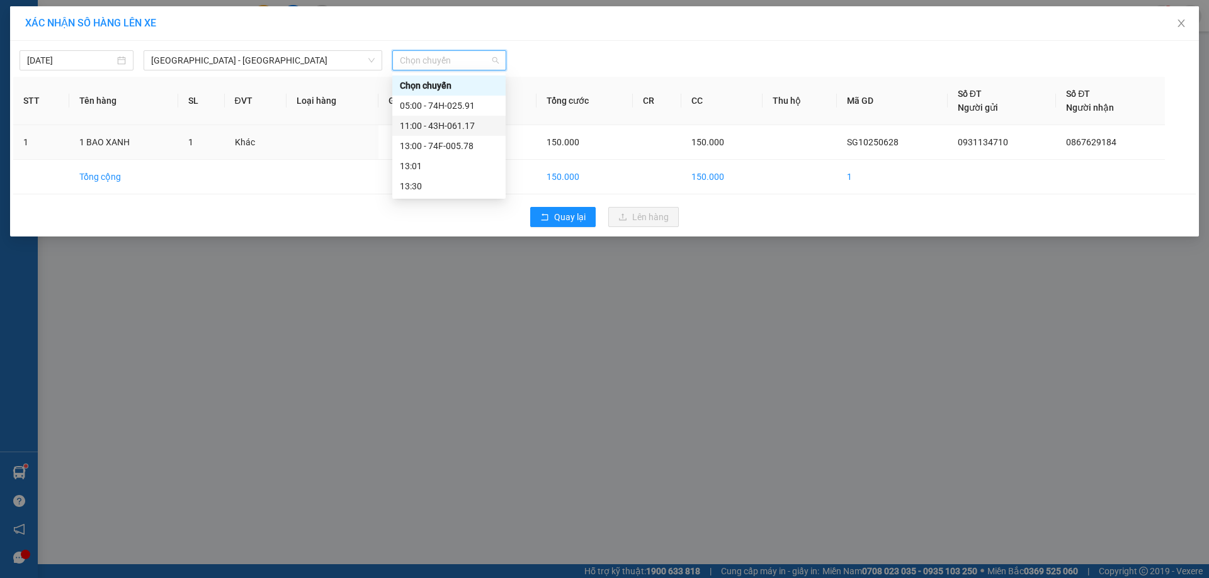
click at [446, 120] on div "11:00 - 43H-061.17" at bounding box center [449, 126] width 98 height 14
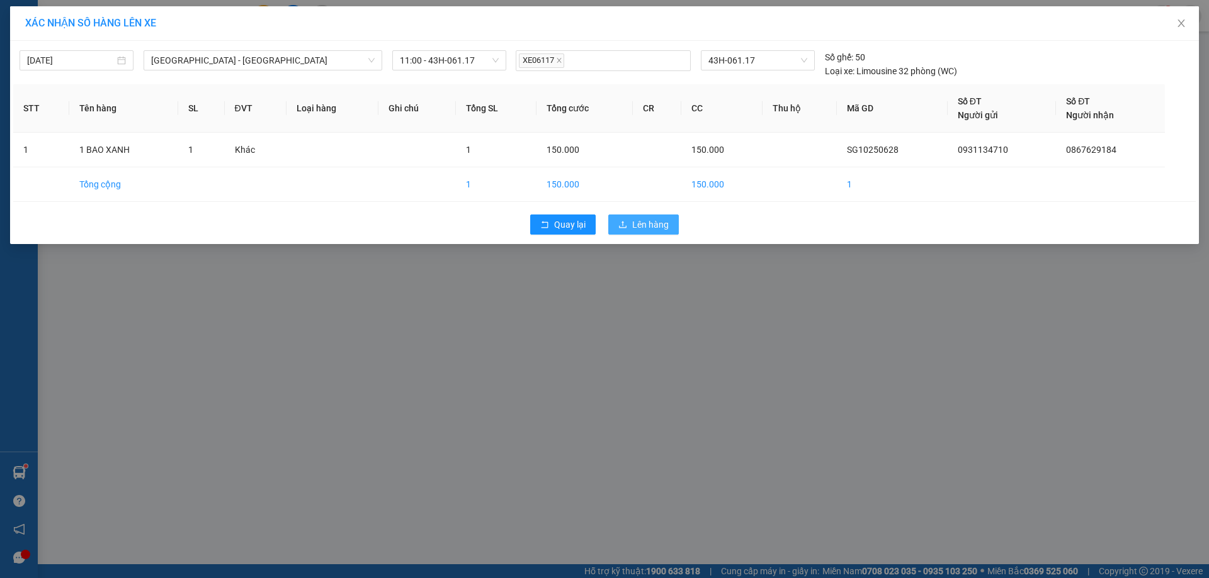
click at [654, 220] on span "Lên hàng" at bounding box center [650, 225] width 37 height 14
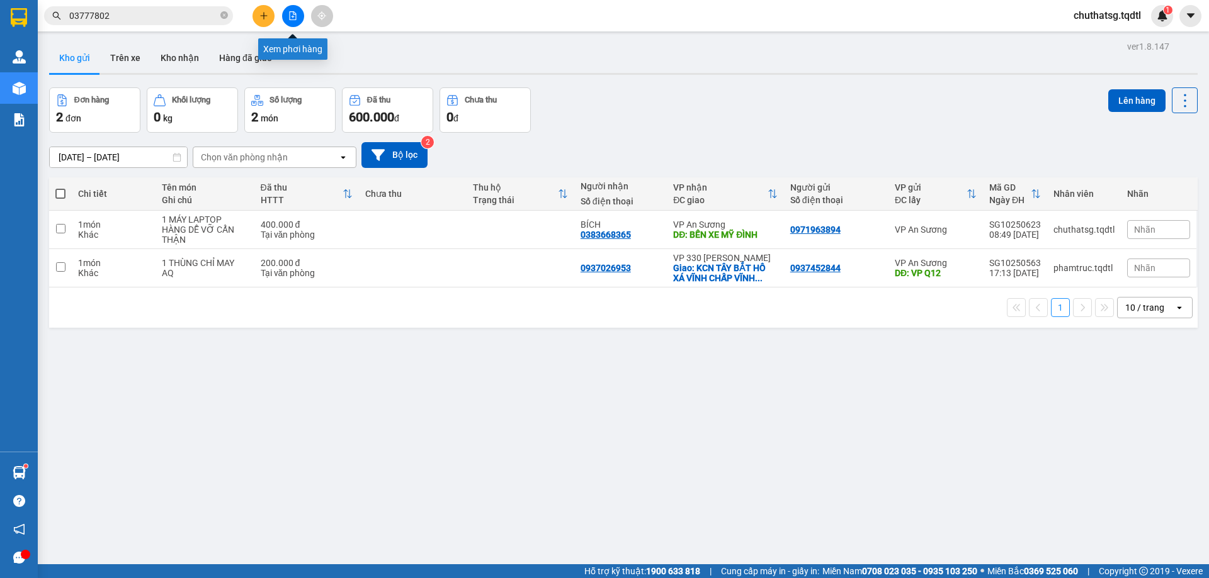
click at [292, 17] on icon "file-add" at bounding box center [292, 15] width 9 height 9
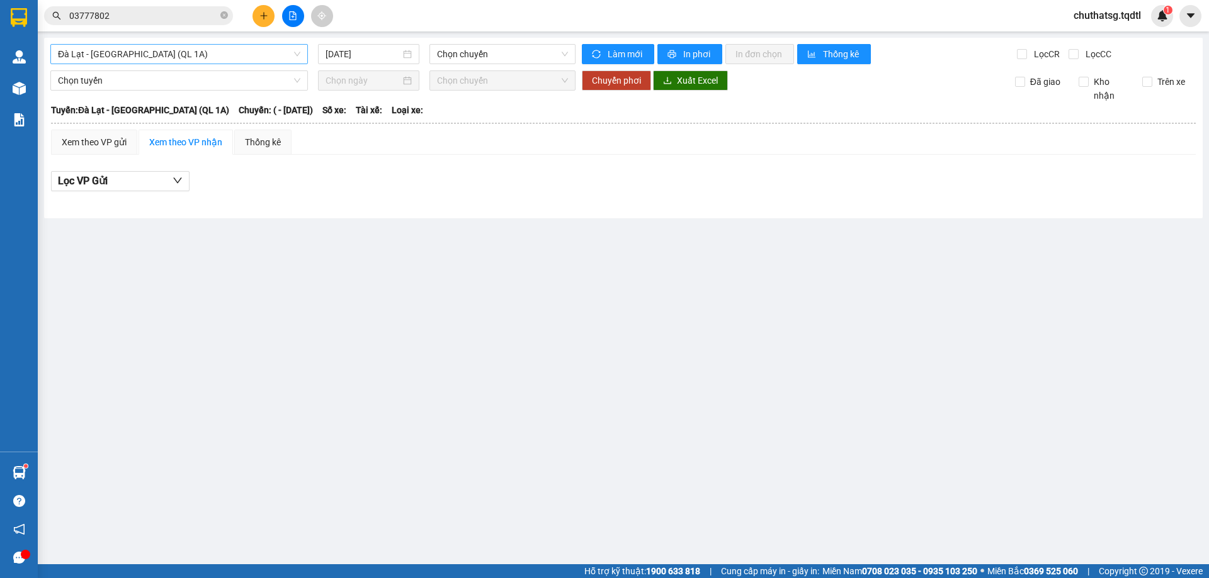
click at [257, 54] on span "Đà Lạt - [GEOGRAPHIC_DATA] (QL 1A)" at bounding box center [179, 54] width 242 height 19
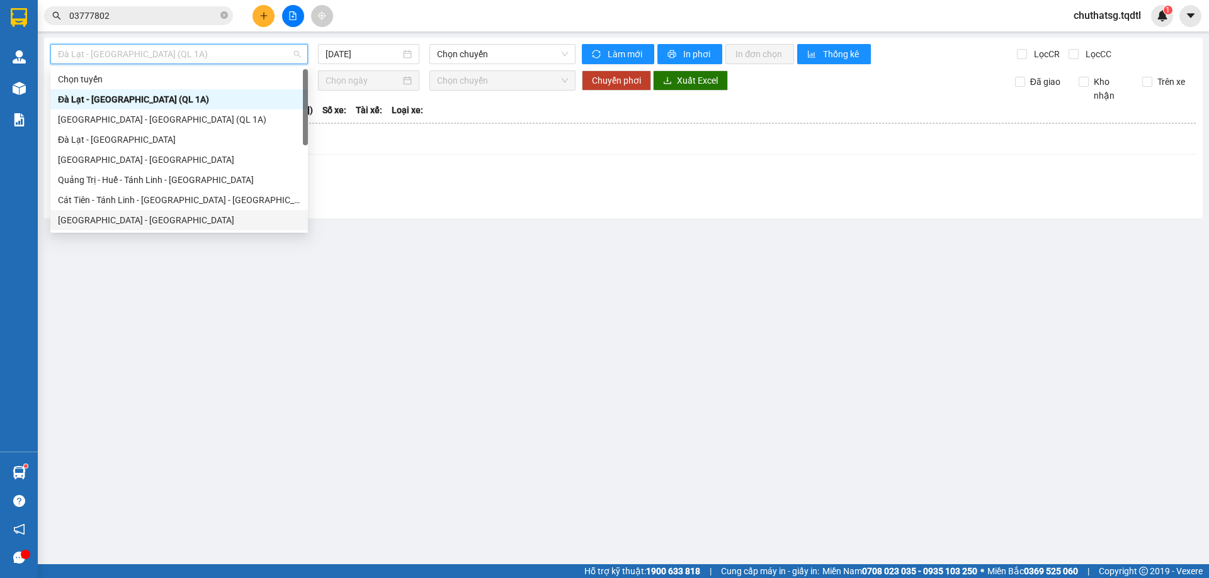
drag, startPoint x: 115, startPoint y: 215, endPoint x: 130, endPoint y: 200, distance: 21.8
click at [115, 215] on div "[GEOGRAPHIC_DATA] - [GEOGRAPHIC_DATA]" at bounding box center [179, 220] width 242 height 14
type input "[DATE]"
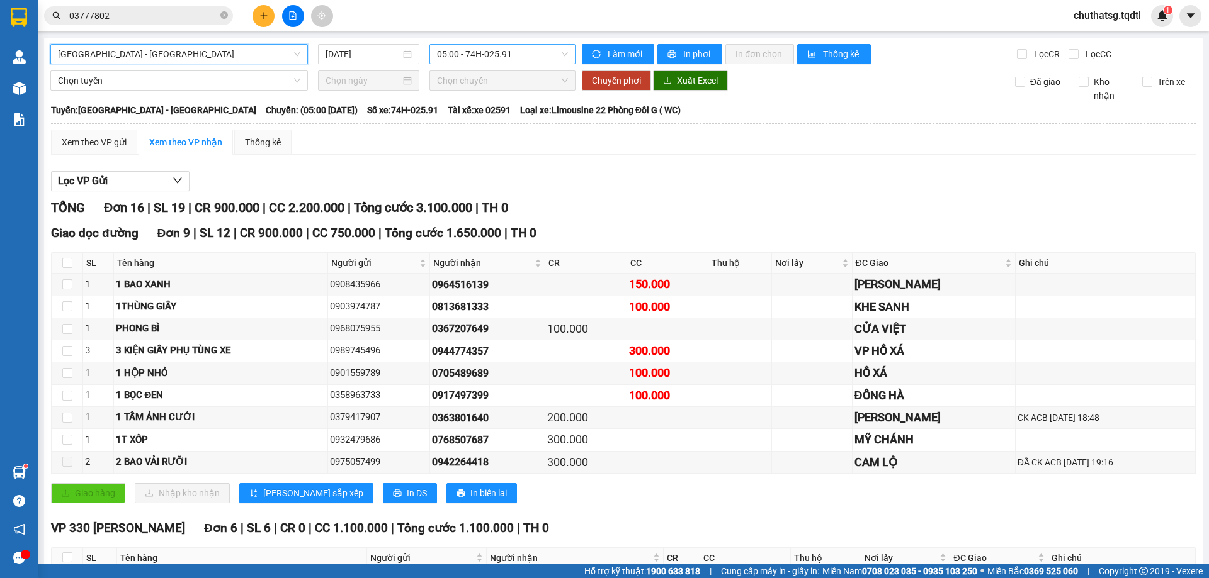
click at [527, 52] on span "05:00 - 74H-025.91" at bounding box center [502, 54] width 131 height 19
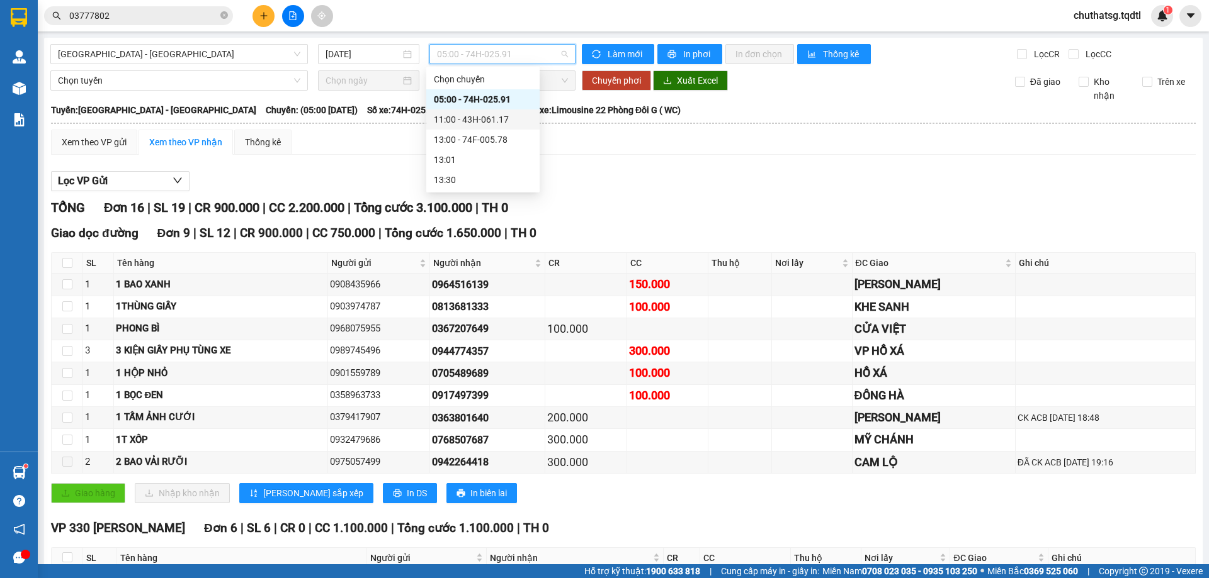
click at [488, 116] on div "11:00 - 43H-061.17" at bounding box center [483, 120] width 98 height 14
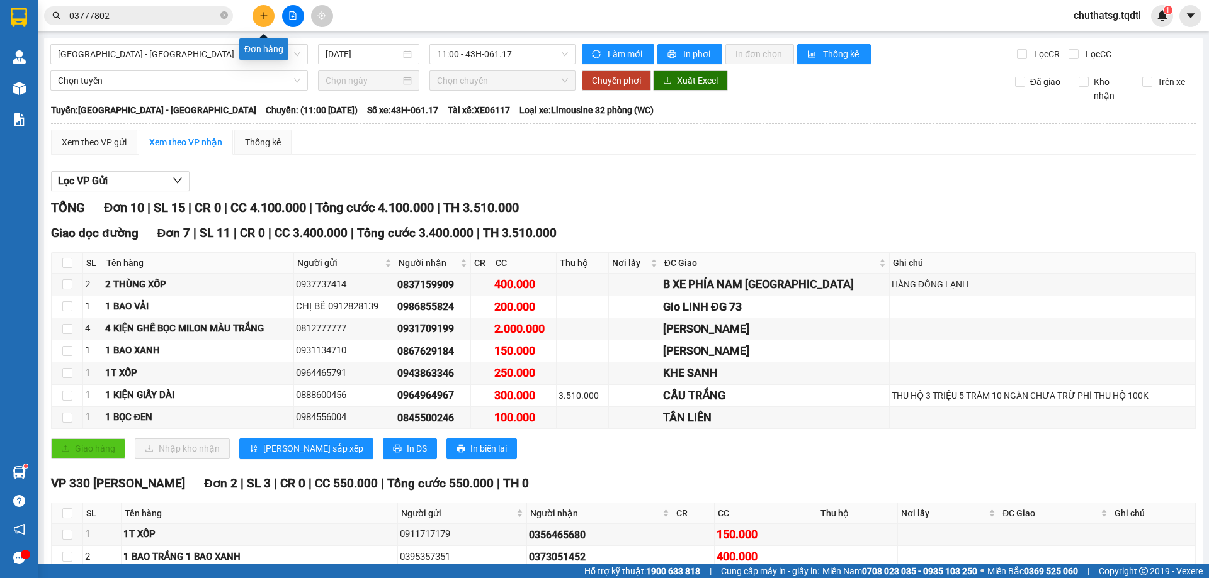
click at [271, 16] on button at bounding box center [263, 16] width 22 height 22
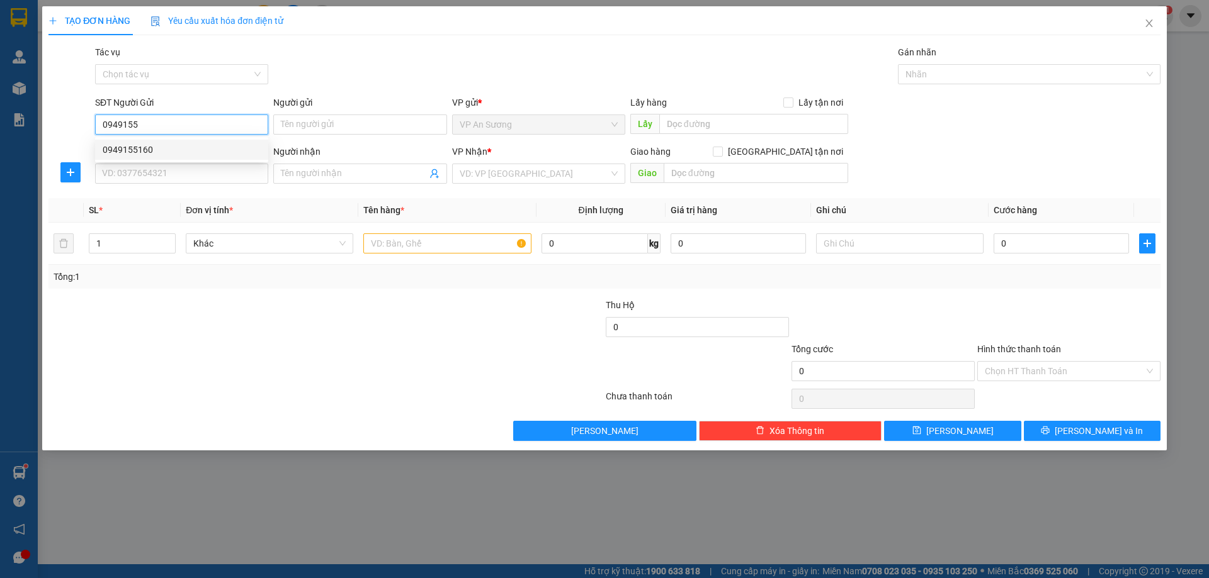
click at [182, 152] on div "0949155160" at bounding box center [182, 150] width 158 height 14
type input "0949155160"
type input "0971314243"
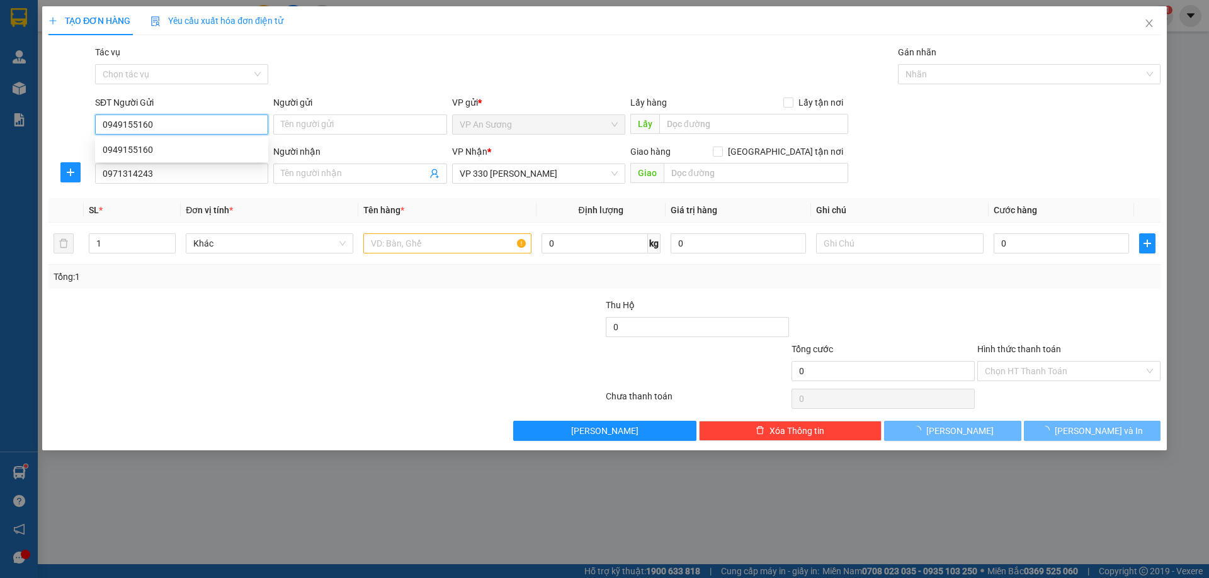
type input "100.000"
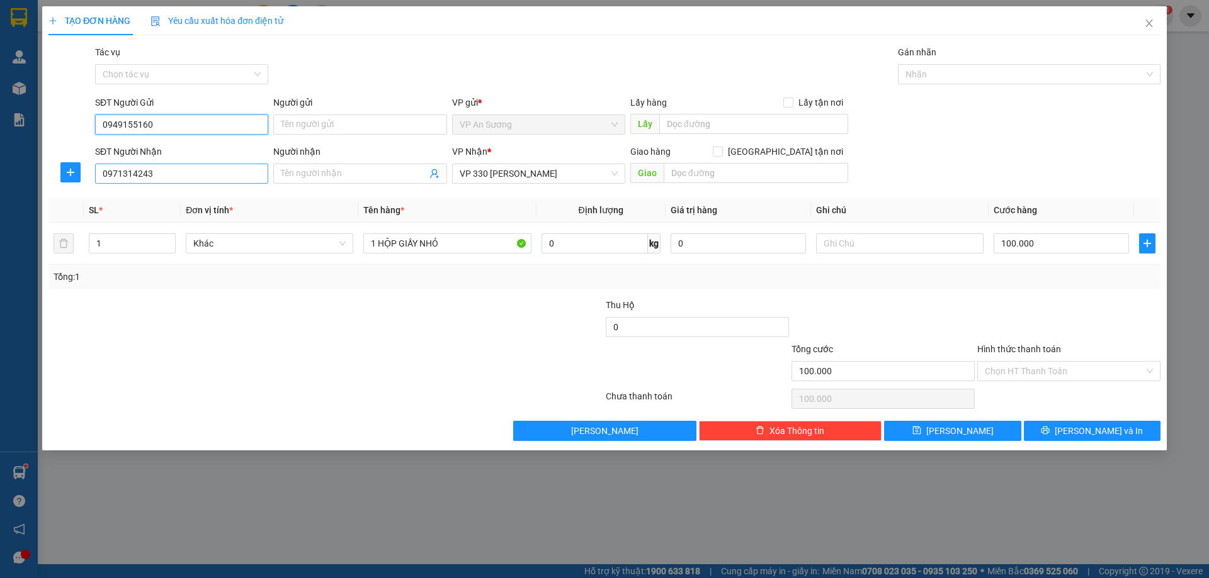
type input "0949155160"
click at [161, 176] on input "0971314243" at bounding box center [181, 174] width 173 height 20
click at [521, 183] on div "VP 330 [PERSON_NAME]" at bounding box center [538, 174] width 173 height 20
type input "0913415355"
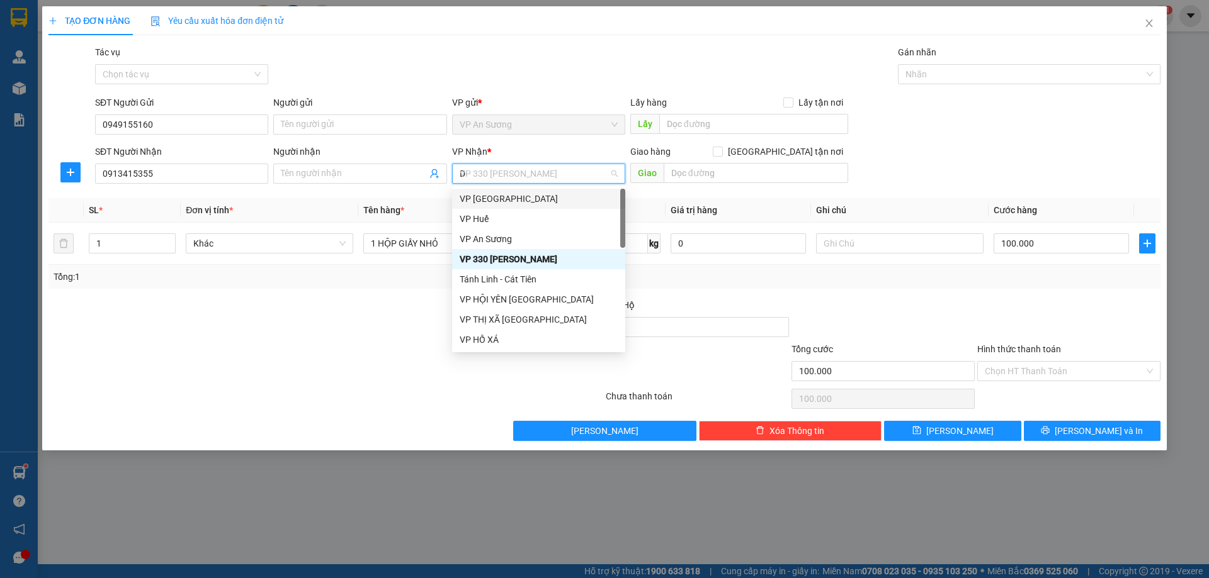
type input "D"
type input "Đ"
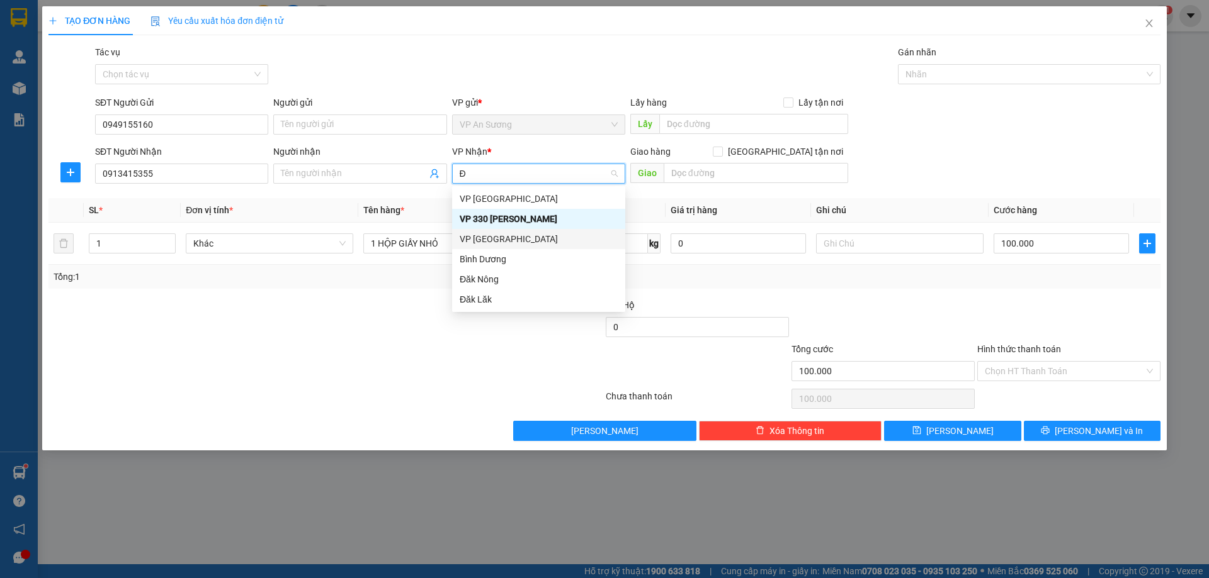
click at [500, 236] on div "VP [GEOGRAPHIC_DATA]" at bounding box center [538, 239] width 158 height 14
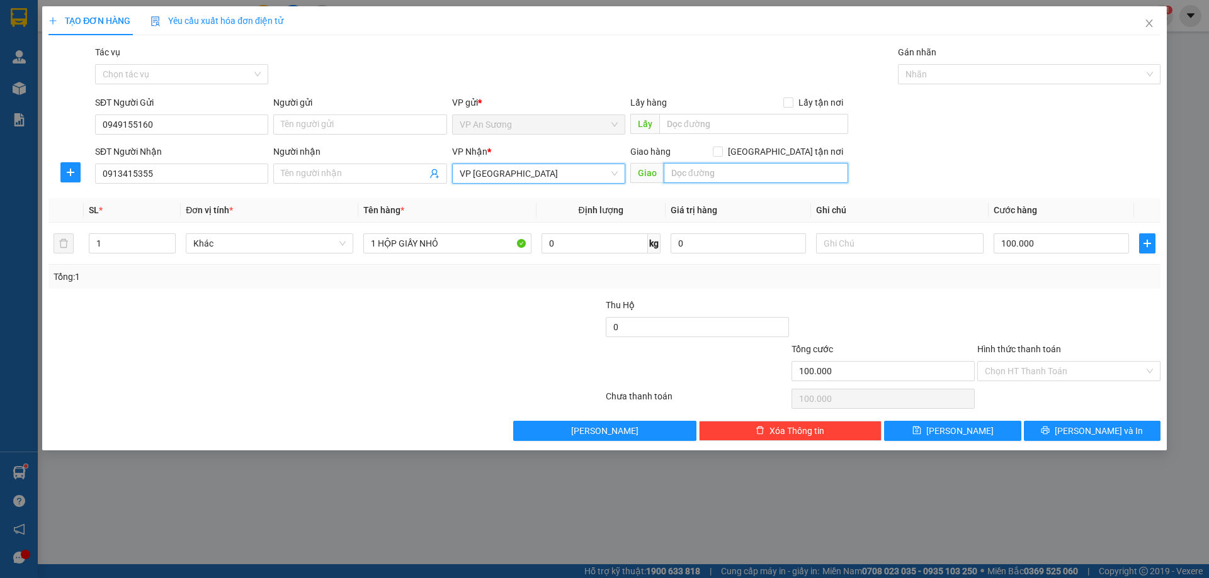
click at [681, 169] on input "text" at bounding box center [755, 173] width 184 height 20
type input "VP [GEOGRAPHIC_DATA]"
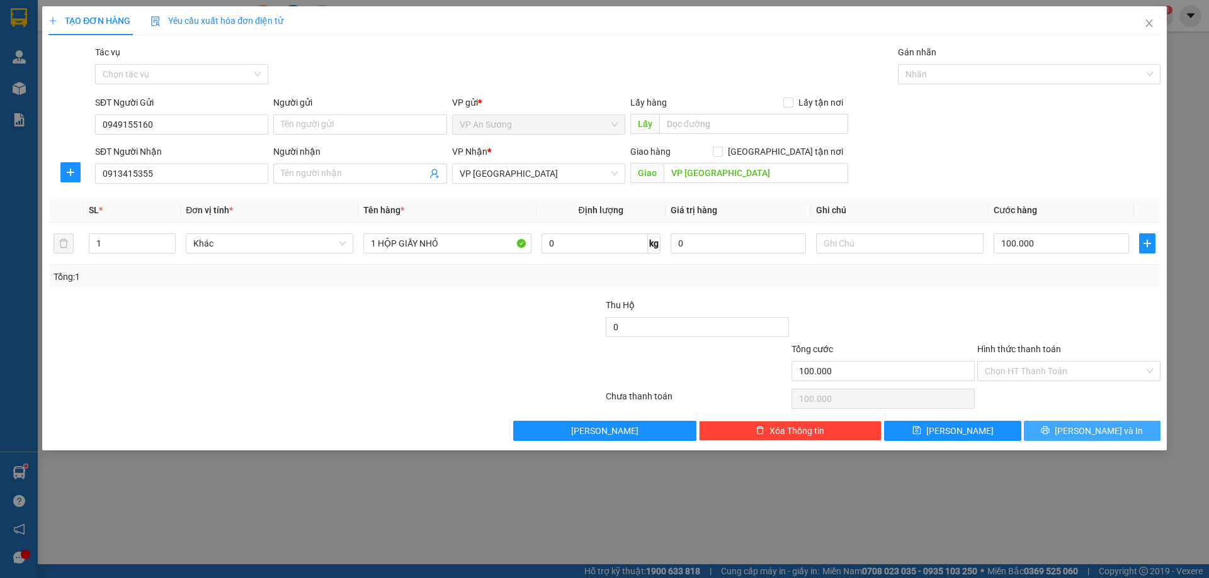
drag, startPoint x: 1074, startPoint y: 439, endPoint x: 745, endPoint y: 376, distance: 335.3
click at [1069, 439] on button "[PERSON_NAME] và In" at bounding box center [1091, 431] width 137 height 20
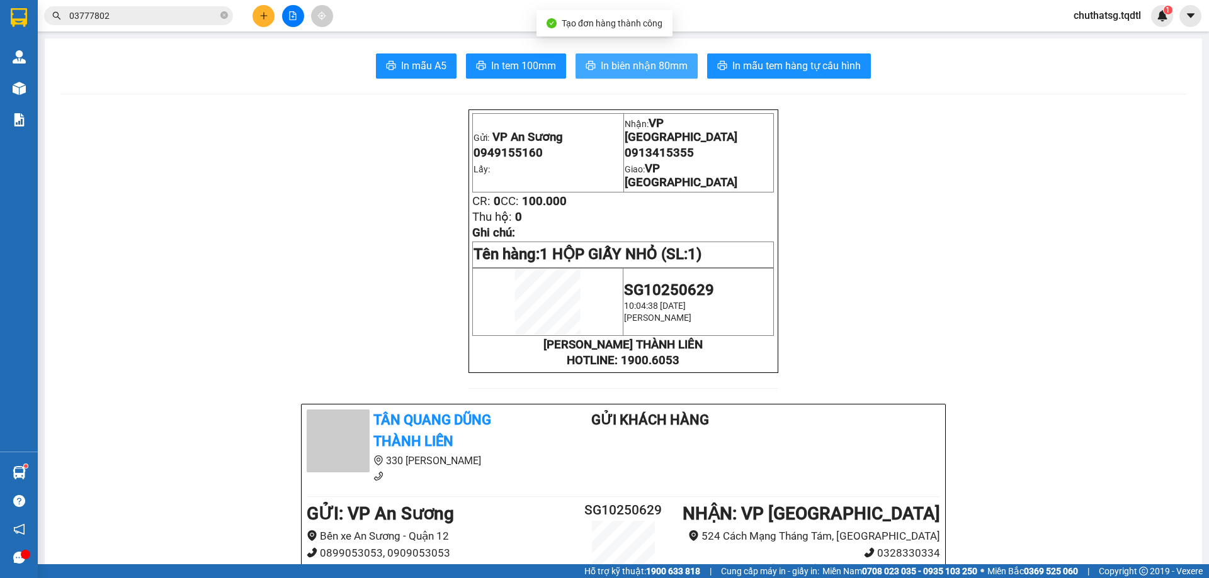
click at [608, 72] on span "In biên nhận 80mm" at bounding box center [643, 66] width 87 height 16
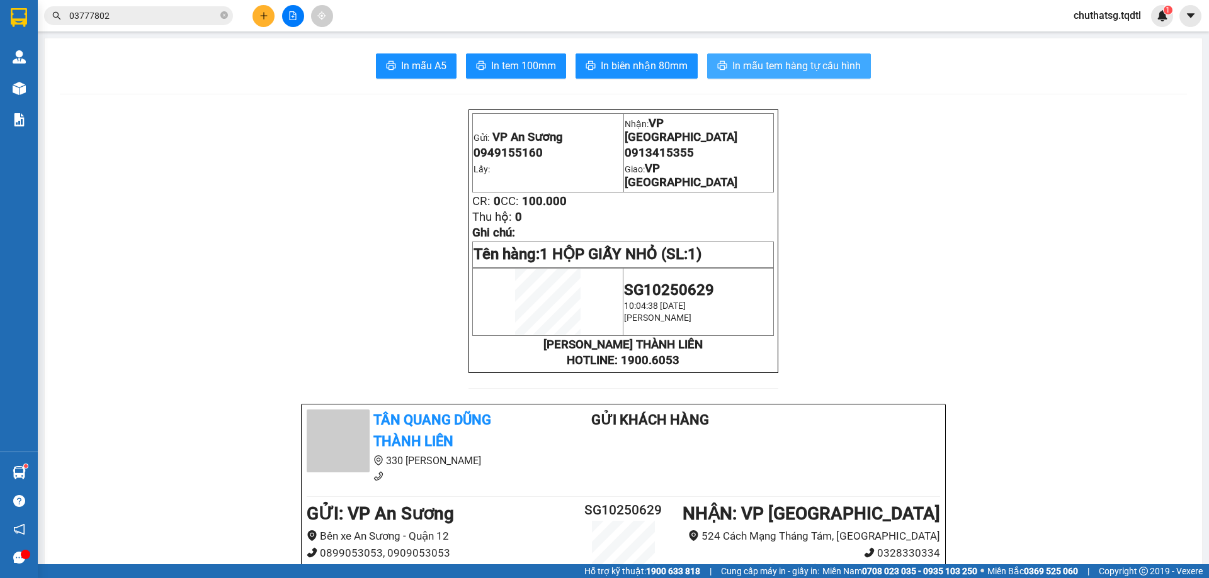
click at [800, 59] on span "In mẫu tem hàng tự cấu hình" at bounding box center [796, 66] width 128 height 16
click at [268, 14] on button at bounding box center [263, 16] width 22 height 22
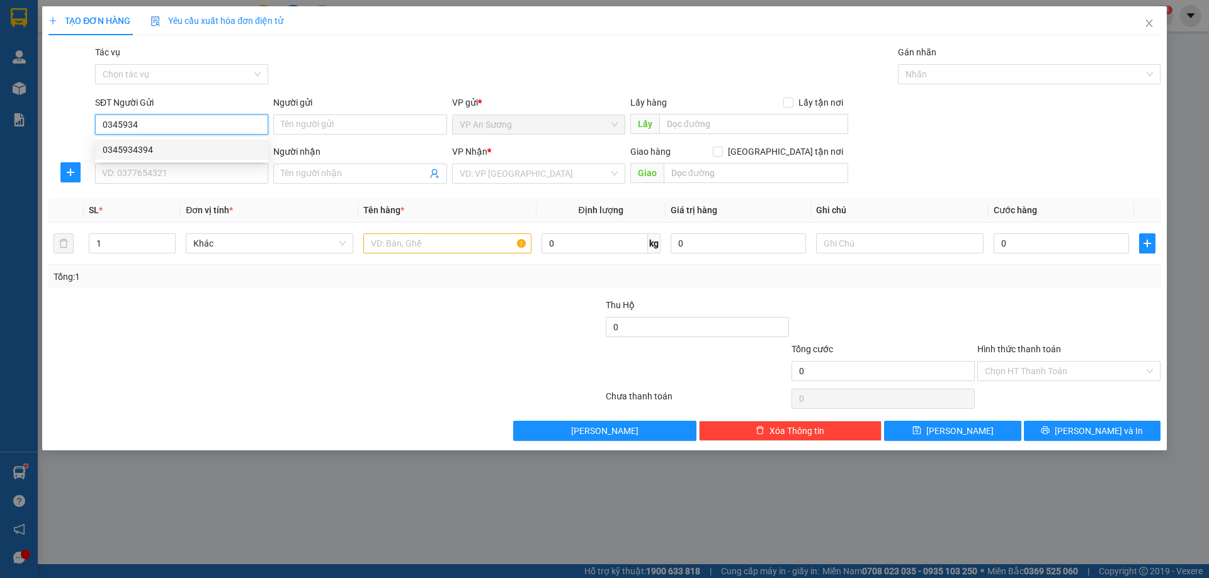
click at [127, 145] on div "0345934394" at bounding box center [182, 150] width 158 height 14
type input "0345934394"
type input "0915930915"
type input "ĐÔNG HÀ"
type input "200.000"
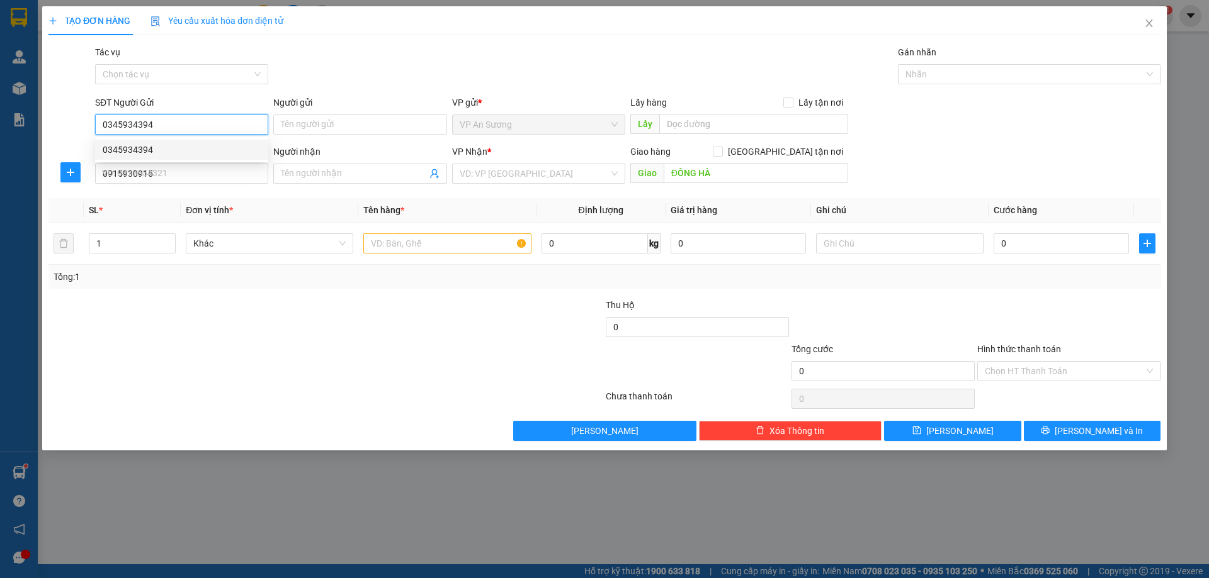
type input "200.000"
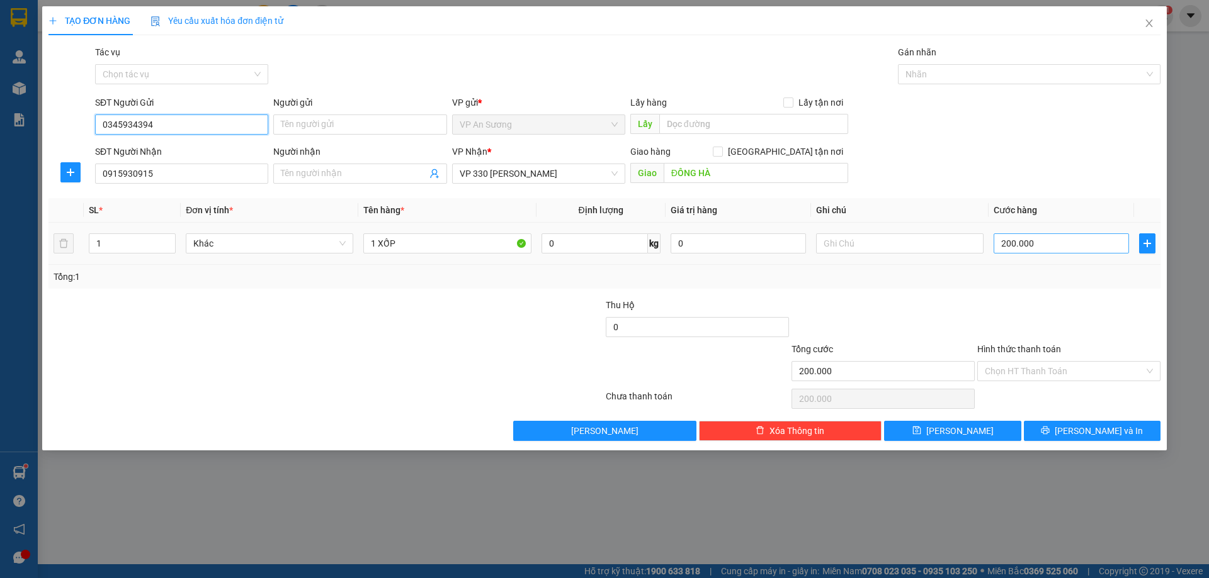
type input "0345934394"
click at [1042, 240] on input "200.000" at bounding box center [1060, 244] width 135 height 20
type input "20.000"
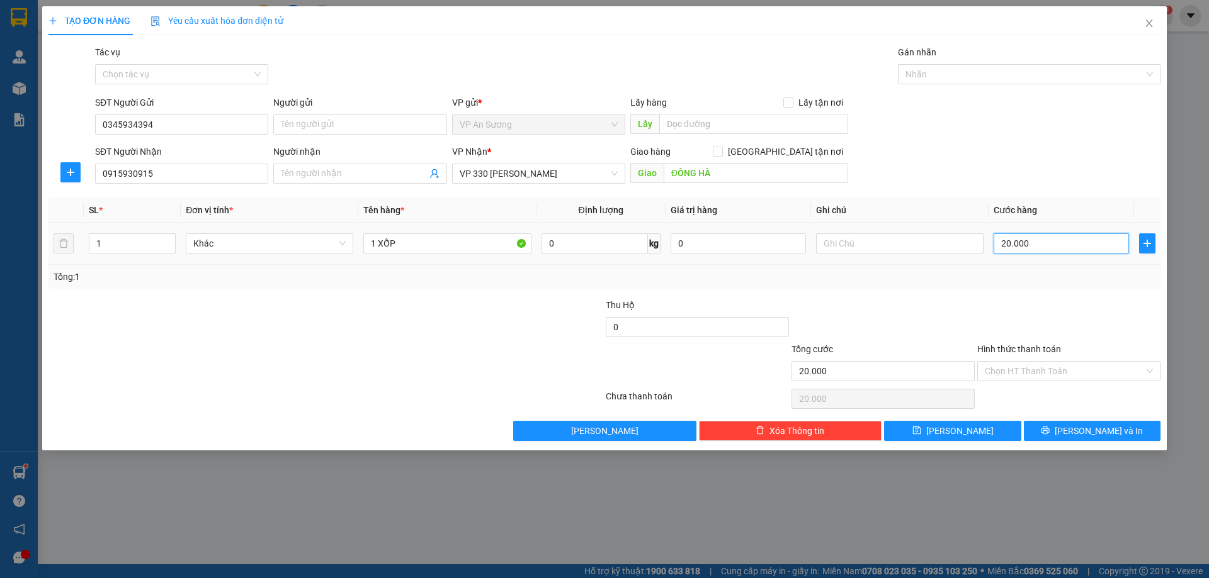
type input "2.000"
type input "200"
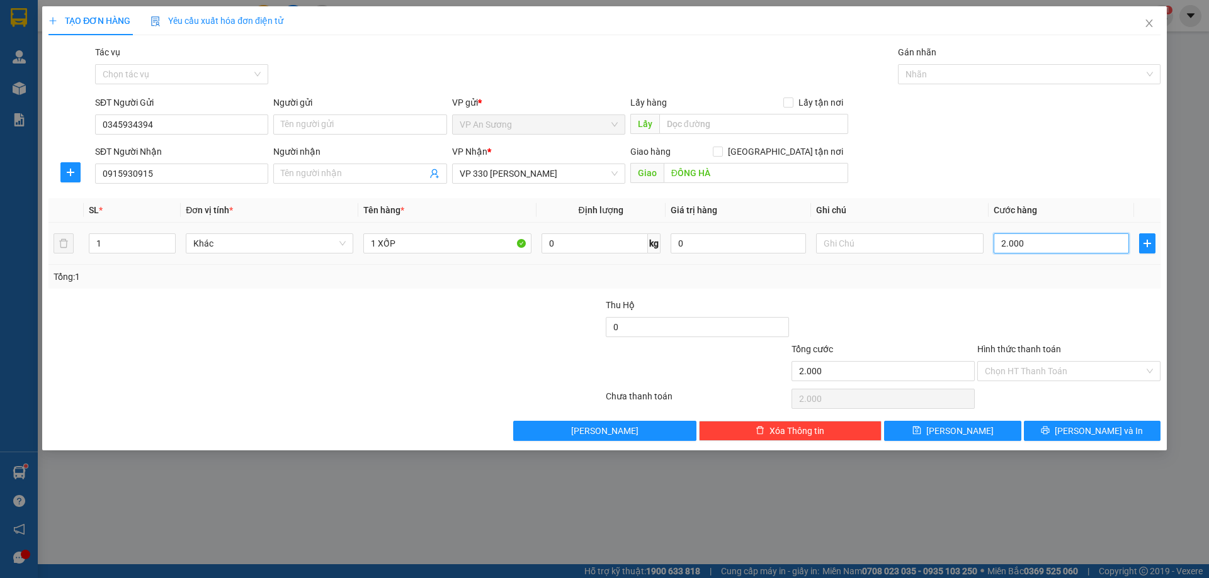
type input "200"
type input "20"
type input "2"
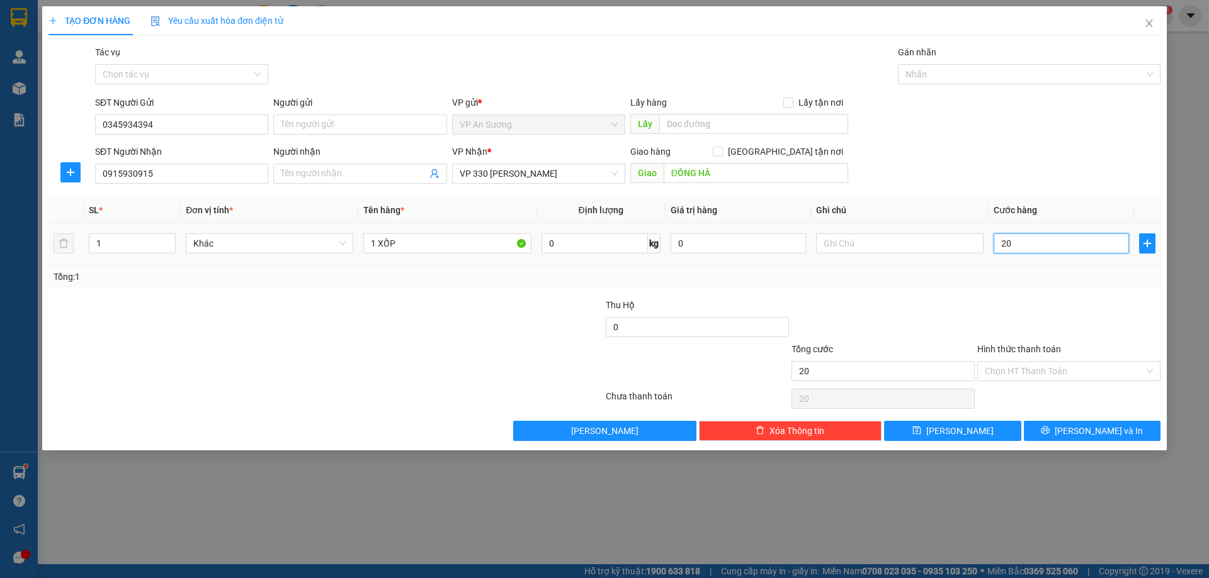
type input "2"
type input "0"
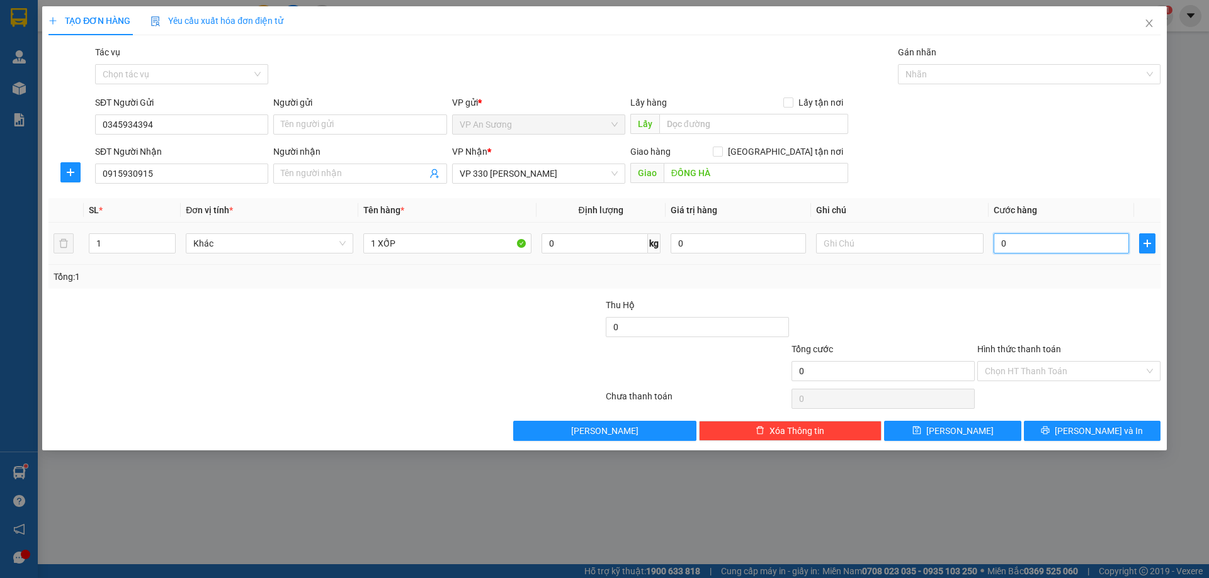
type input "2"
type input "02"
type input "25"
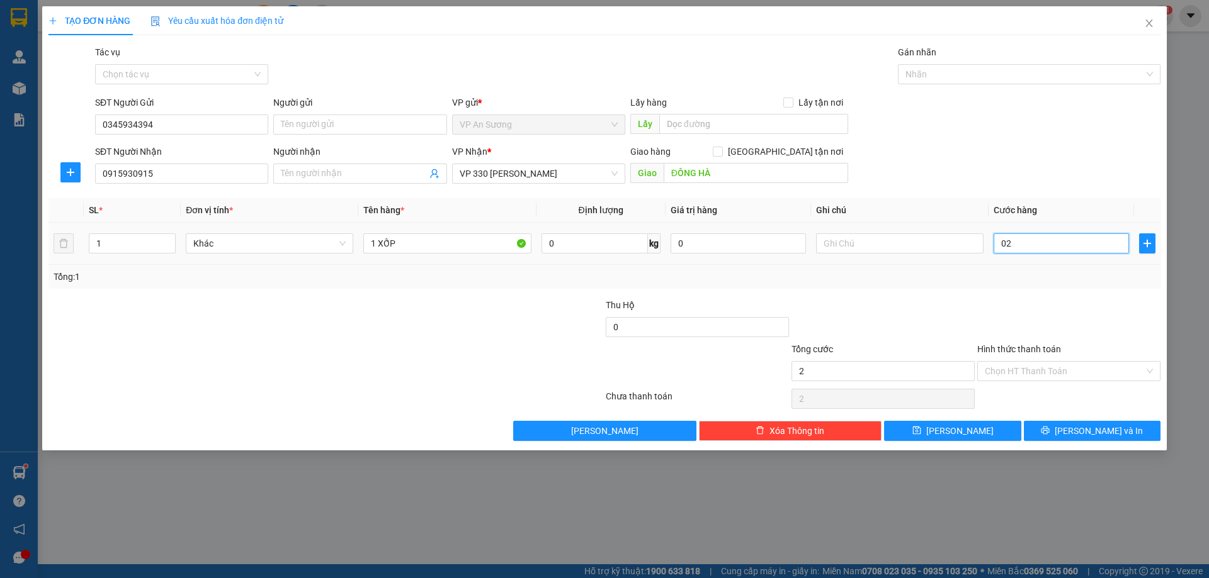
type input "025"
type input "250"
type input "0.250"
type input "250.000"
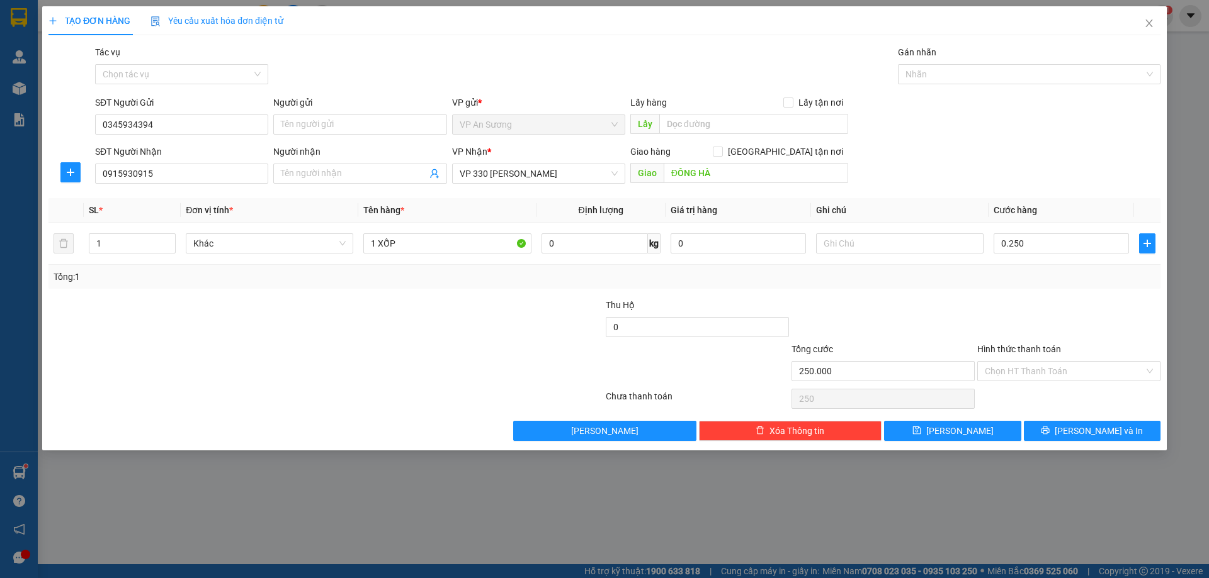
type input "250.000"
click at [1052, 302] on div at bounding box center [1069, 320] width 186 height 44
click at [1103, 424] on span "[PERSON_NAME] và In" at bounding box center [1098, 431] width 88 height 14
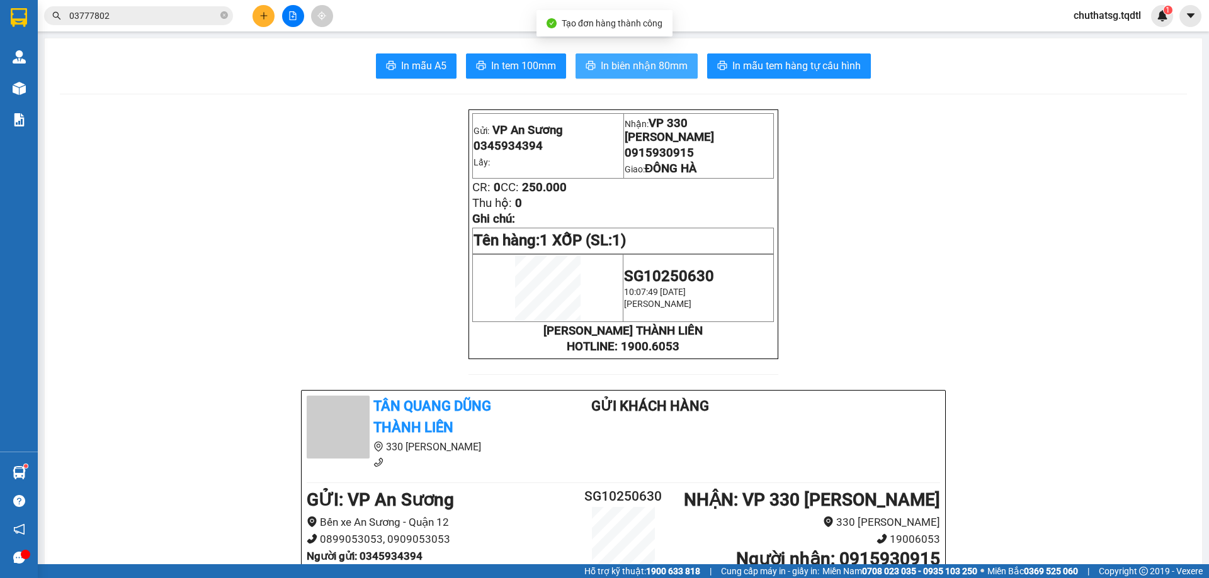
click at [631, 59] on span "In biên nhận 80mm" at bounding box center [643, 66] width 87 height 16
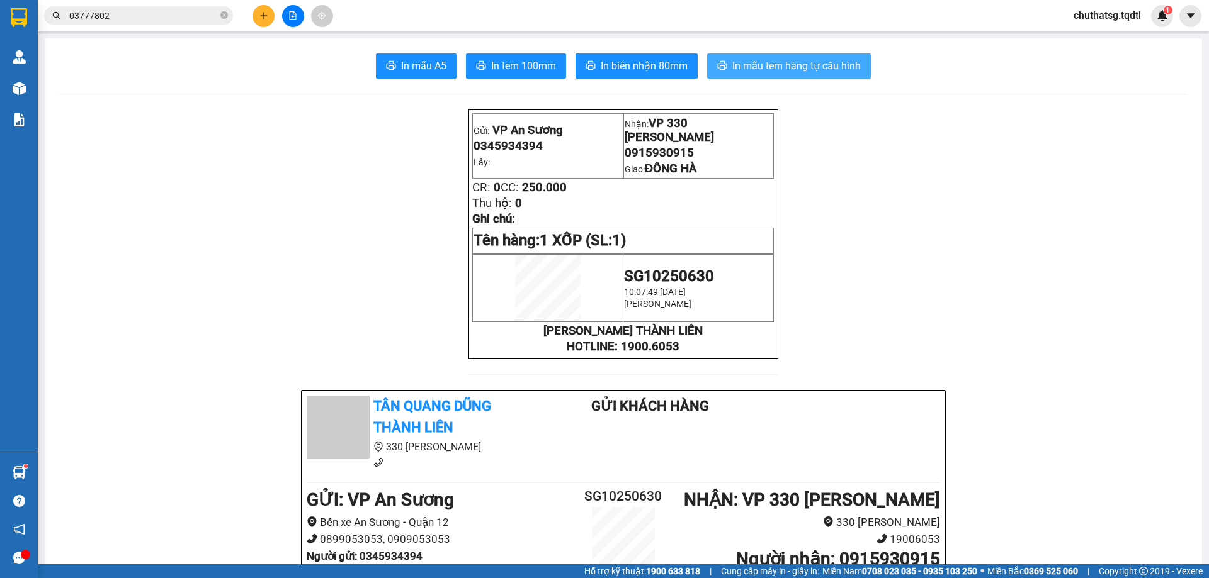
click at [803, 61] on span "In mẫu tem hàng tự cấu hình" at bounding box center [796, 66] width 128 height 16
click at [262, 15] on icon "plus" at bounding box center [263, 15] width 9 height 9
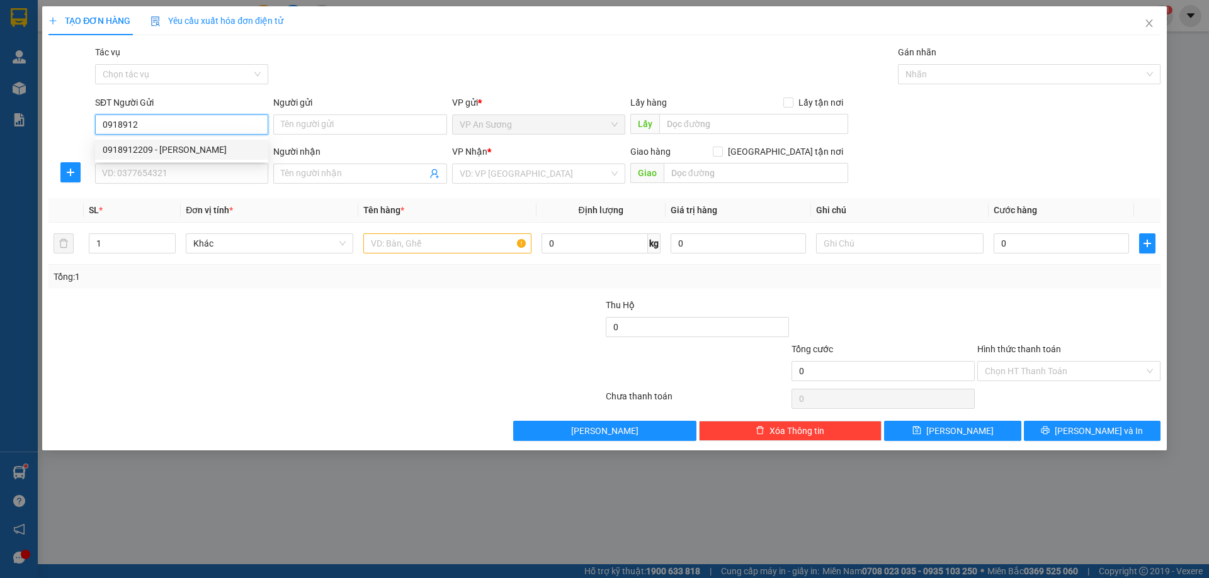
click at [125, 144] on div "0918912209 - [PERSON_NAME]" at bounding box center [182, 150] width 158 height 14
type input "0918912209"
type input "[PERSON_NAME]"
type input "0989800870"
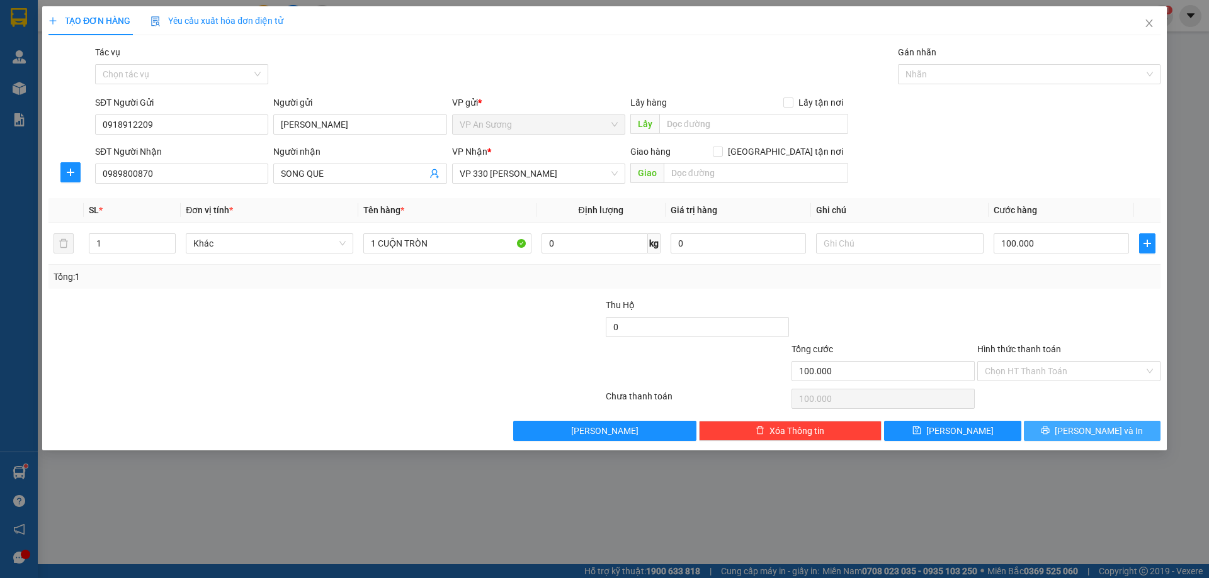
drag, startPoint x: 1090, startPoint y: 431, endPoint x: 1083, endPoint y: 431, distance: 6.9
click at [1088, 431] on span "[PERSON_NAME] và In" at bounding box center [1098, 431] width 88 height 14
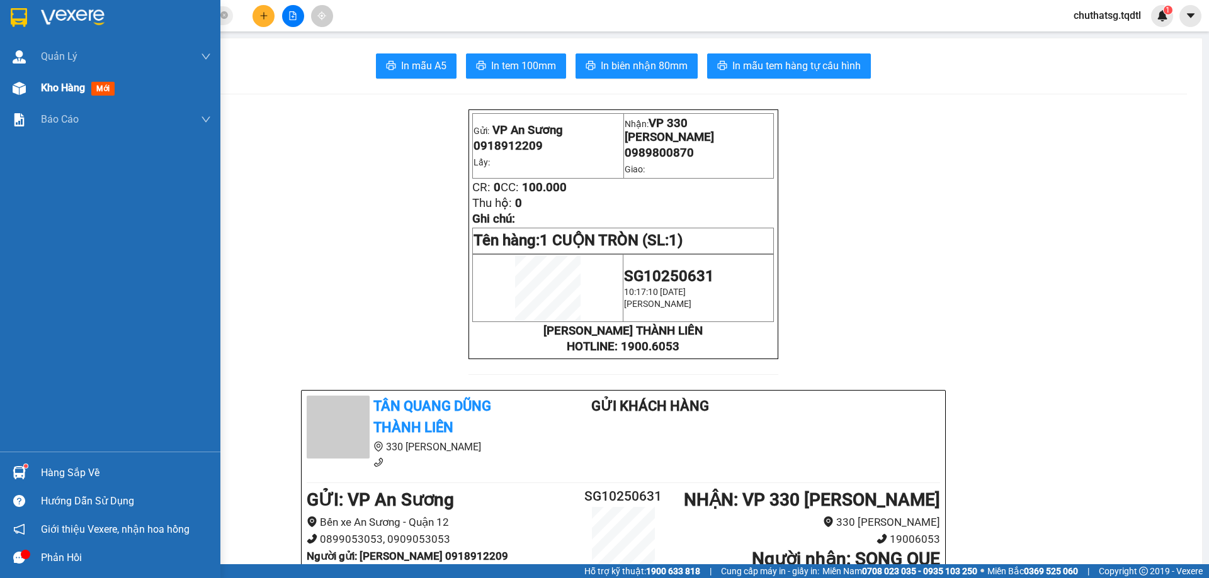
click at [79, 87] on span "Kho hàng" at bounding box center [63, 88] width 44 height 12
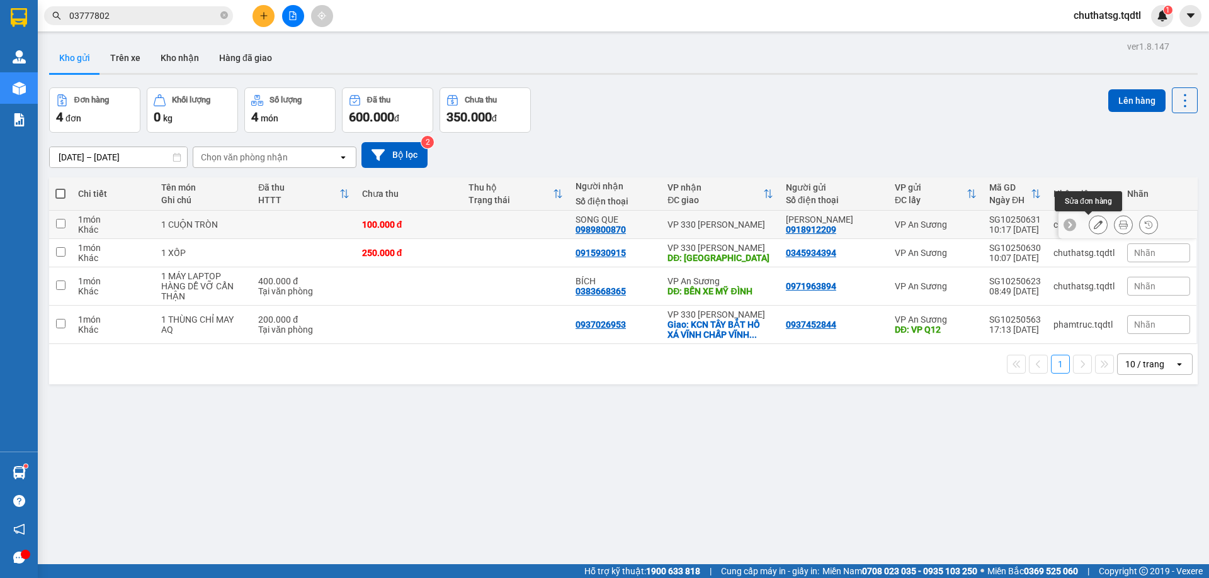
click at [1093, 223] on icon at bounding box center [1097, 224] width 9 height 9
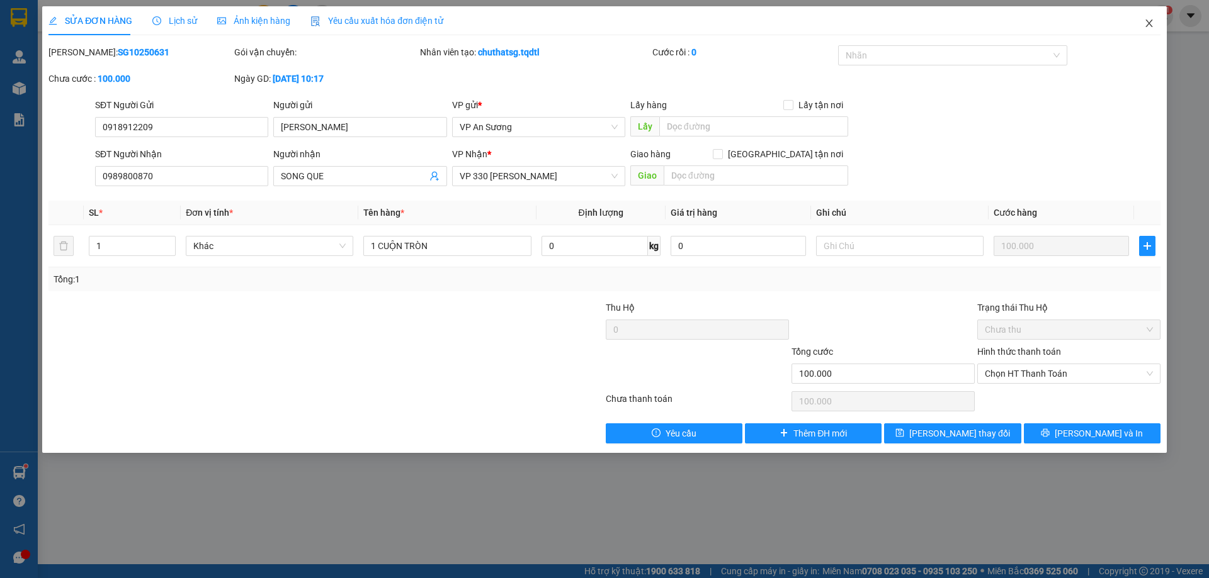
click at [1149, 19] on icon "close" at bounding box center [1149, 23] width 10 height 10
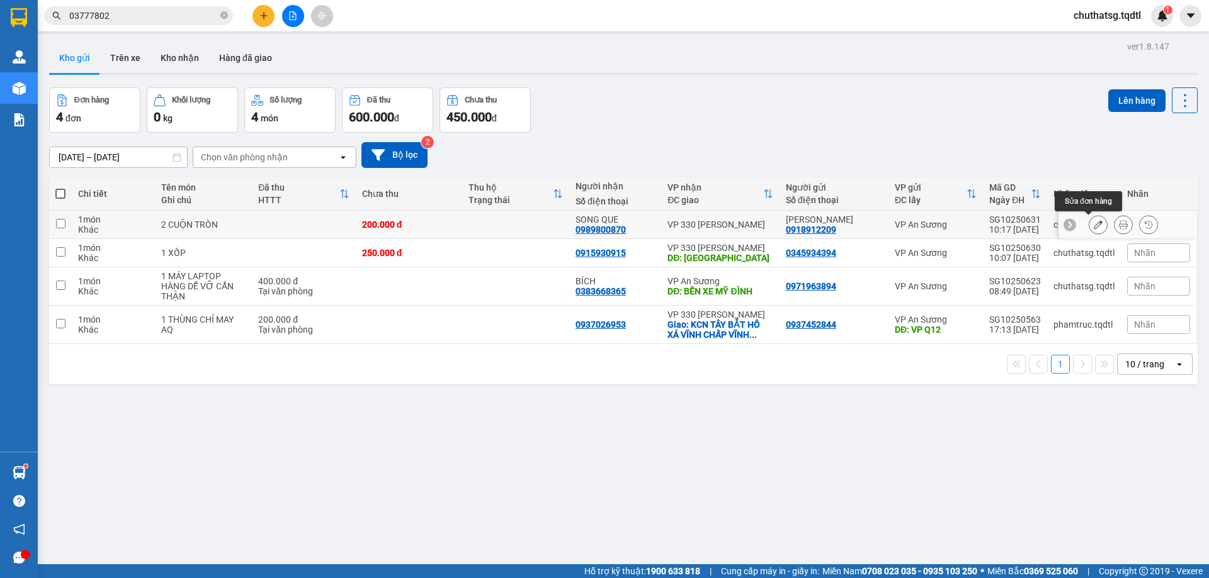
click at [1093, 225] on icon at bounding box center [1097, 224] width 9 height 9
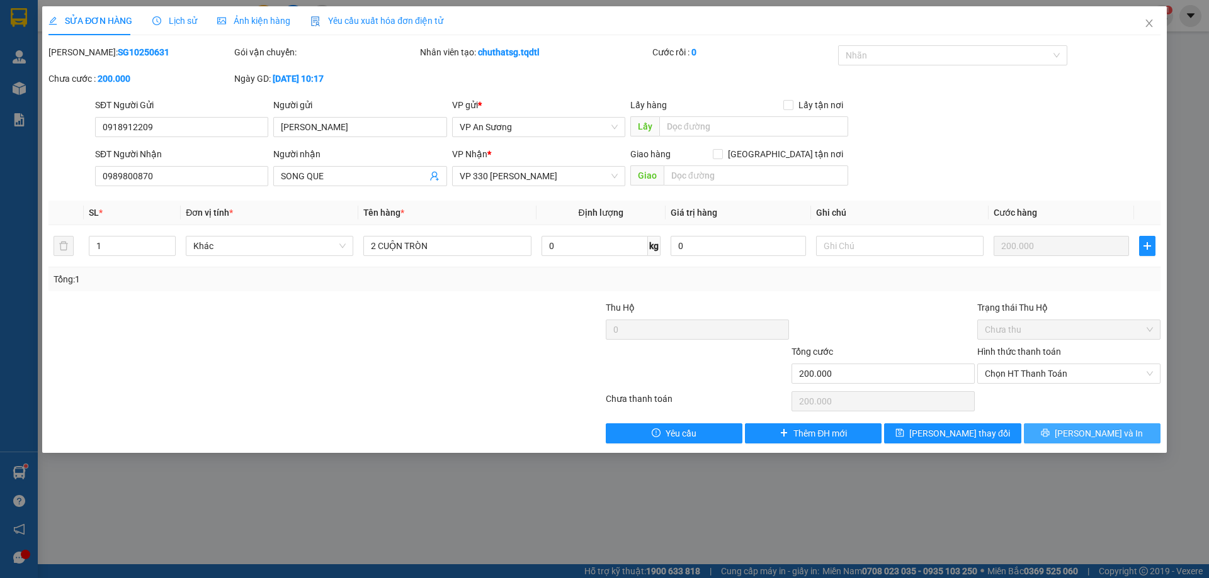
click at [1088, 430] on span "[PERSON_NAME] và In" at bounding box center [1098, 434] width 88 height 14
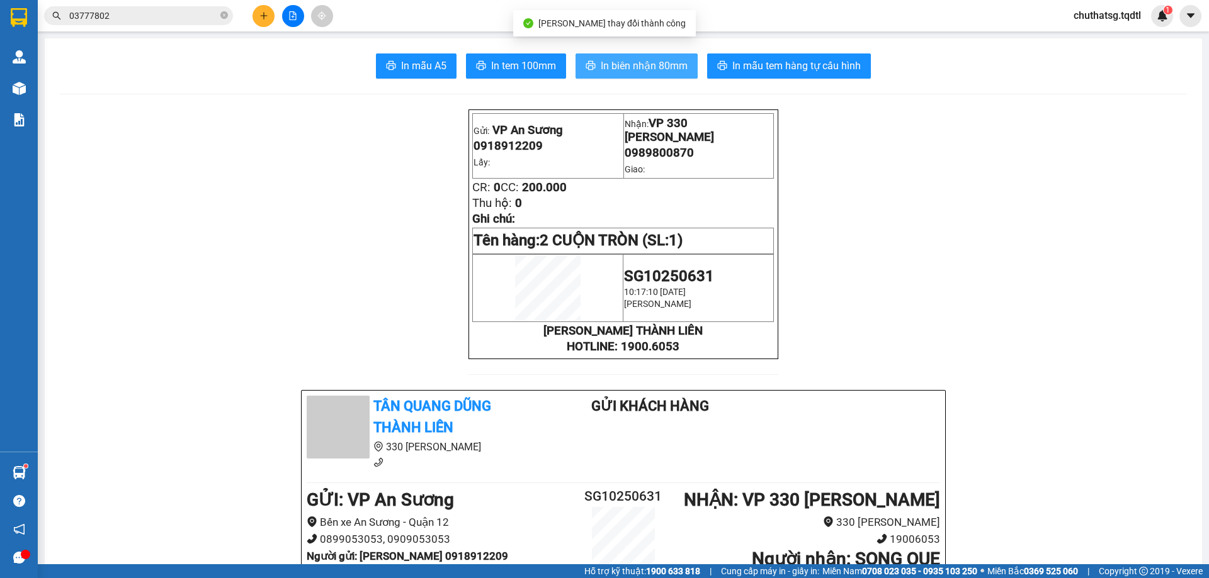
click at [630, 60] on span "In biên nhận 80mm" at bounding box center [643, 66] width 87 height 16
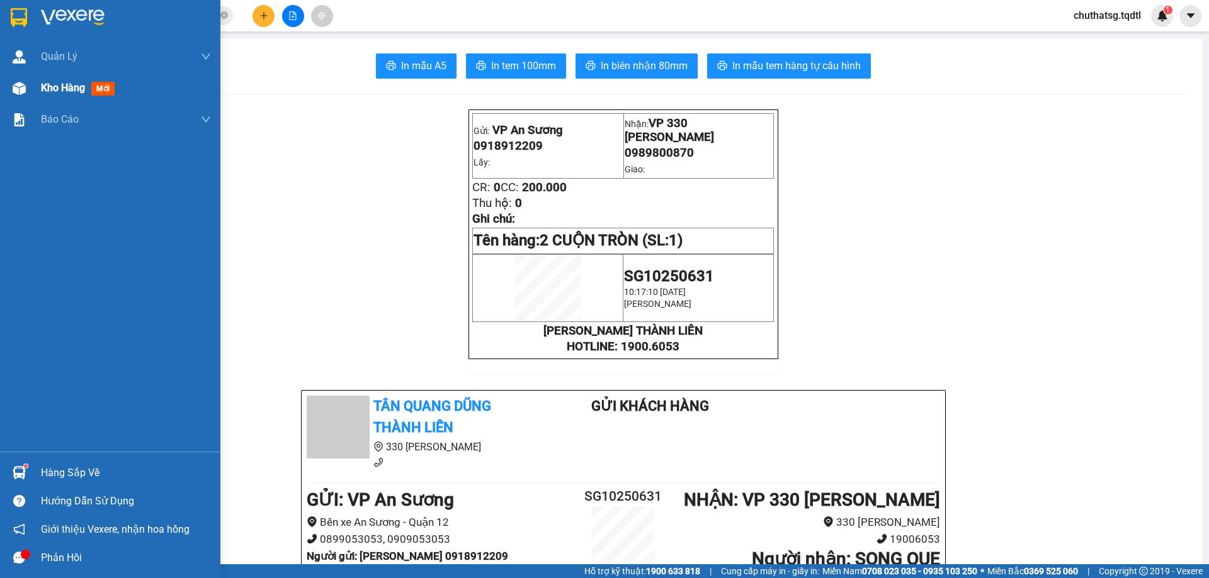
click at [67, 84] on span "Kho hàng" at bounding box center [63, 88] width 44 height 12
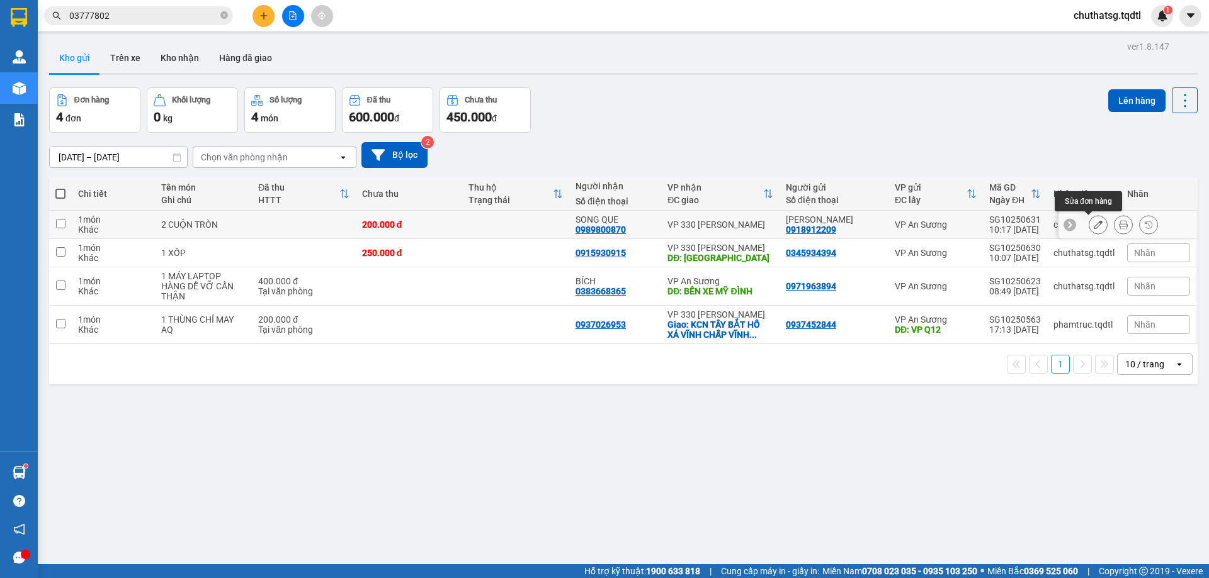
click at [1093, 221] on icon at bounding box center [1097, 224] width 9 height 9
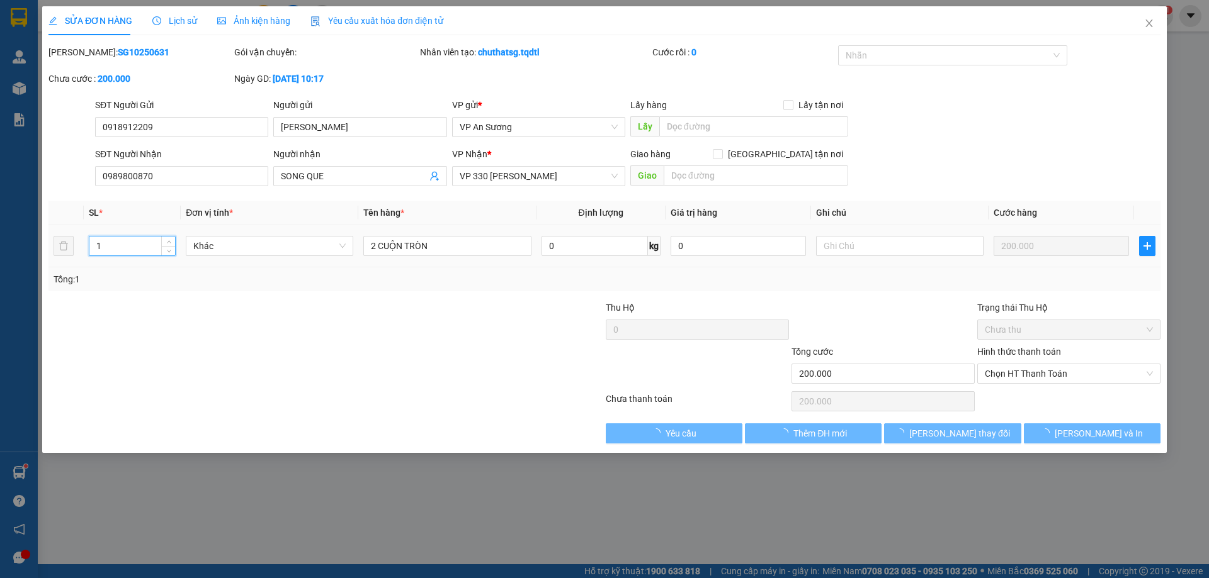
click at [109, 244] on input "1" at bounding box center [132, 246] width 86 height 19
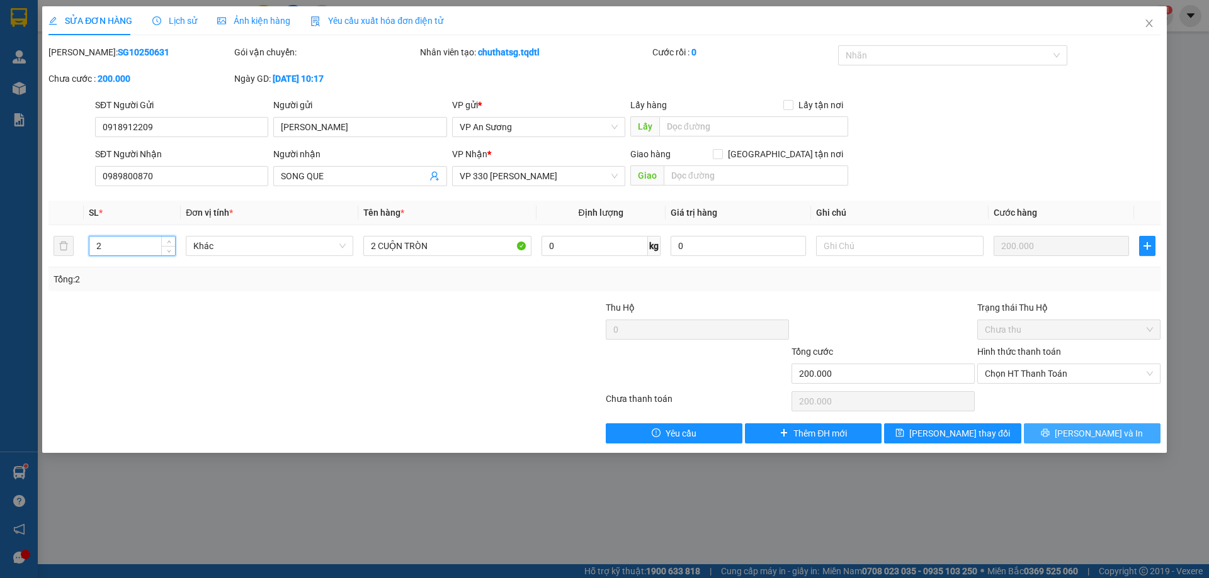
click at [1105, 431] on span "[PERSON_NAME] và In" at bounding box center [1098, 434] width 88 height 14
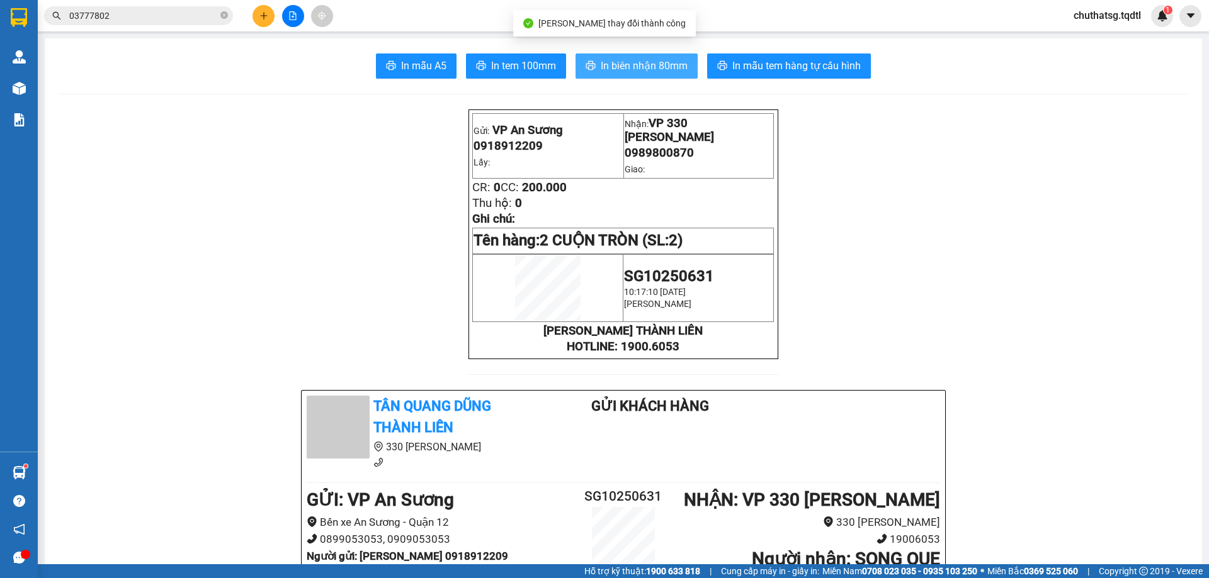
drag, startPoint x: 645, startPoint y: 64, endPoint x: 689, endPoint y: 77, distance: 46.8
click at [653, 64] on span "In biên nhận 80mm" at bounding box center [643, 66] width 87 height 16
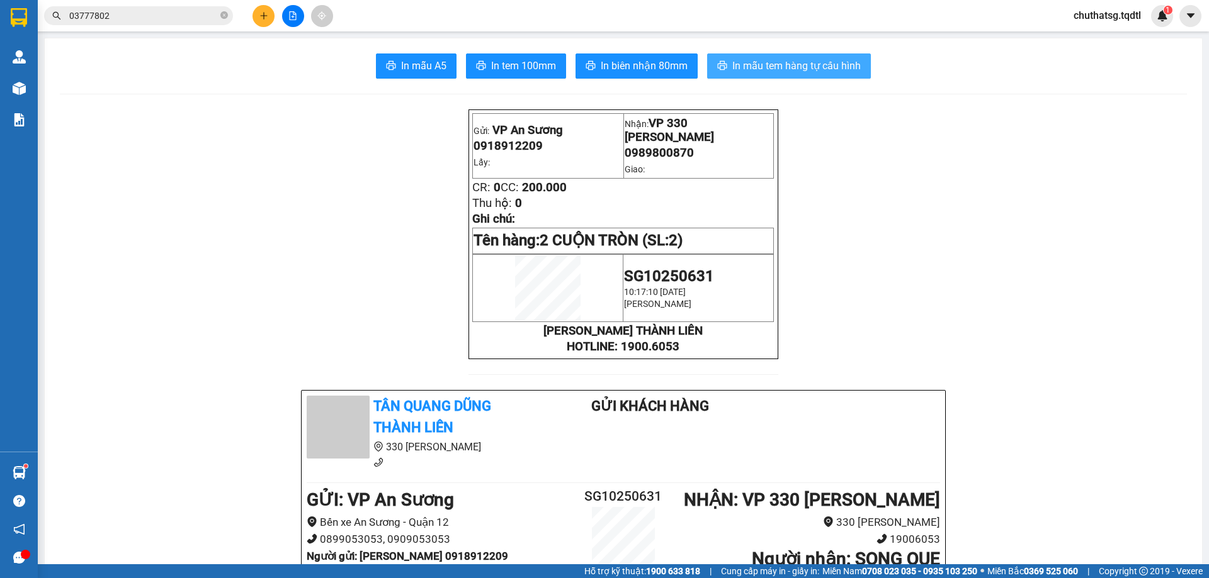
click at [774, 67] on span "In mẫu tem hàng tự cấu hình" at bounding box center [796, 66] width 128 height 16
click at [293, 14] on icon "file-add" at bounding box center [292, 15] width 9 height 9
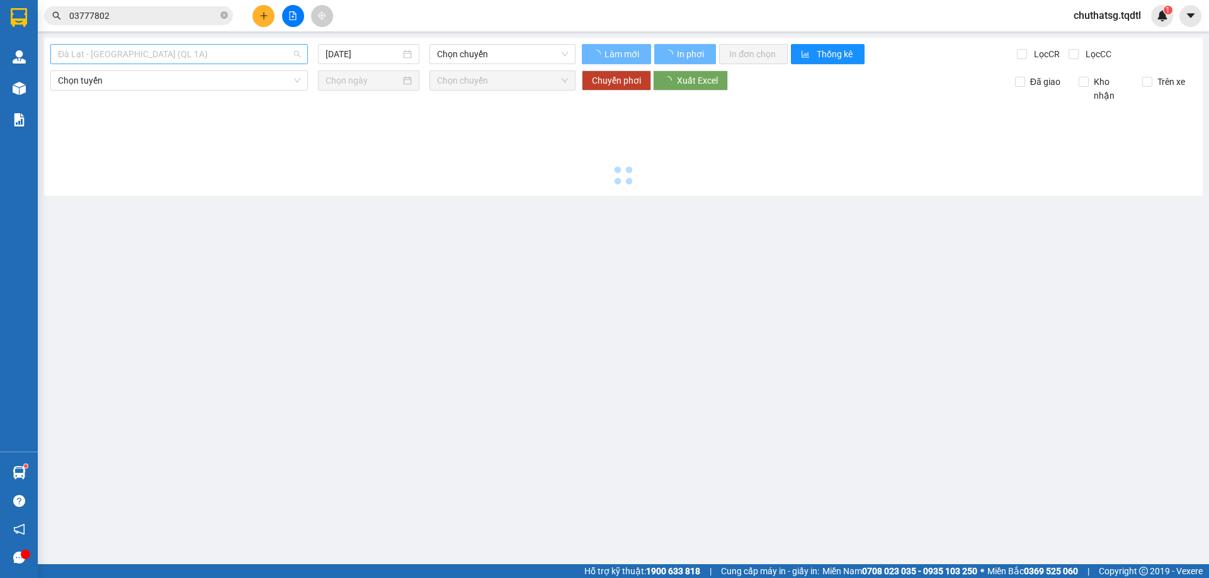
click at [178, 54] on span "Đà Lạt - [GEOGRAPHIC_DATA] (QL 1A)" at bounding box center [179, 54] width 242 height 19
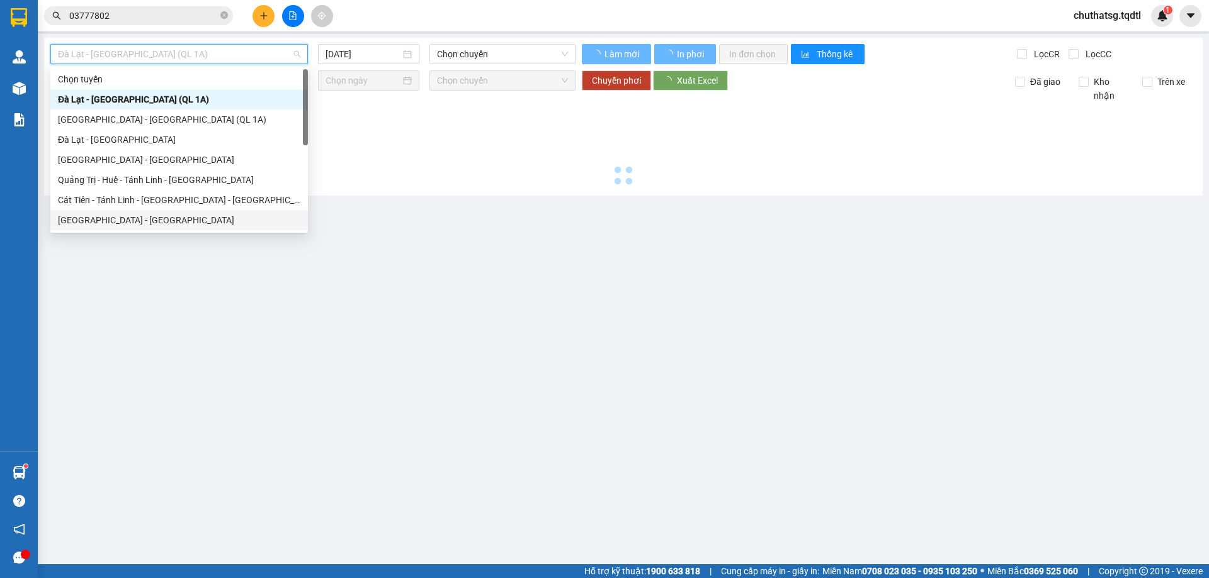
drag, startPoint x: 87, startPoint y: 220, endPoint x: 92, endPoint y: 210, distance: 11.0
click at [89, 217] on div "[GEOGRAPHIC_DATA] - [GEOGRAPHIC_DATA]" at bounding box center [179, 220] width 242 height 14
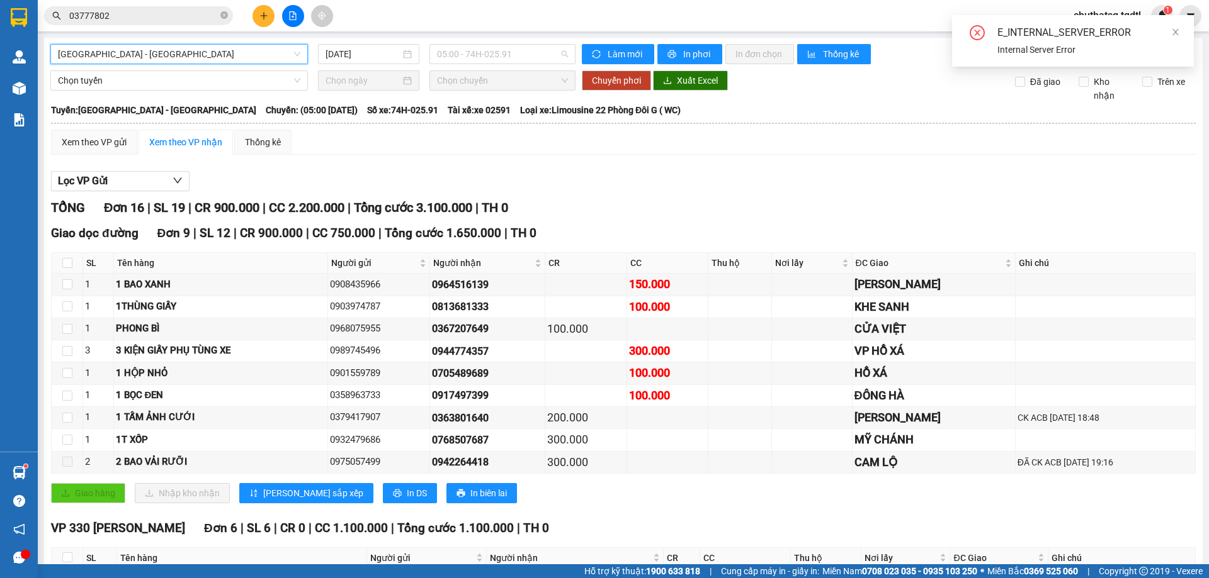
drag, startPoint x: 517, startPoint y: 51, endPoint x: 514, endPoint y: 92, distance: 41.0
click at [517, 62] on span "05:00 - 74H-025.91" at bounding box center [502, 54] width 131 height 19
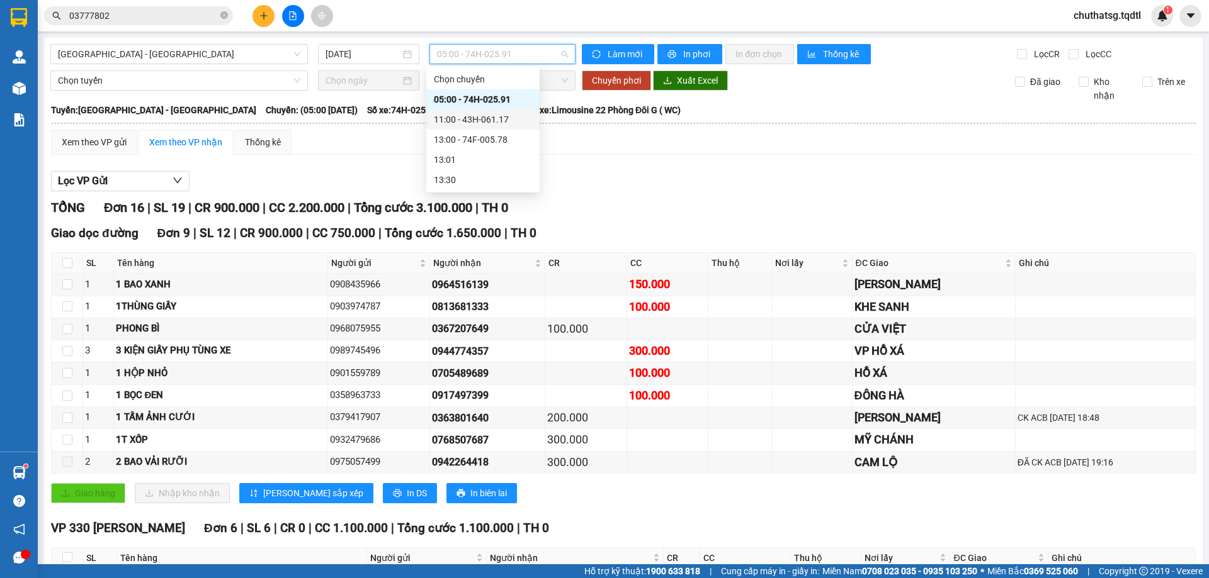
click at [468, 118] on div "11:00 - 43H-061.17" at bounding box center [483, 120] width 98 height 14
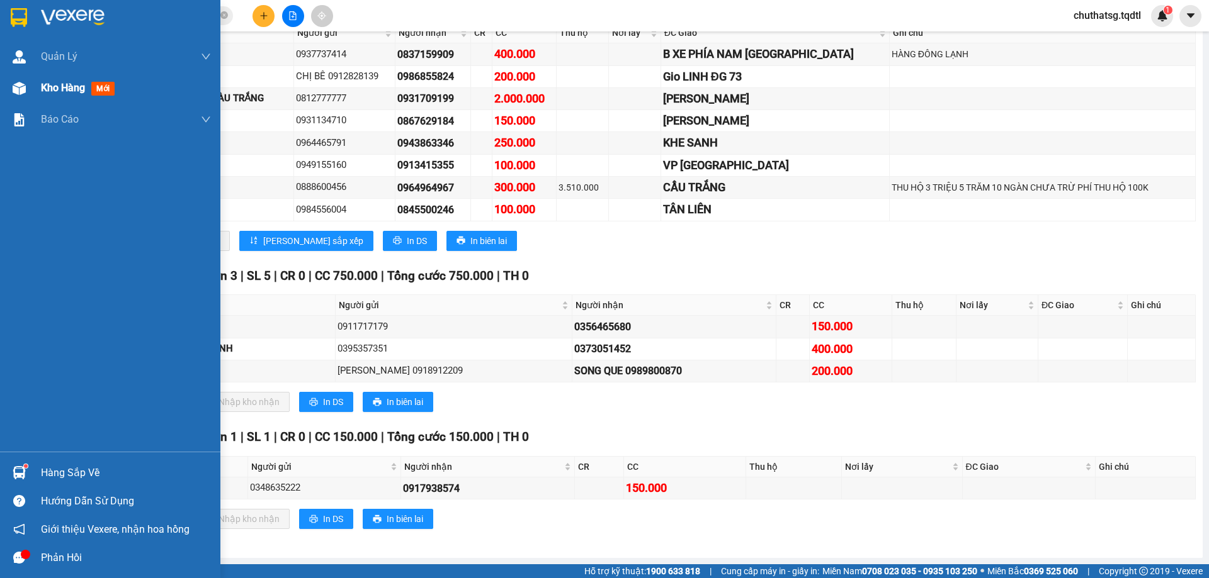
scroll to position [104, 0]
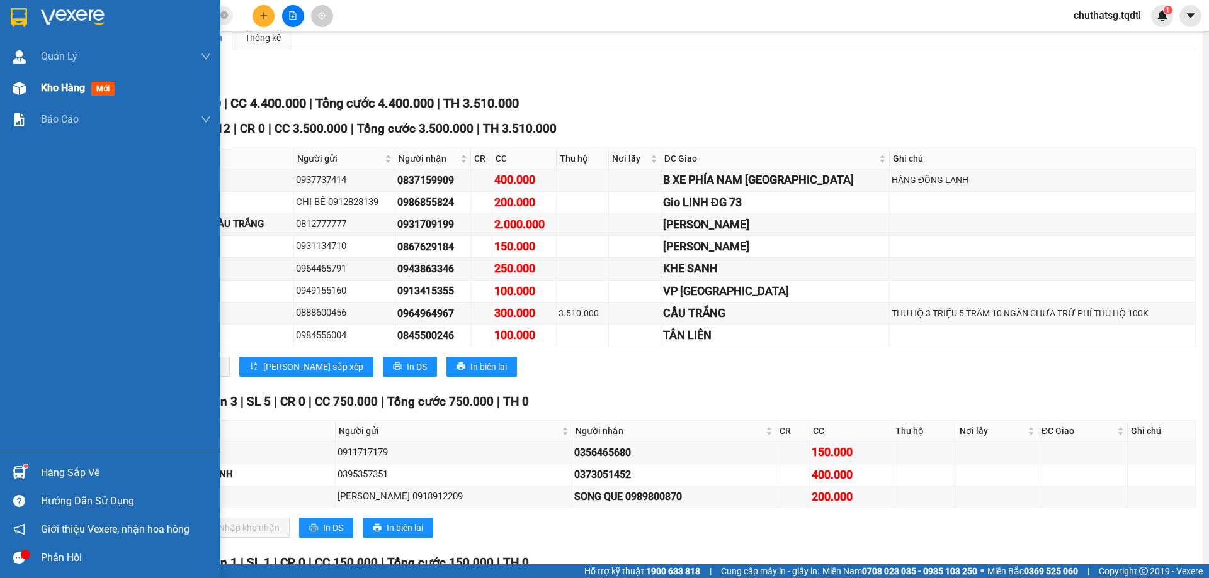
click at [52, 85] on span "Kho hàng" at bounding box center [63, 88] width 44 height 12
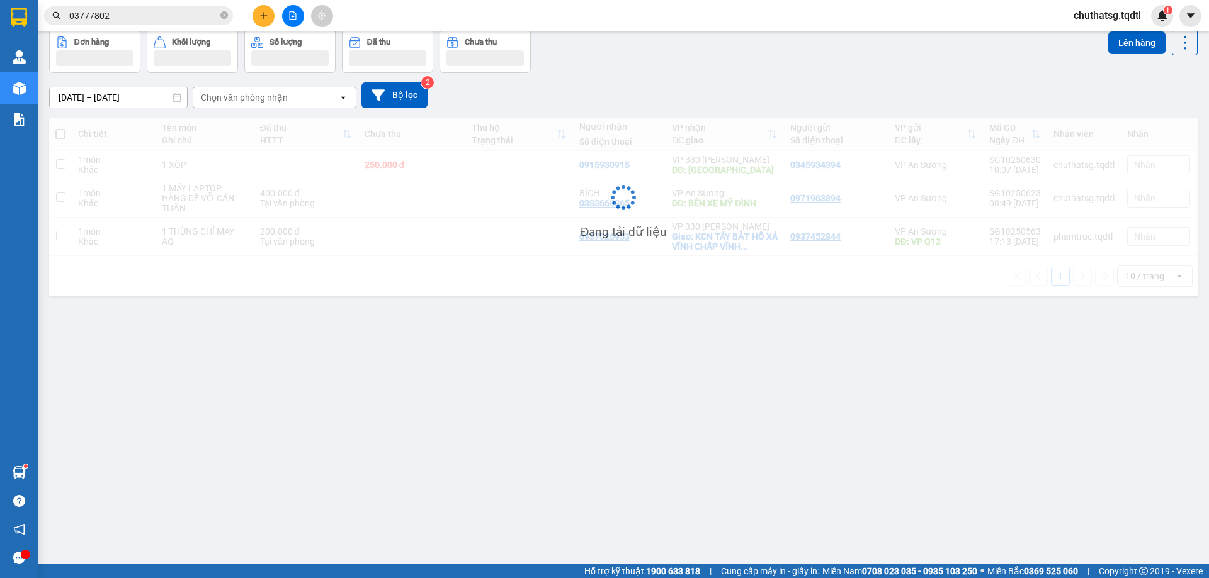
scroll to position [58, 0]
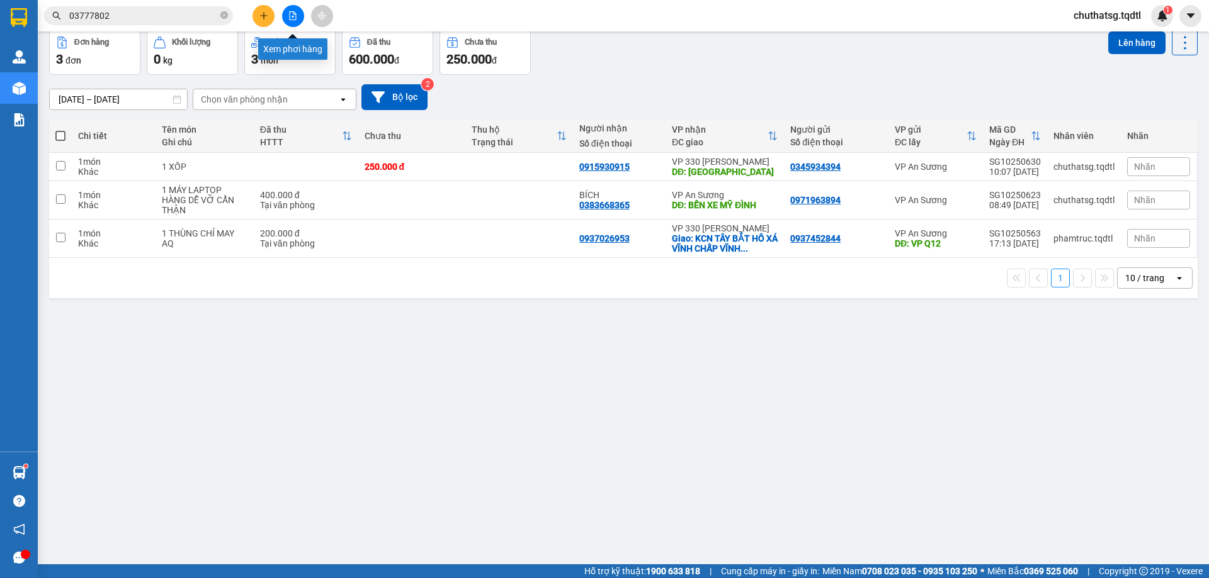
click at [295, 9] on button at bounding box center [293, 16] width 22 height 22
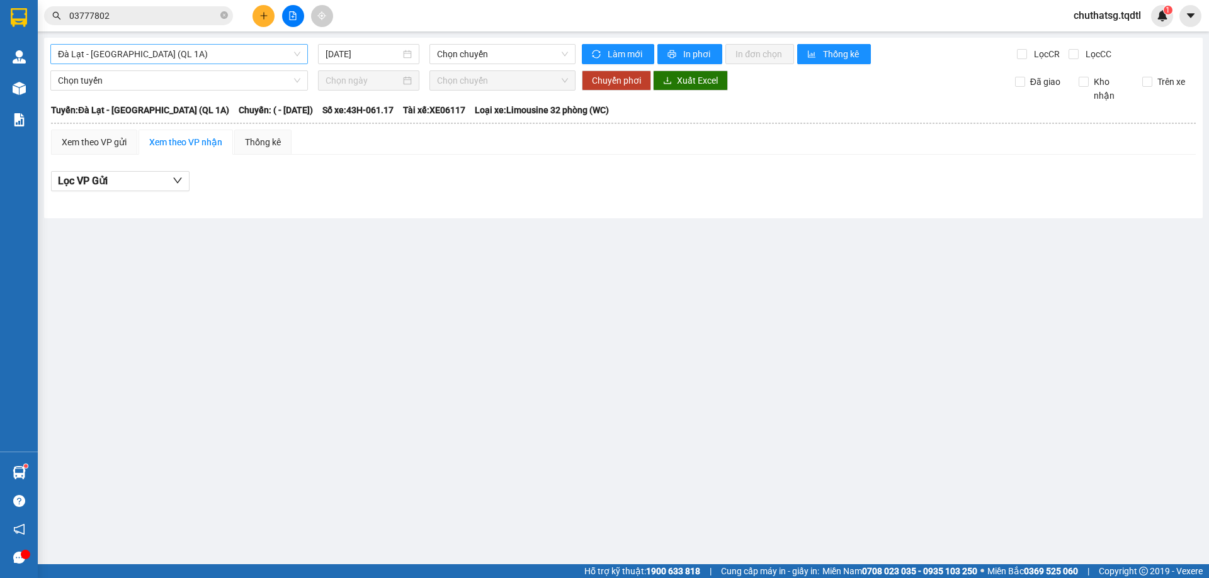
drag, startPoint x: 215, startPoint y: 51, endPoint x: 212, endPoint y: 59, distance: 8.8
click at [215, 55] on span "Đà Lạt - [GEOGRAPHIC_DATA] (QL 1A)" at bounding box center [179, 54] width 242 height 19
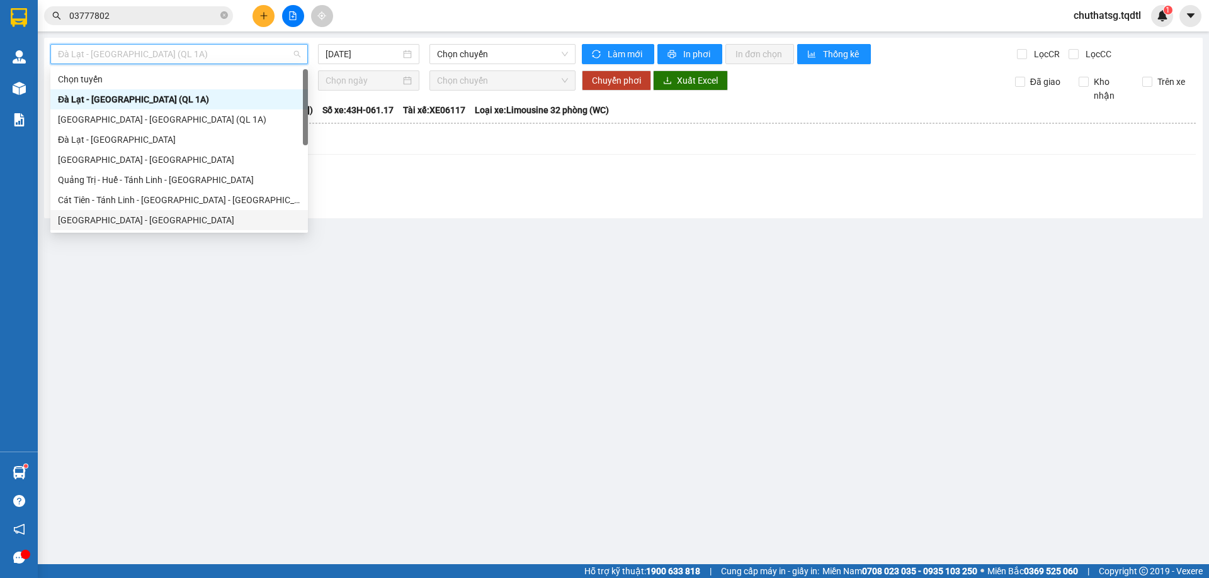
drag, startPoint x: 101, startPoint y: 217, endPoint x: 118, endPoint y: 189, distance: 32.3
click at [110, 210] on div "Chọn tuyến [GEOGRAPHIC_DATA] - [GEOGRAPHIC_DATA] (QL 1A) [GEOGRAPHIC_DATA] - [G…" at bounding box center [178, 169] width 257 height 201
click at [113, 221] on div "[GEOGRAPHIC_DATA] - [GEOGRAPHIC_DATA]" at bounding box center [179, 220] width 242 height 14
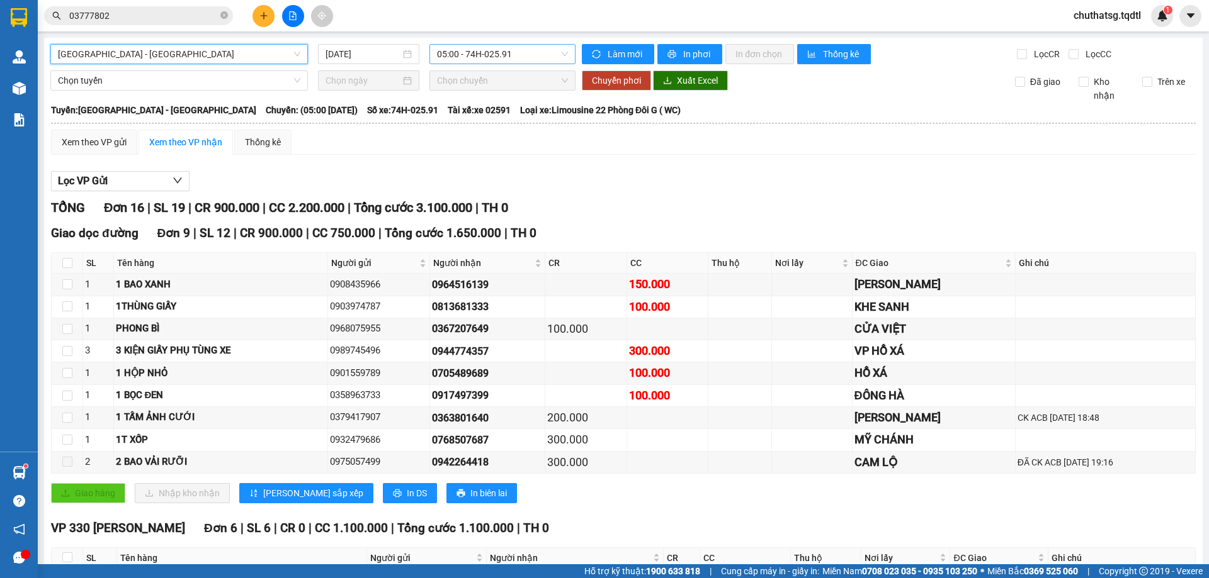
click at [521, 51] on span "05:00 - 74H-025.91" at bounding box center [502, 54] width 131 height 19
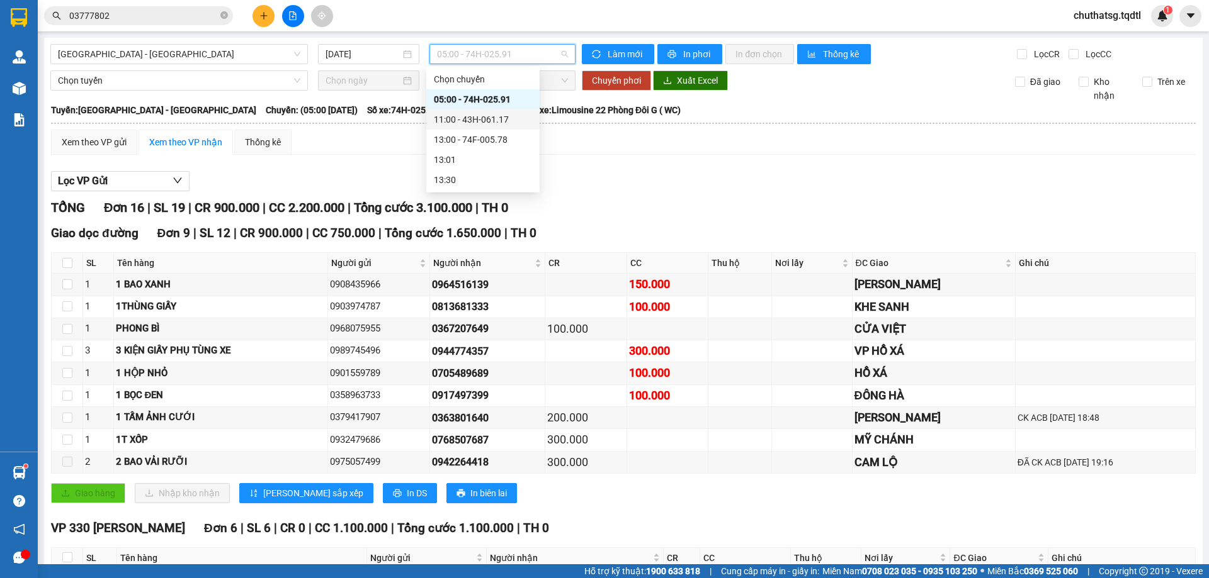
click at [478, 120] on div "11:00 - 43H-061.17" at bounding box center [483, 120] width 98 height 14
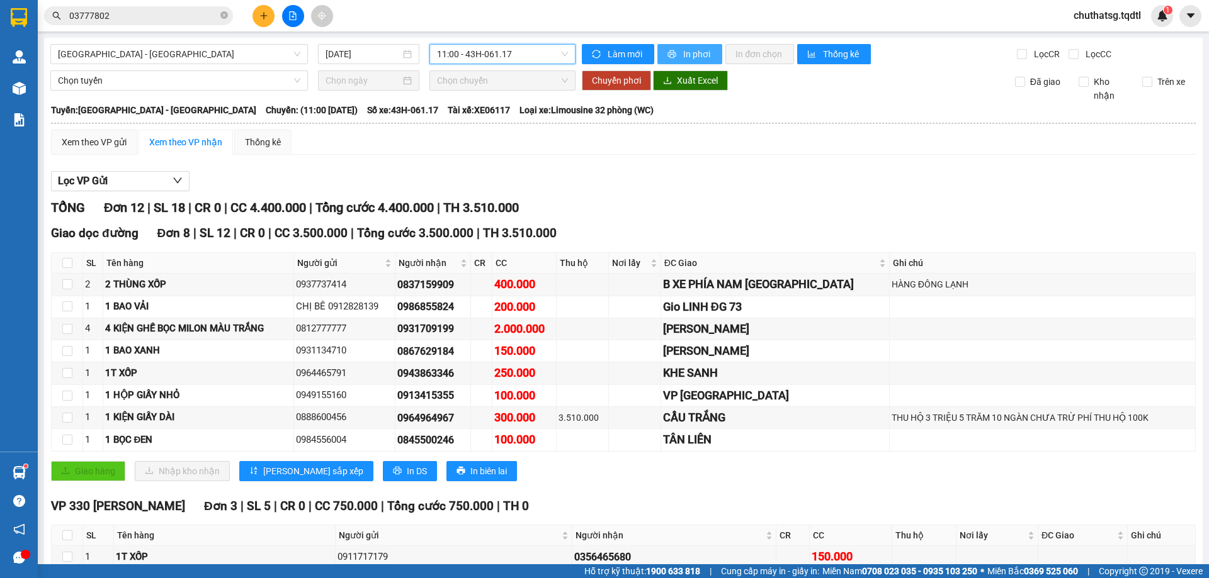
click at [670, 50] on icon "printer" at bounding box center [671, 54] width 9 height 9
click at [264, 15] on icon "plus" at bounding box center [263, 15] width 9 height 9
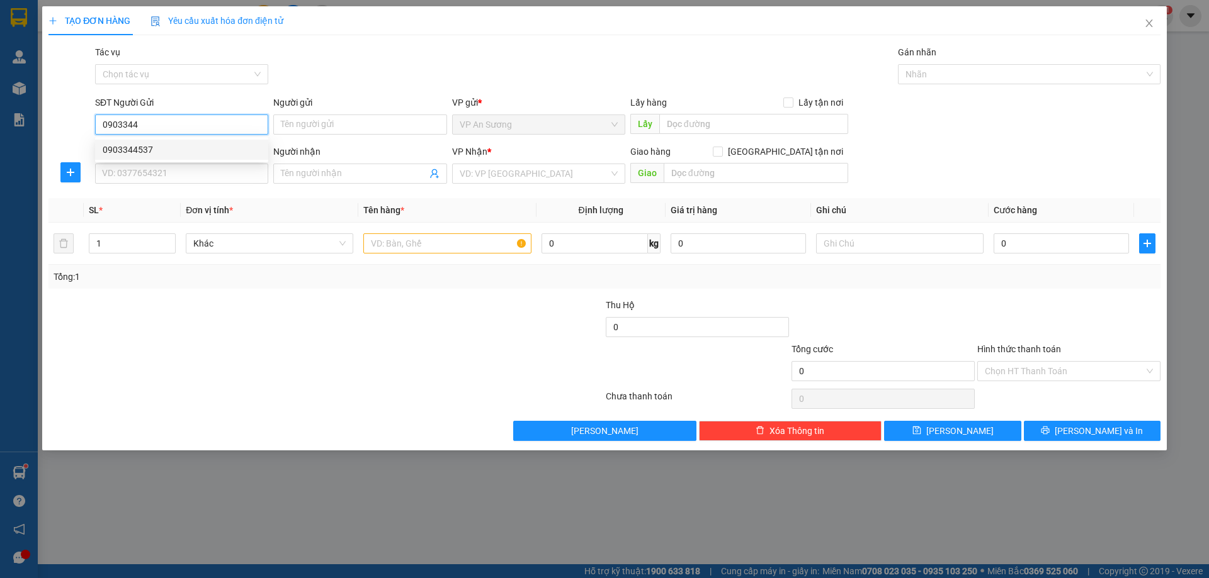
click at [116, 142] on div "0903344537" at bounding box center [181, 150] width 173 height 20
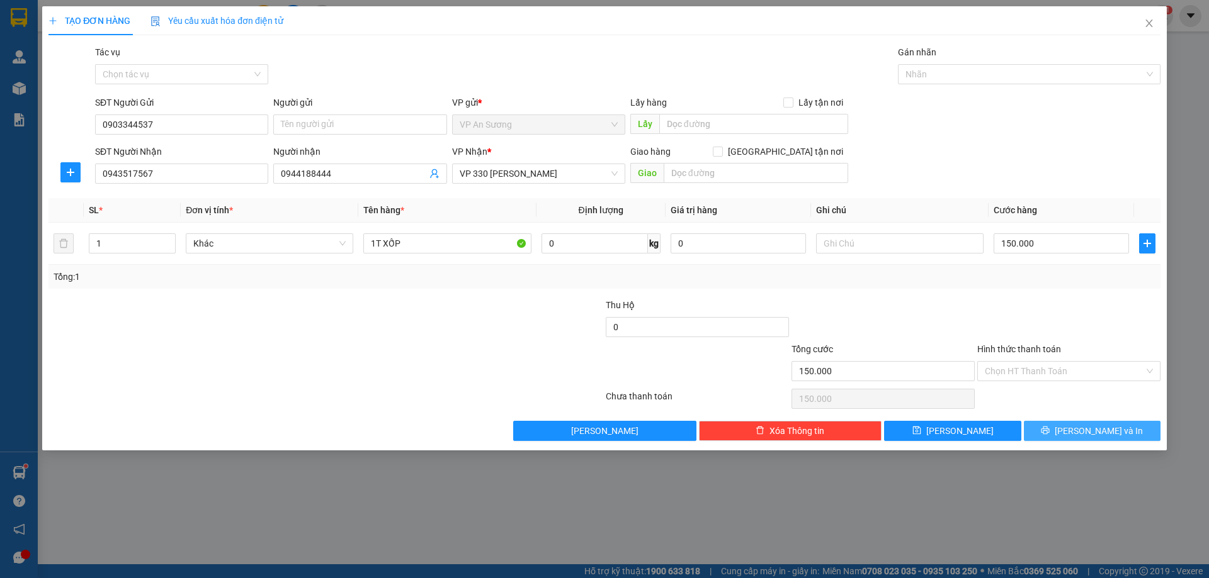
click at [1093, 427] on span "[PERSON_NAME] và In" at bounding box center [1098, 431] width 88 height 14
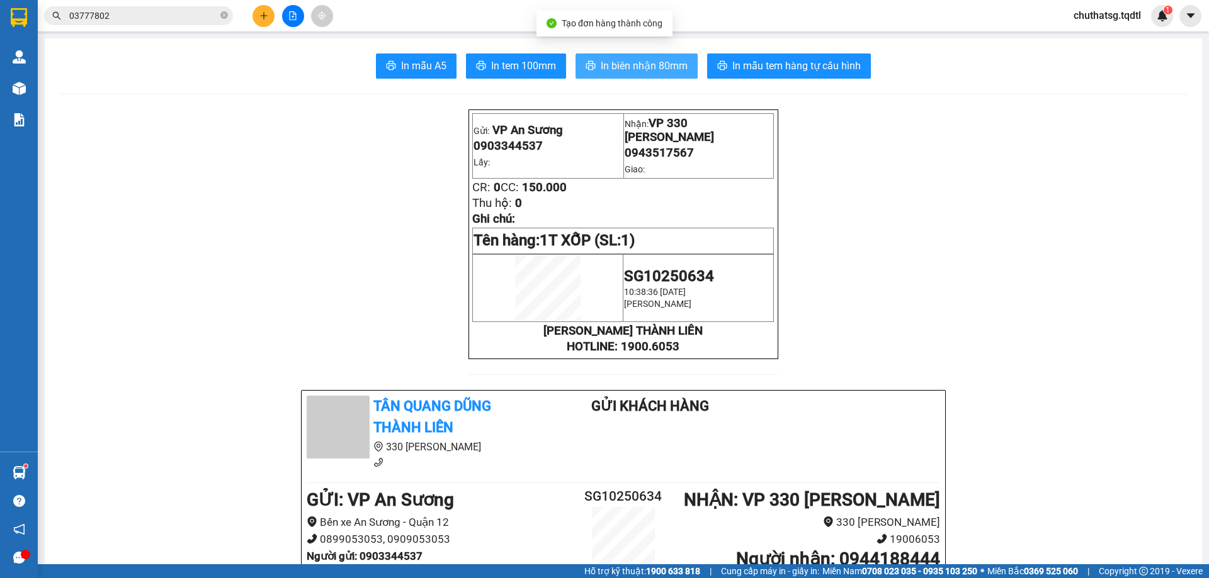
click at [641, 65] on span "In biên nhận 80mm" at bounding box center [643, 66] width 87 height 16
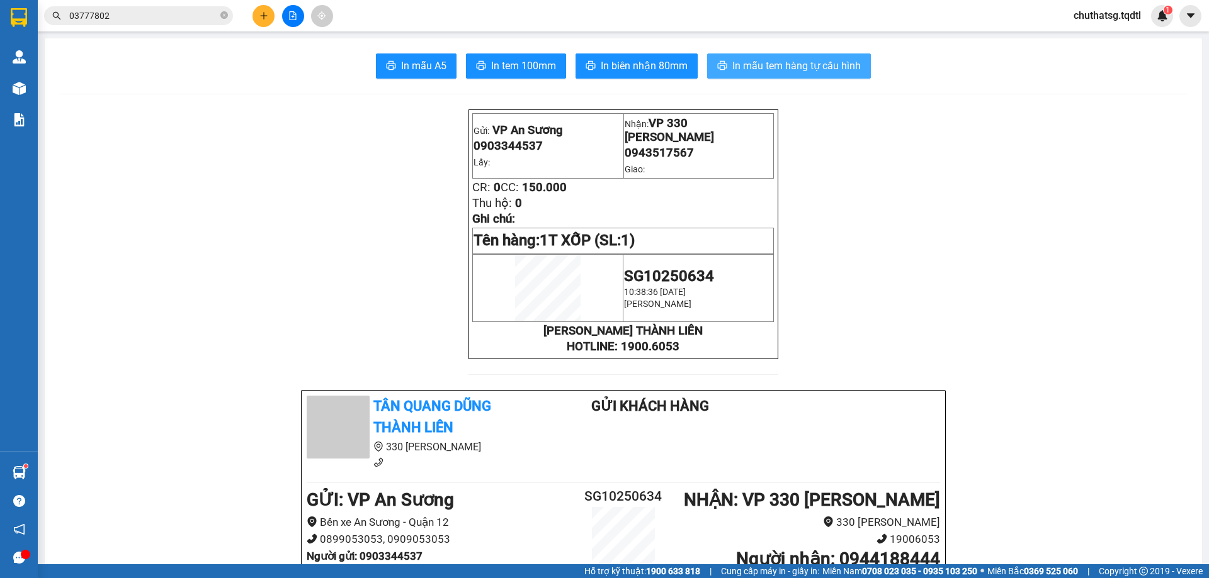
click at [768, 60] on span "In mẫu tem hàng tự cấu hình" at bounding box center [796, 66] width 128 height 16
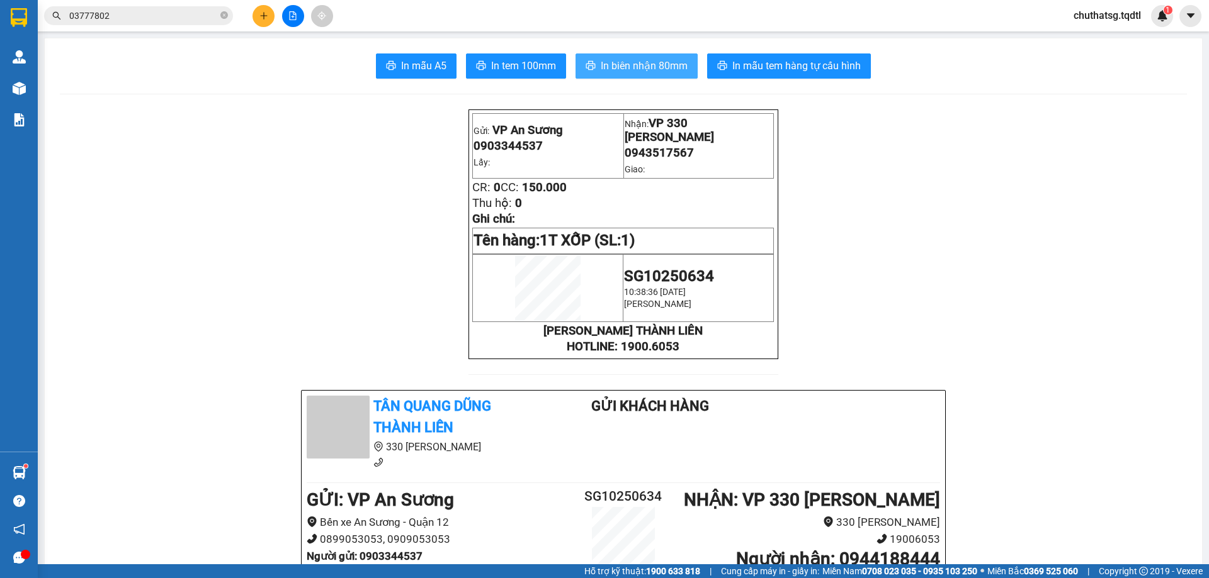
drag, startPoint x: 636, startPoint y: 61, endPoint x: 584, endPoint y: 81, distance: 55.8
click at [636, 61] on span "In biên nhận 80mm" at bounding box center [643, 66] width 87 height 16
click at [263, 13] on icon "plus" at bounding box center [263, 15] width 9 height 9
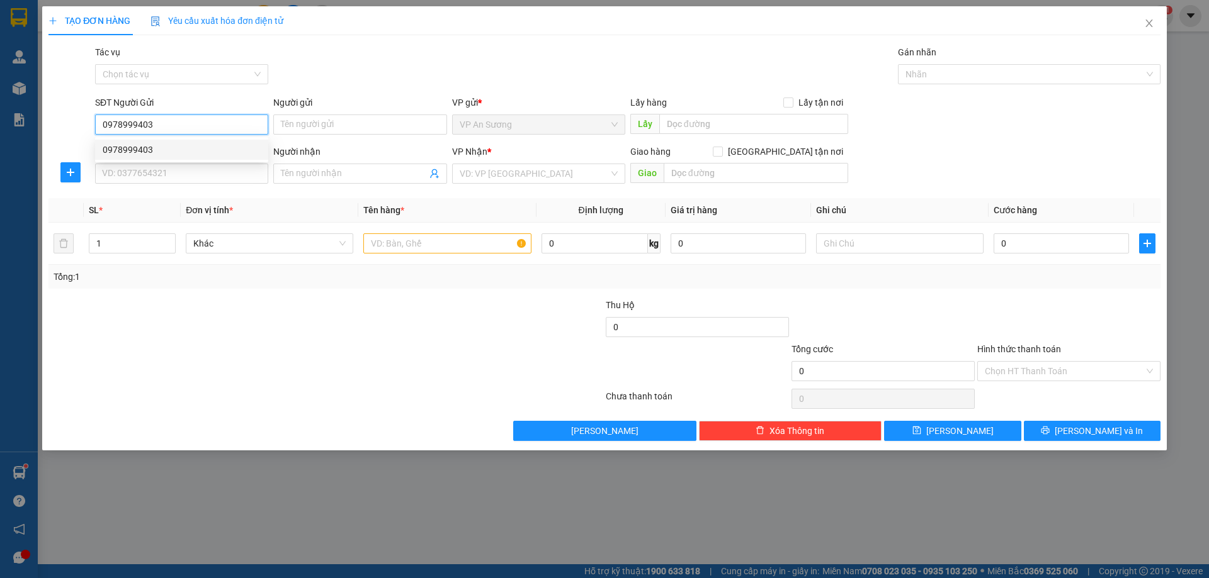
click at [128, 145] on div "0978999403" at bounding box center [182, 150] width 158 height 14
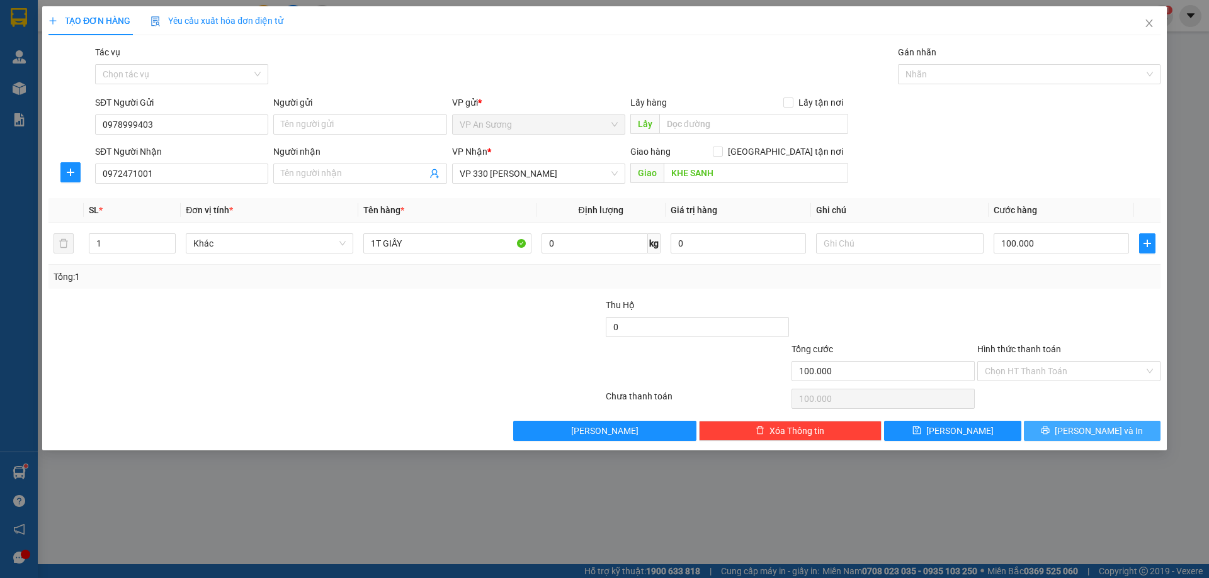
click at [1103, 433] on span "[PERSON_NAME] và In" at bounding box center [1098, 431] width 88 height 14
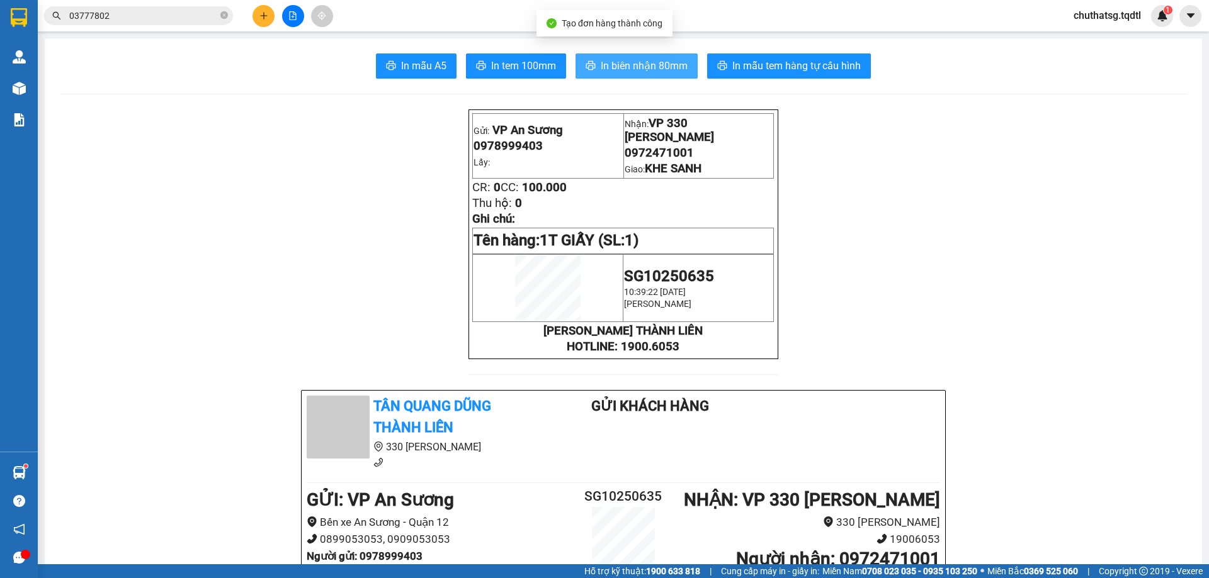
drag, startPoint x: 639, startPoint y: 63, endPoint x: 734, endPoint y: 106, distance: 104.2
click at [641, 63] on span "In biên nhận 80mm" at bounding box center [643, 66] width 87 height 16
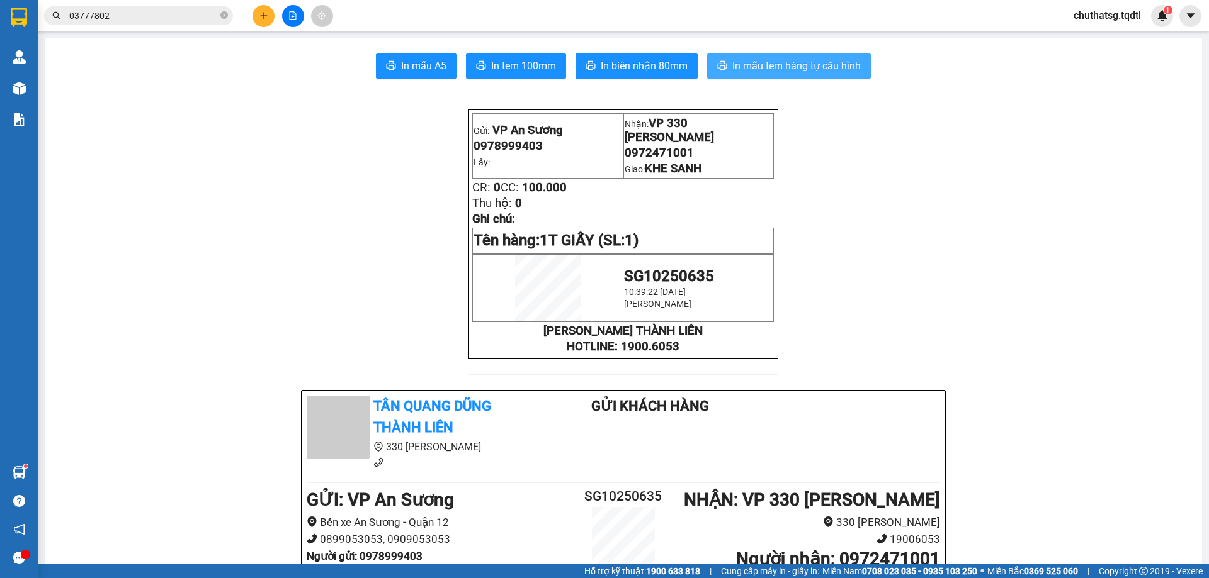
click at [768, 62] on span "In mẫu tem hàng tự cấu hình" at bounding box center [796, 66] width 128 height 16
click at [262, 16] on icon "plus" at bounding box center [263, 15] width 7 height 1
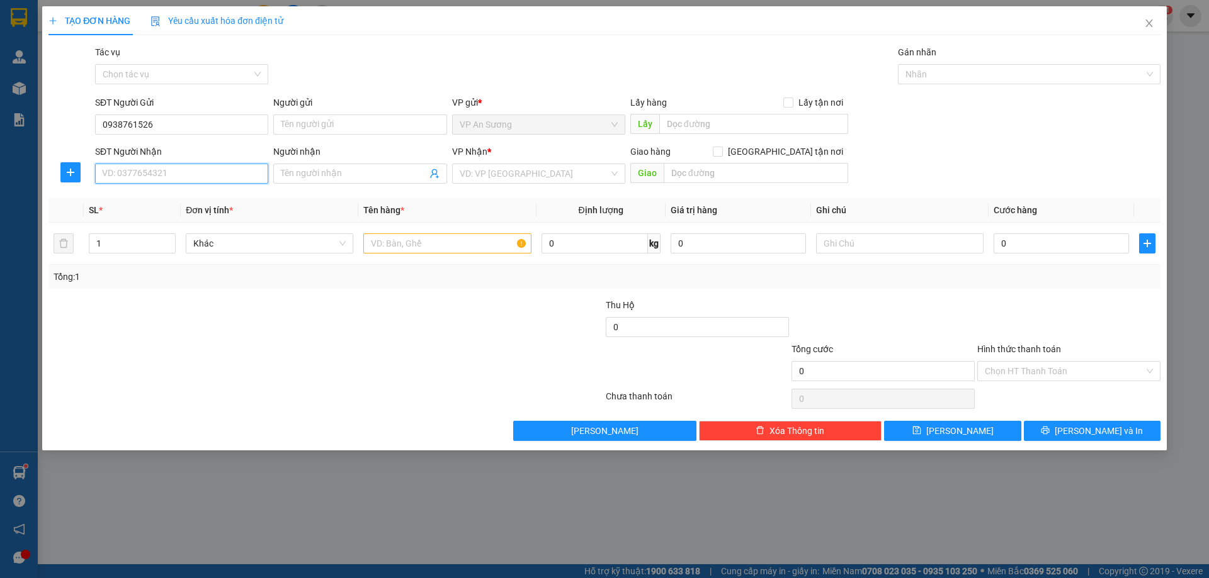
drag, startPoint x: 184, startPoint y: 172, endPoint x: 189, endPoint y: 198, distance: 26.9
click at [187, 172] on input "SĐT Người Nhận" at bounding box center [181, 174] width 173 height 20
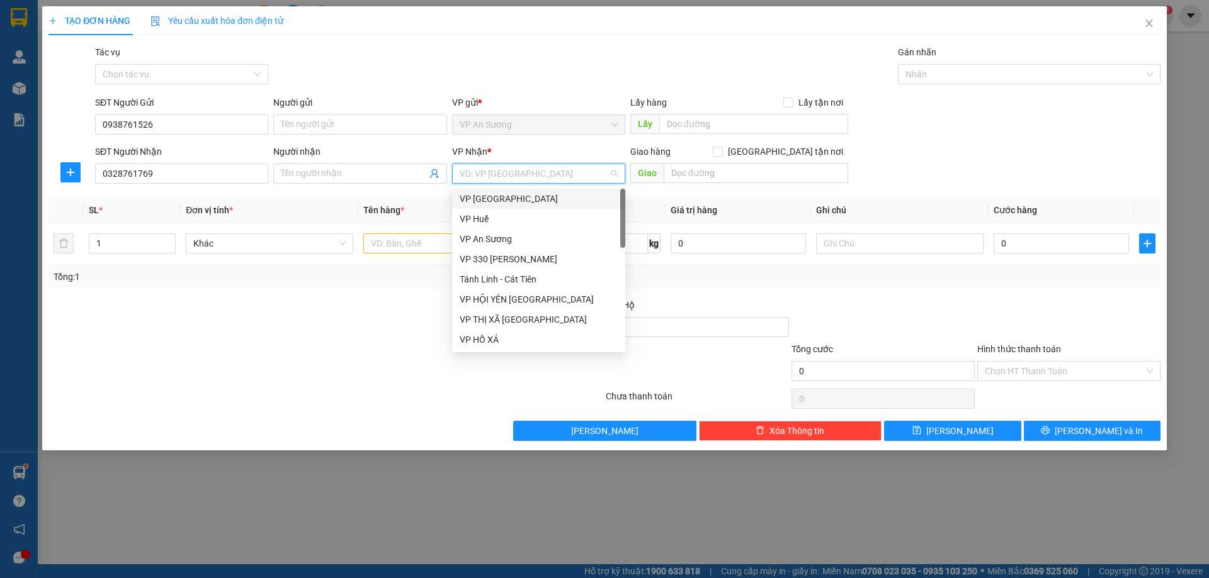
drag, startPoint x: 522, startPoint y: 174, endPoint x: 512, endPoint y: 181, distance: 12.1
click at [521, 172] on input "search" at bounding box center [533, 173] width 149 height 19
click at [504, 255] on div "VP 330 [PERSON_NAME]" at bounding box center [538, 259] width 158 height 14
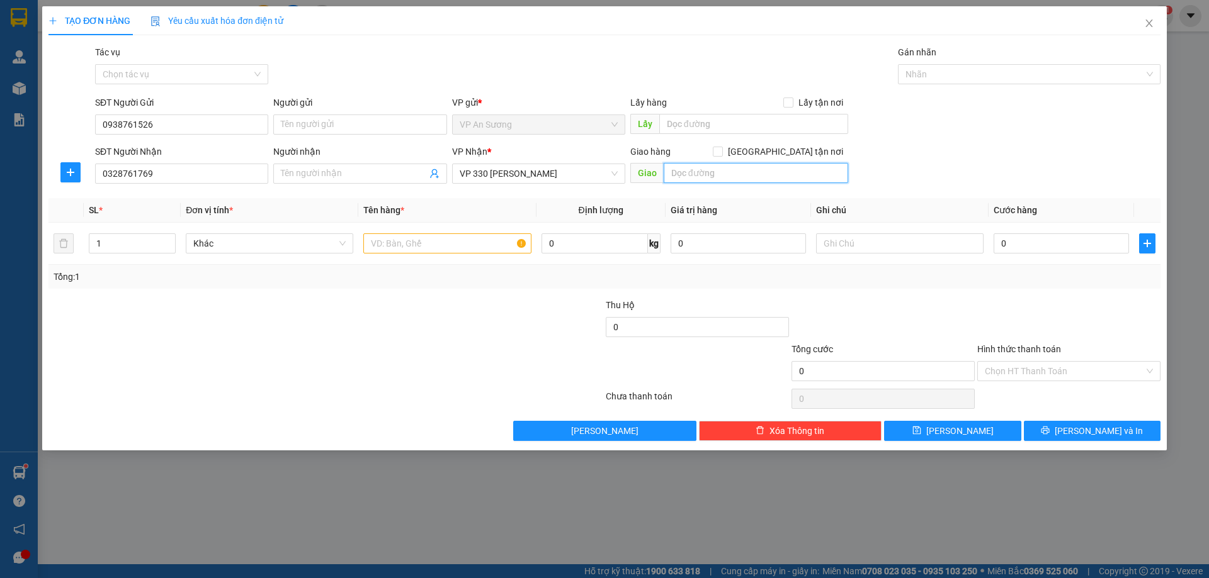
click at [694, 167] on input "text" at bounding box center [755, 173] width 184 height 20
click at [393, 246] on input "text" at bounding box center [446, 244] width 167 height 20
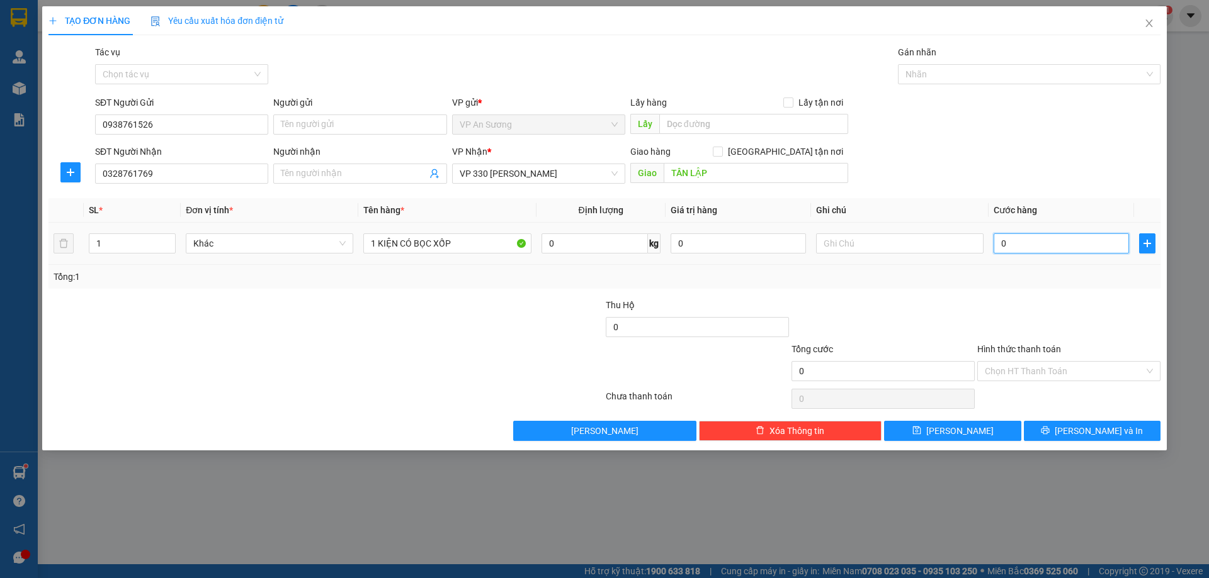
click at [1041, 247] on input "0" at bounding box center [1060, 244] width 135 height 20
click at [993, 299] on div at bounding box center [1069, 320] width 186 height 44
click at [1099, 429] on span "[PERSON_NAME] và In" at bounding box center [1098, 431] width 88 height 14
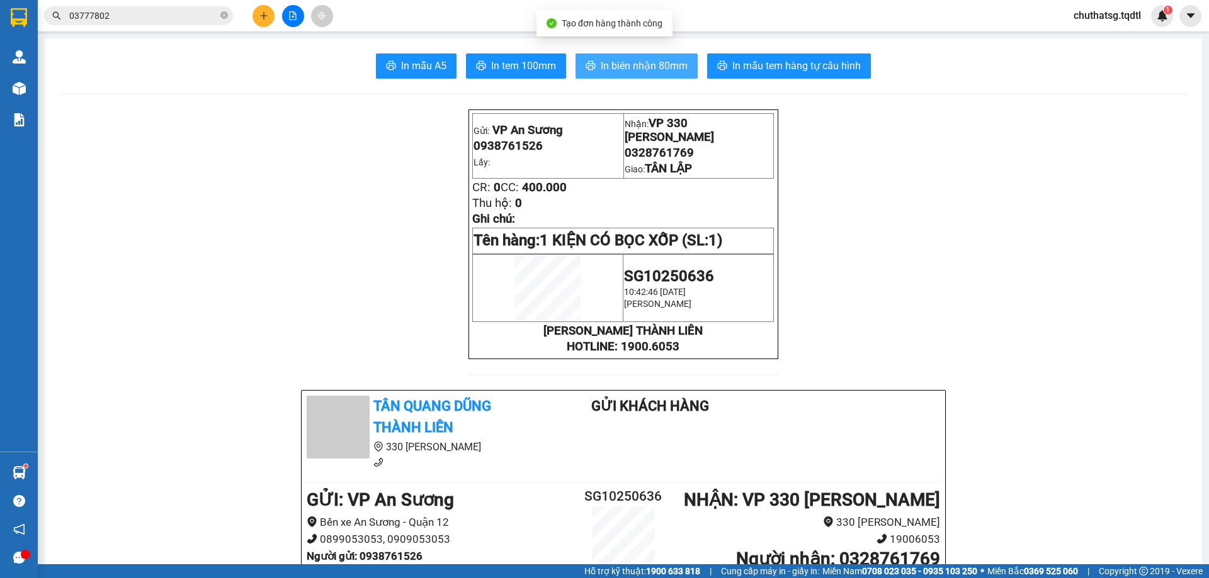
click at [636, 62] on span "In biên nhận 80mm" at bounding box center [643, 66] width 87 height 16
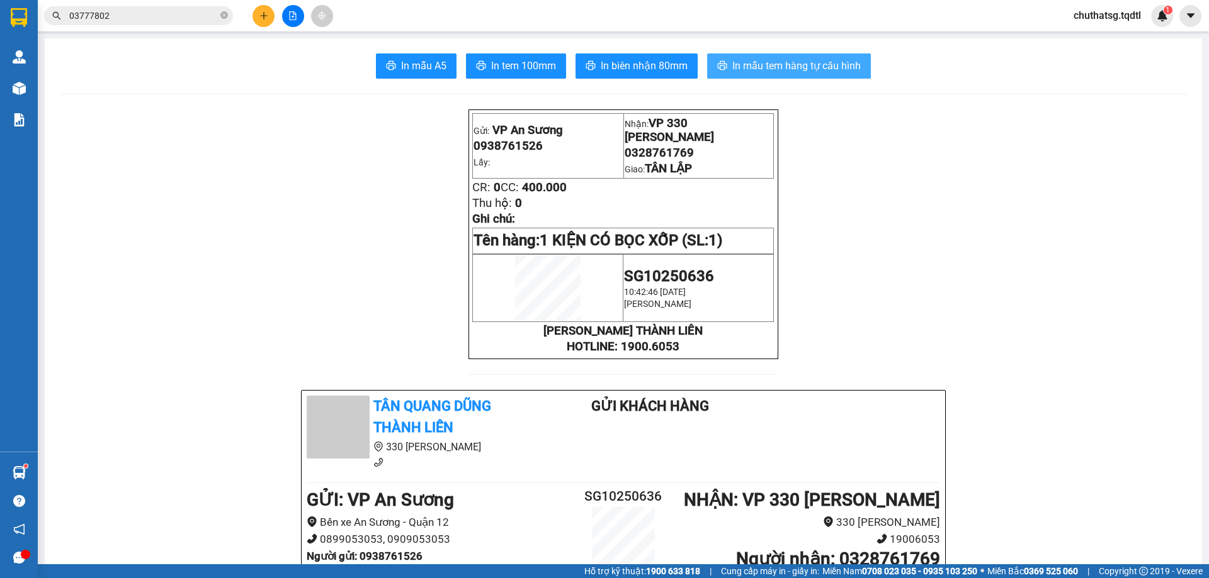
click at [798, 64] on span "In mẫu tem hàng tự cấu hình" at bounding box center [796, 66] width 128 height 16
